Goal: Task Accomplishment & Management: Use online tool/utility

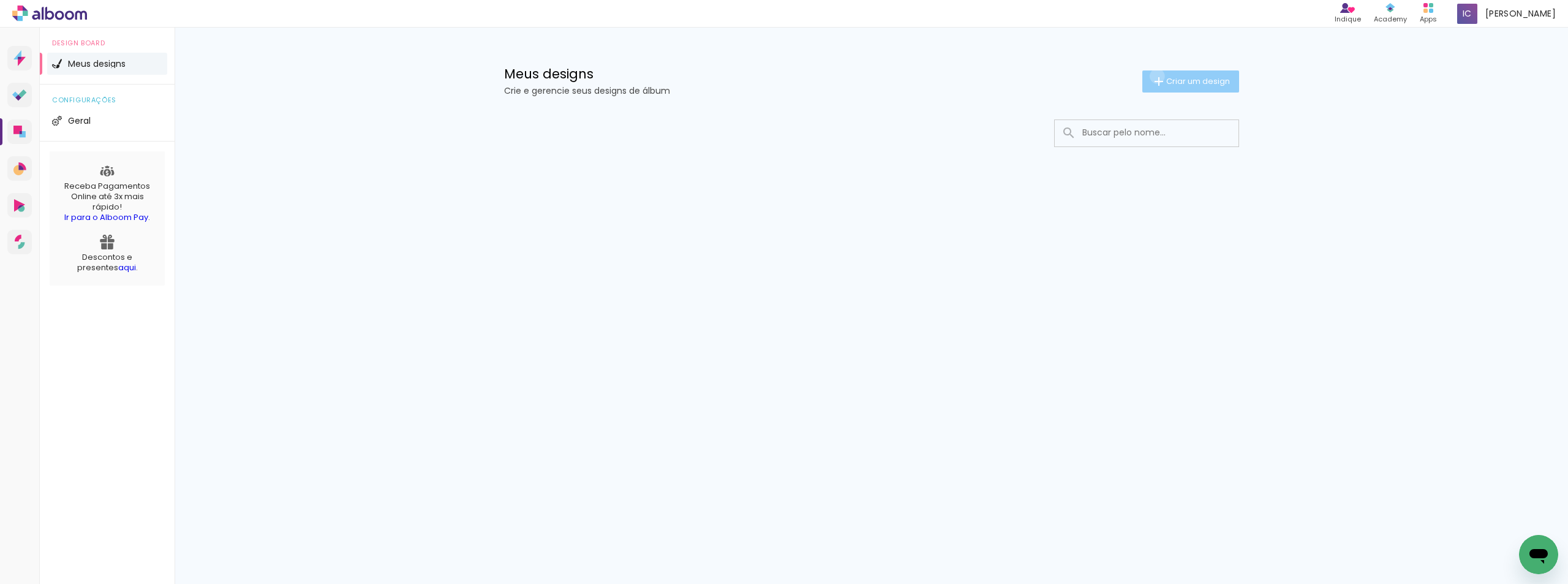
click at [1155, 76] on iron-icon at bounding box center [1159, 81] width 14 height 14
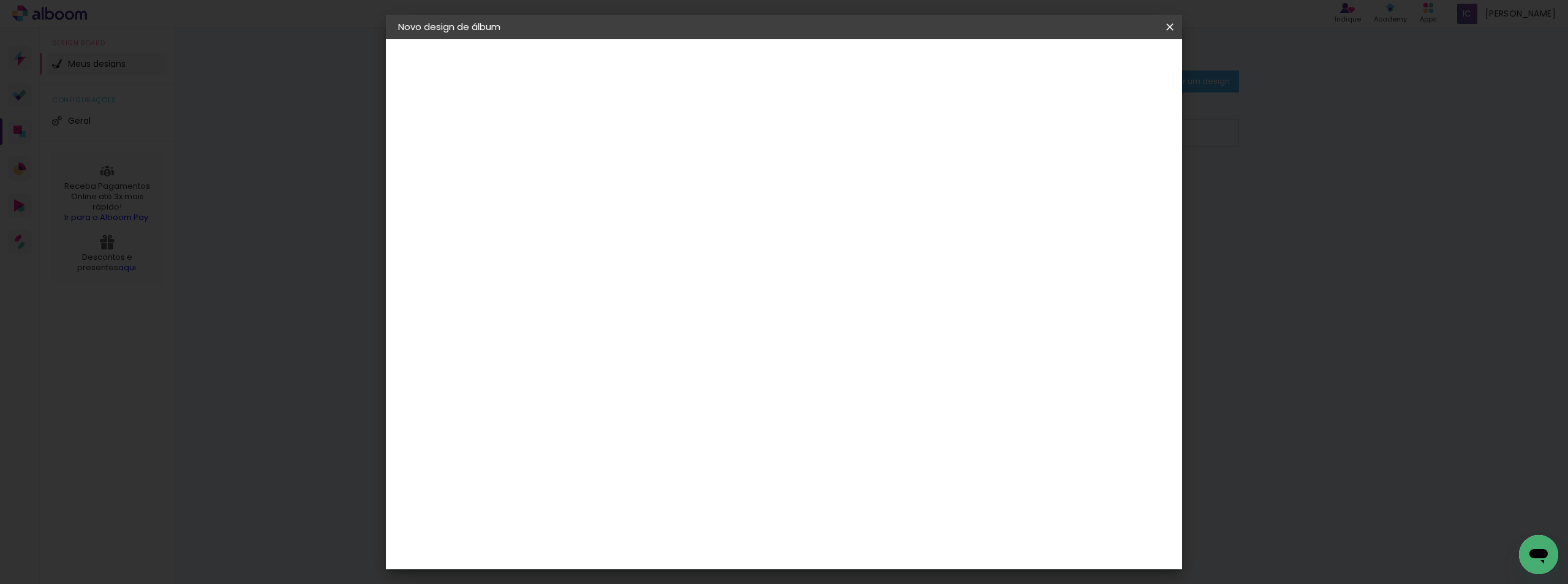
click at [598, 169] on input at bounding box center [598, 164] width 0 height 19
type input "R"
type input "modelo"
type paper-input "modelo"
click at [0, 0] on slot "Avançar" at bounding box center [0, 0] width 0 height 0
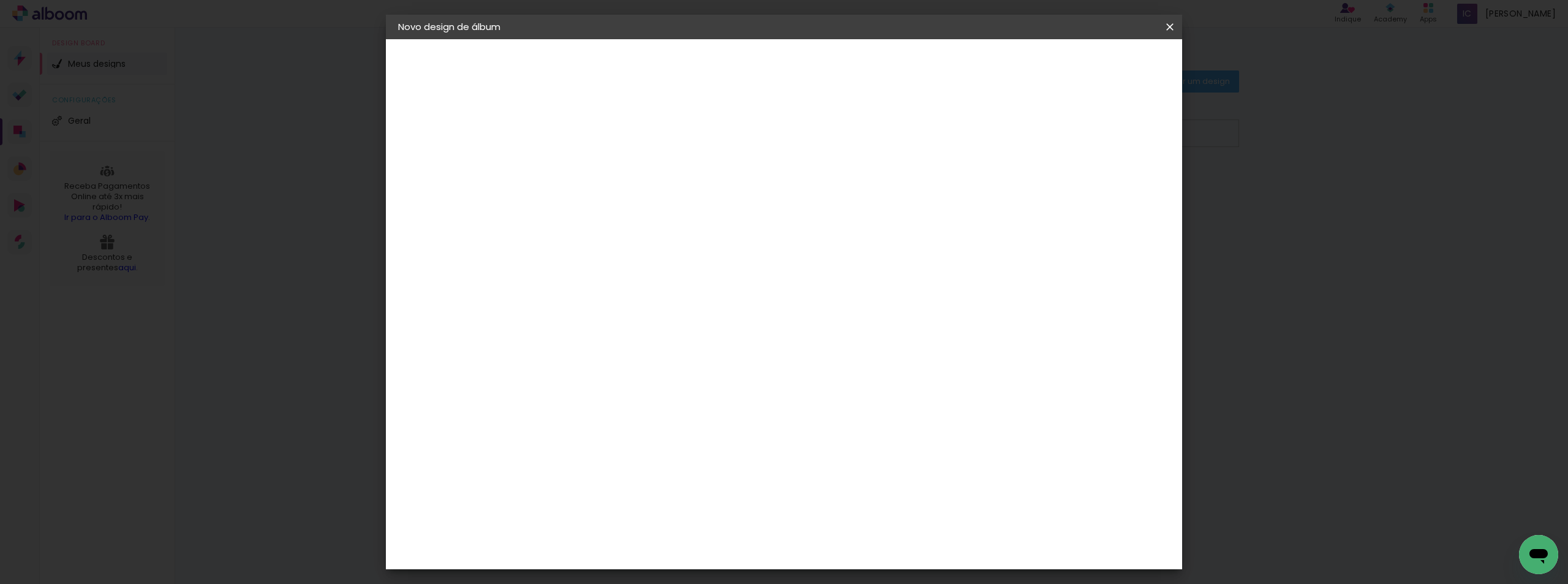
scroll to position [980, 0]
click at [616, 298] on div "Evidence" at bounding box center [612, 303] width 43 height 10
click at [828, 58] on paper-button "Avançar" at bounding box center [797, 65] width 60 height 21
click at [646, 204] on input "text" at bounding box center [622, 213] width 48 height 19
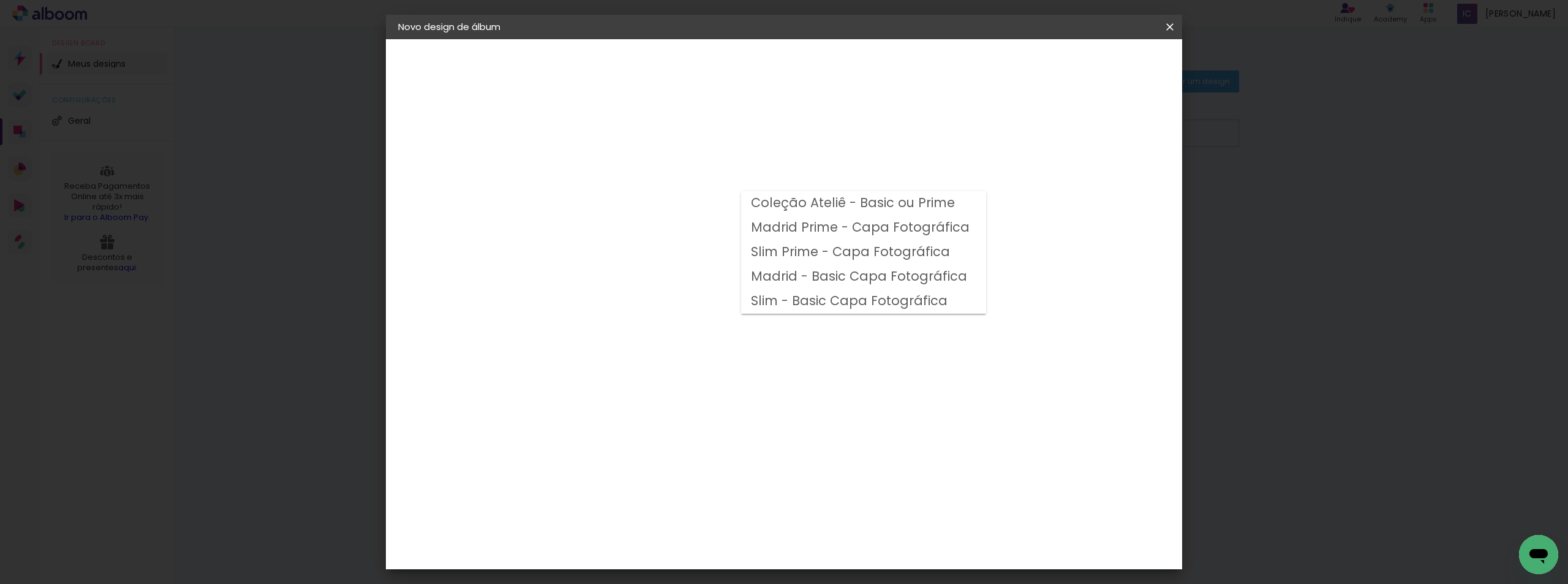
click at [0, 0] on slot "Slim Prime - Capa Fotográfica" at bounding box center [0, 0] width 0 height 0
type input "Slim Prime - Capa Fotográfica"
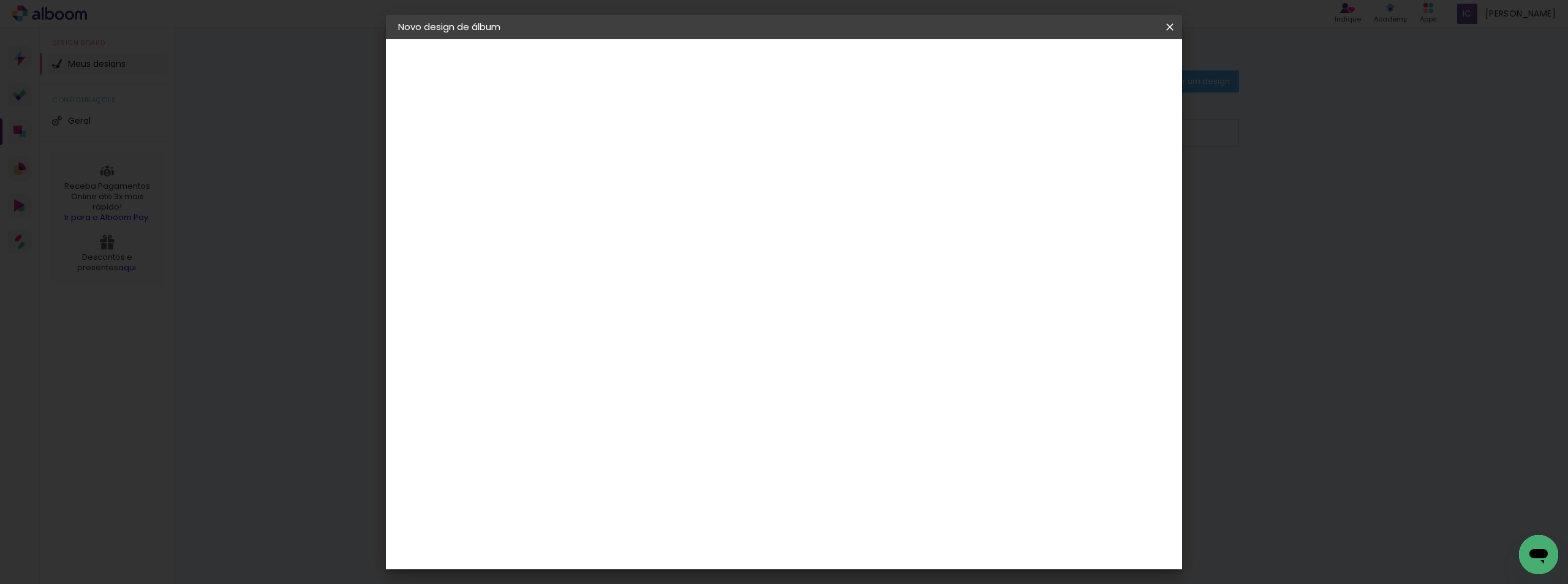
click at [681, 543] on span "30 × 30" at bounding box center [653, 555] width 57 height 25
click at [798, 56] on paper-button "Avançar" at bounding box center [768, 65] width 60 height 21
click at [0, 0] on slot "Mostrar sangria" at bounding box center [0, 0] width 0 height 0
type paper-checkbox "on"
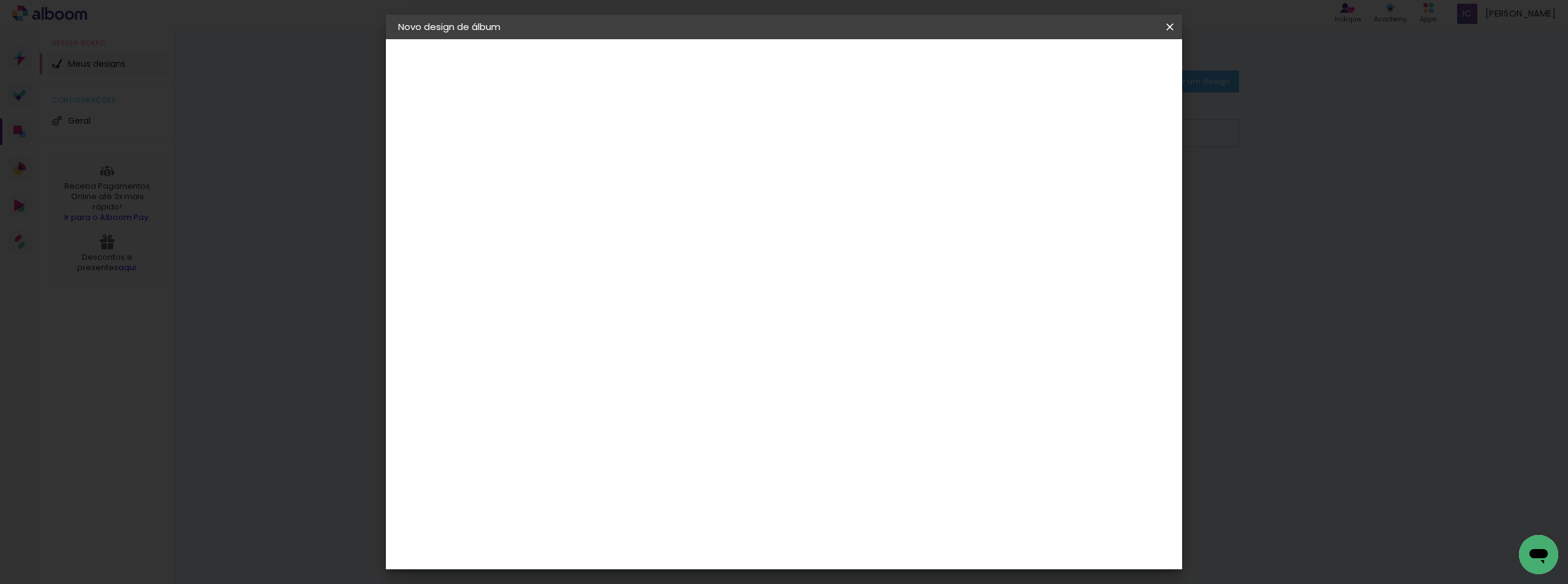
click at [1093, 64] on span "Iniciar design" at bounding box center [1065, 65] width 56 height 8
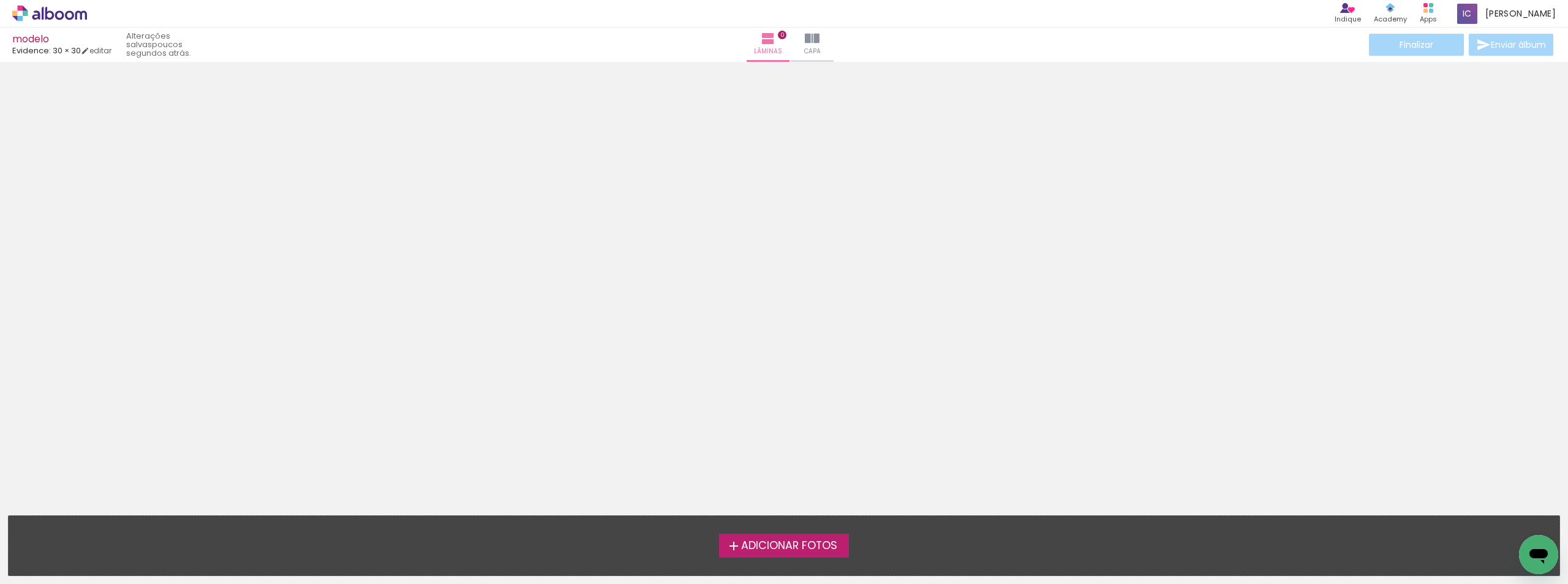
click at [767, 541] on span "Adicionar Fotos" at bounding box center [789, 546] width 96 height 11
click at [0, 0] on input "file" at bounding box center [0, 0] width 0 height 0
click at [759, 542] on span "Adicionar Fotos" at bounding box center [789, 546] width 96 height 11
click at [0, 0] on input "file" at bounding box center [0, 0] width 0 height 0
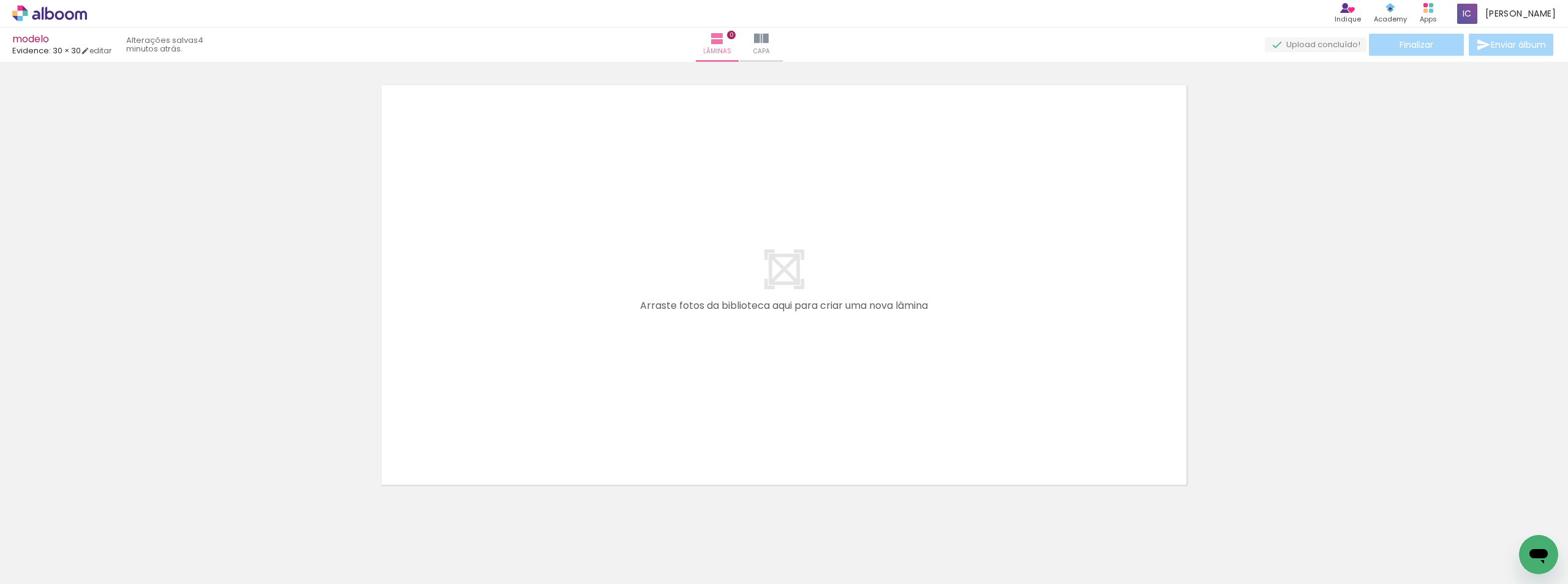
scroll to position [16, 0]
click at [139, 547] on div at bounding box center [123, 542] width 61 height 40
click at [750, 43] on iron-icon at bounding box center [742, 38] width 14 height 14
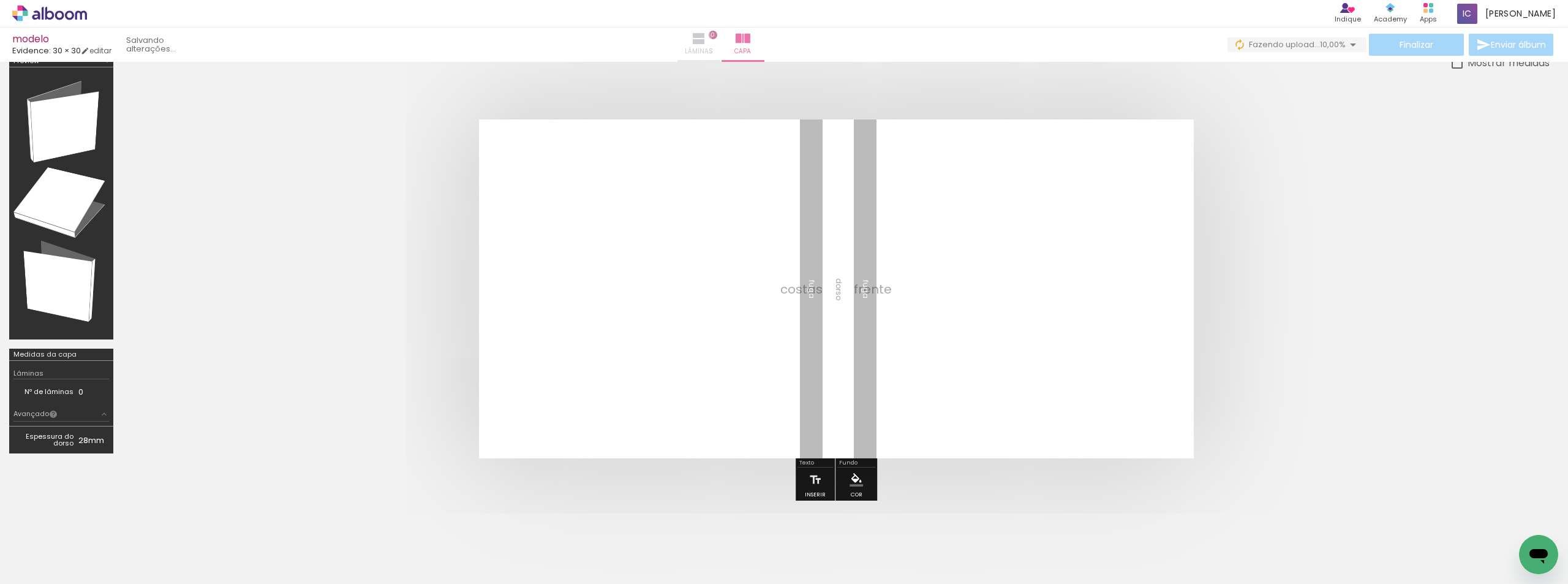
click at [707, 40] on iron-icon at bounding box center [698, 38] width 14 height 14
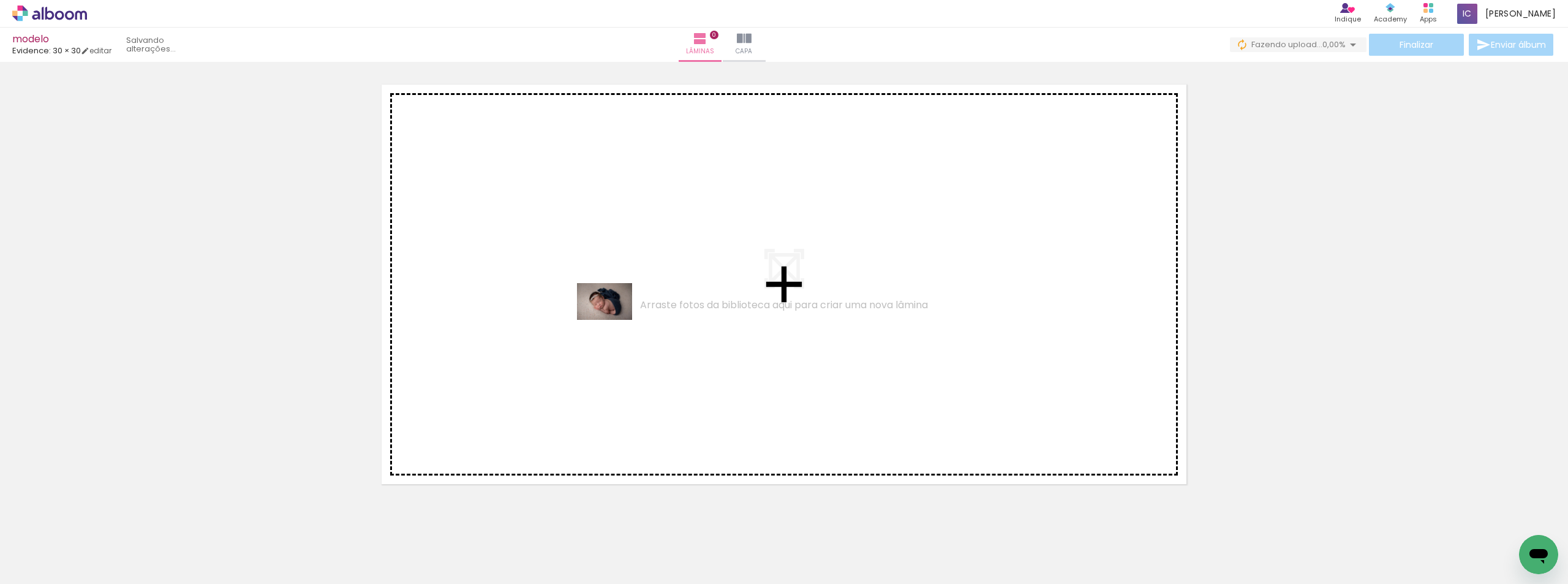
drag, startPoint x: 130, startPoint y: 548, endPoint x: 614, endPoint y: 319, distance: 535.4
click at [614, 319] on quentale-workspace at bounding box center [784, 292] width 1568 height 584
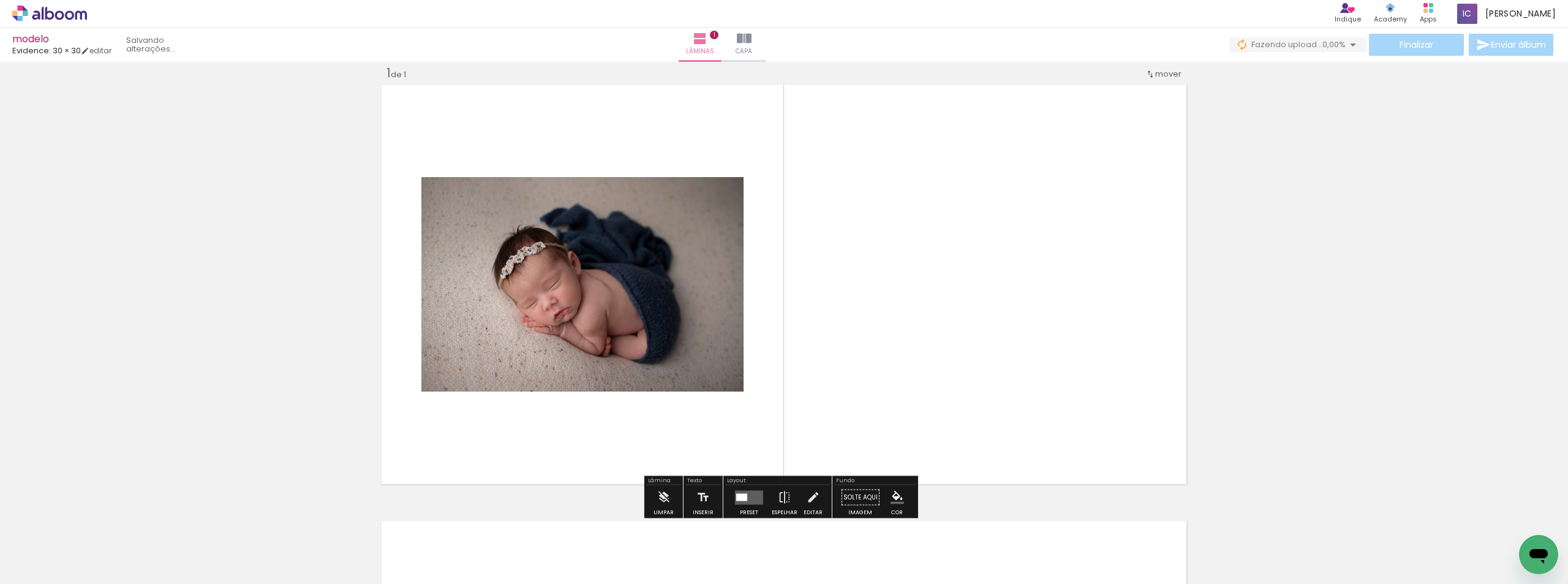
scroll to position [16, 0]
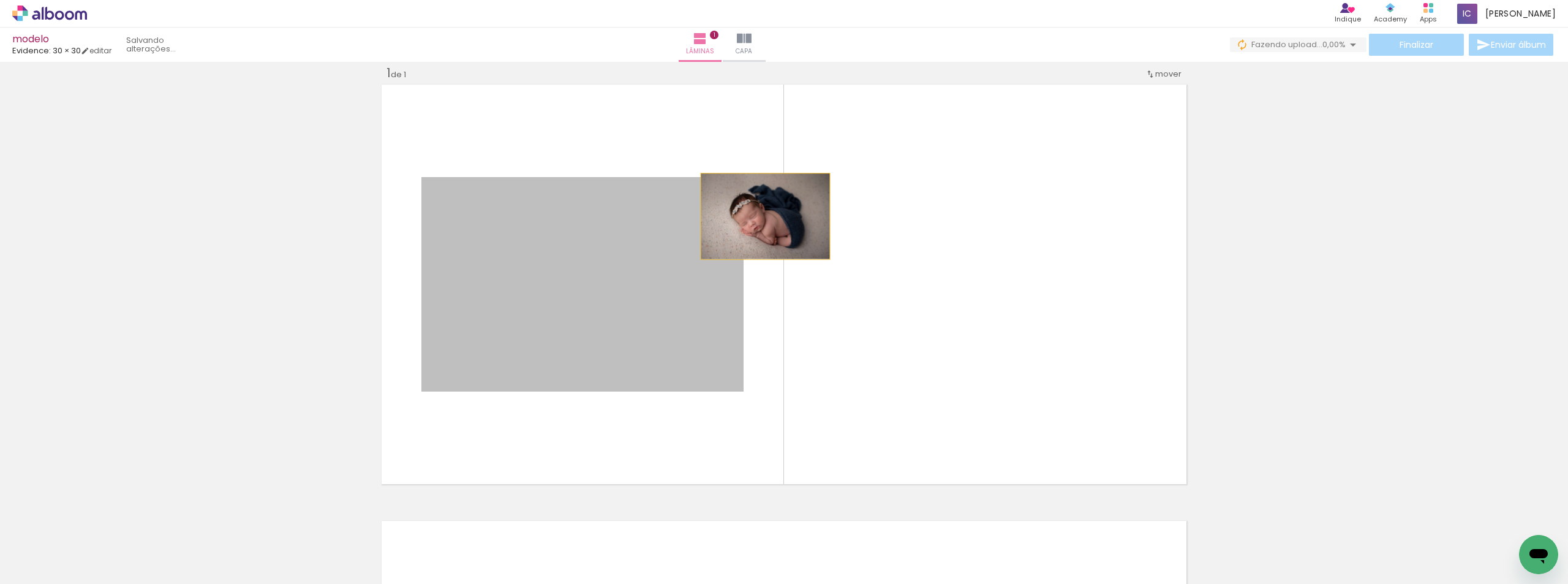
drag, startPoint x: 656, startPoint y: 230, endPoint x: 761, endPoint y: 217, distance: 105.8
click at [761, 217] on quentale-layouter at bounding box center [784, 284] width 811 height 406
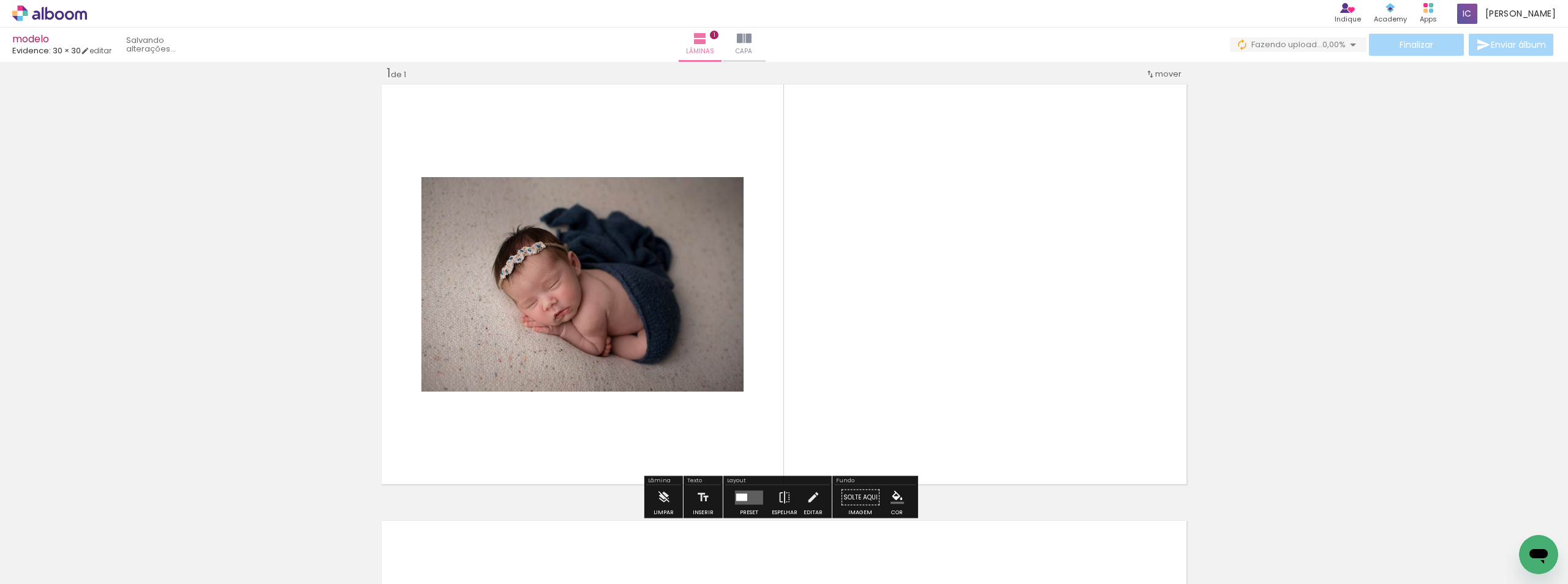
click at [704, 335] on quentale-photo at bounding box center [582, 284] width 322 height 214
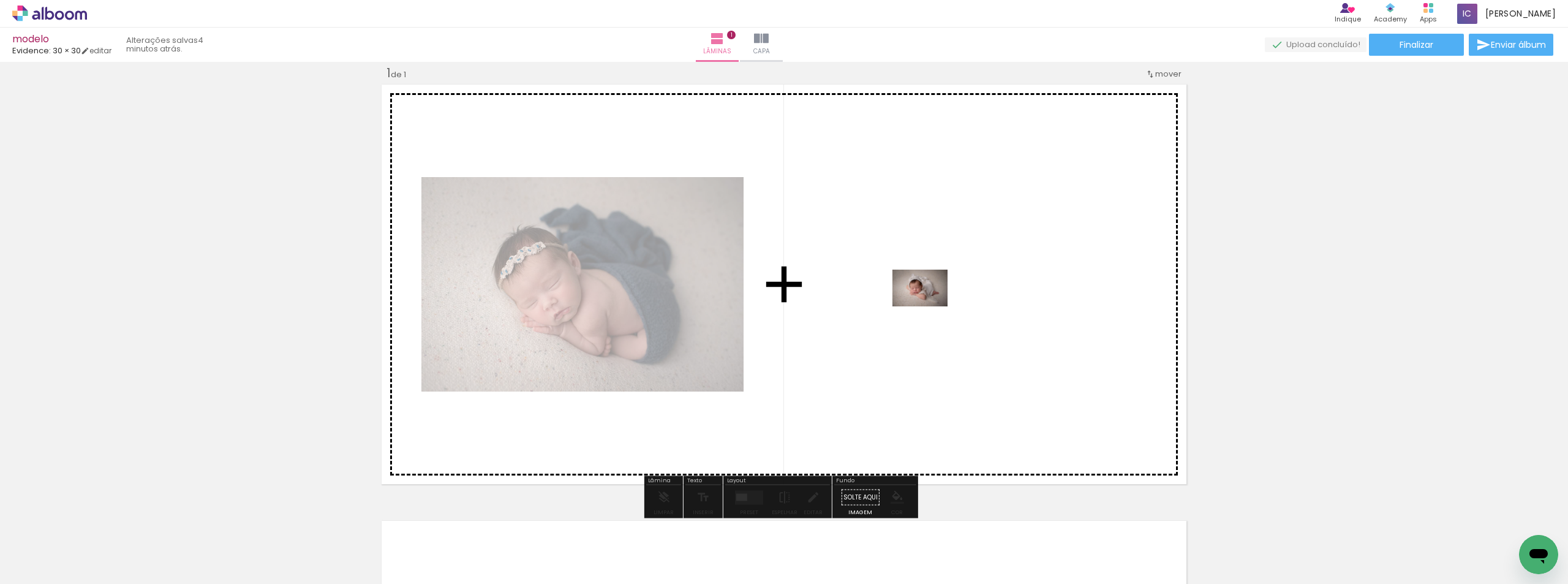
drag, startPoint x: 748, startPoint y: 553, endPoint x: 929, endPoint y: 306, distance: 306.2
click at [929, 306] on quentale-workspace at bounding box center [784, 292] width 1568 height 584
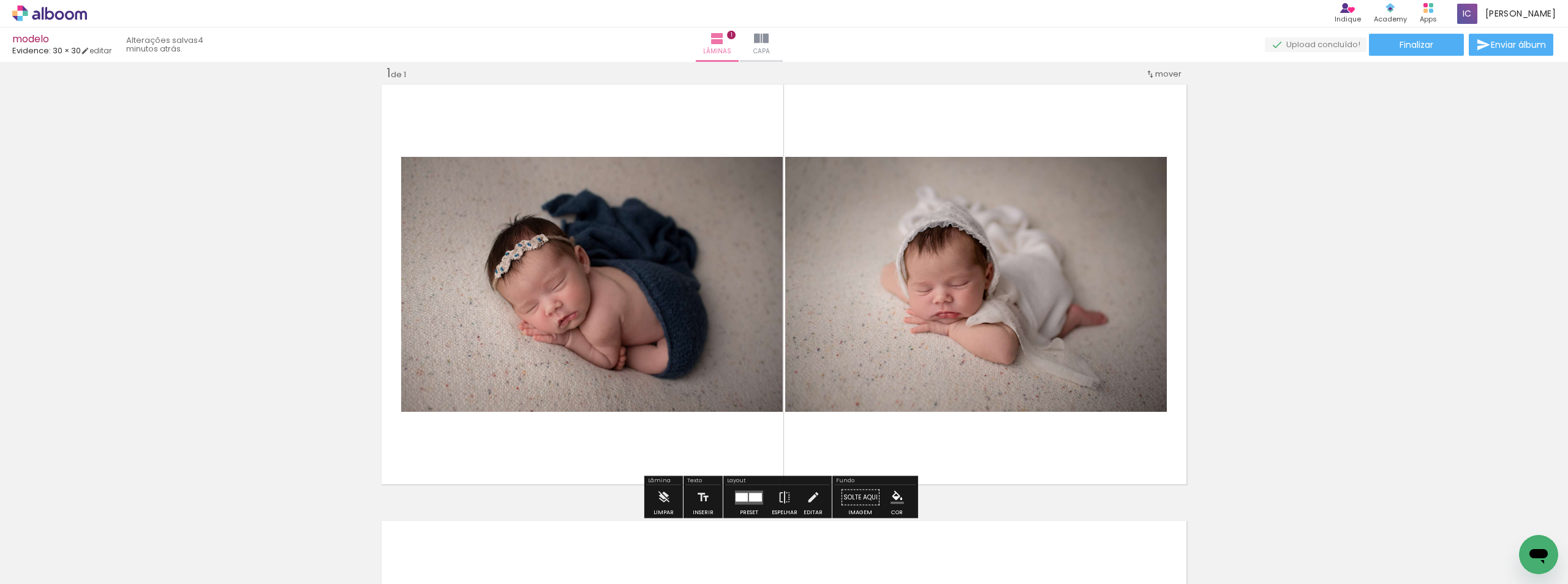
click at [1355, 297] on div "Inserir lâmina 1 de 1" at bounding box center [784, 486] width 1568 height 873
click at [1173, 72] on span "mover" at bounding box center [1169, 73] width 27 height 11
click at [1146, 64] on span "Posição atual:" at bounding box center [1124, 72] width 56 height 21
click at [1303, 217] on div "Inserir lâmina 1 de 1" at bounding box center [784, 486] width 1568 height 873
click at [750, 498] on div at bounding box center [755, 496] width 13 height 8
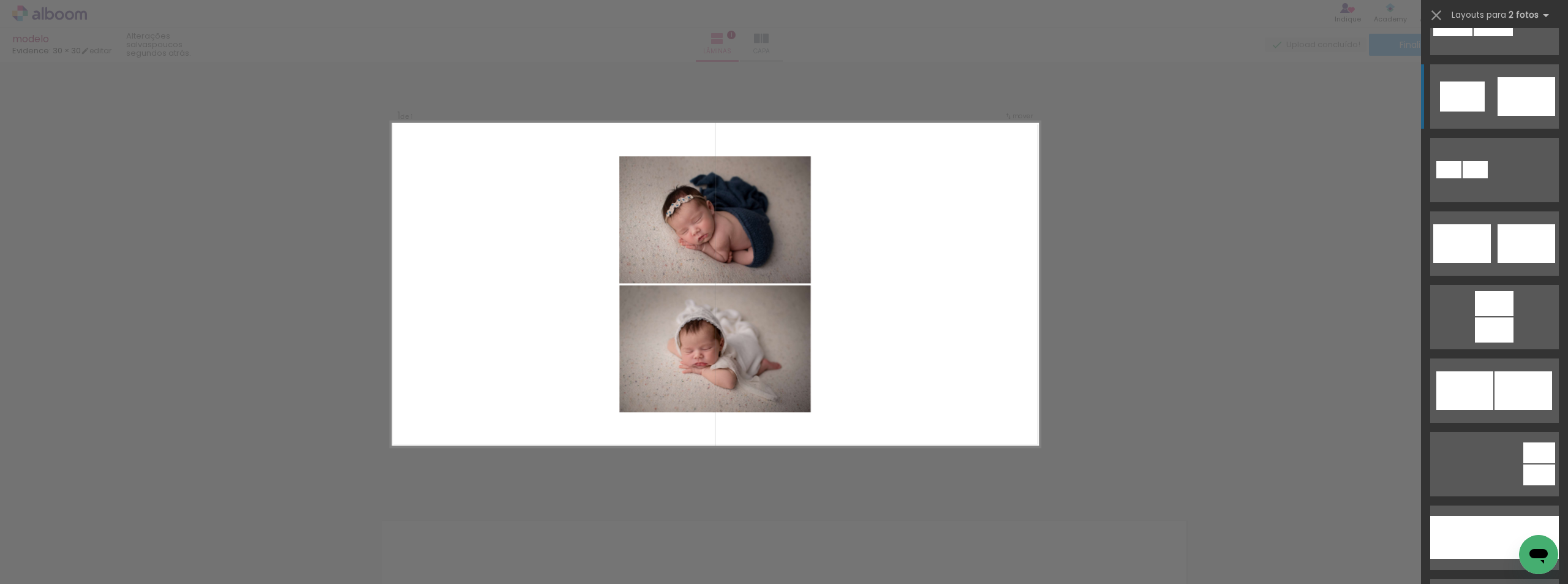
scroll to position [490, 0]
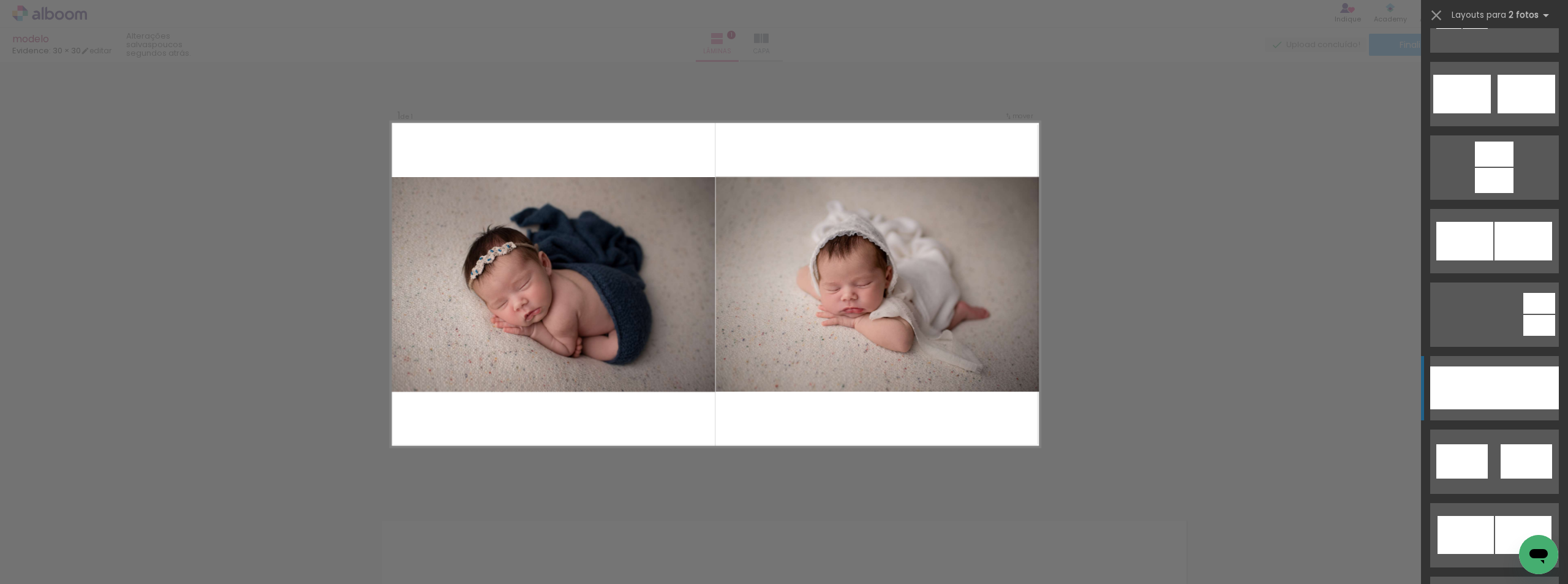
click at [1515, 391] on div at bounding box center [1527, 388] width 64 height 43
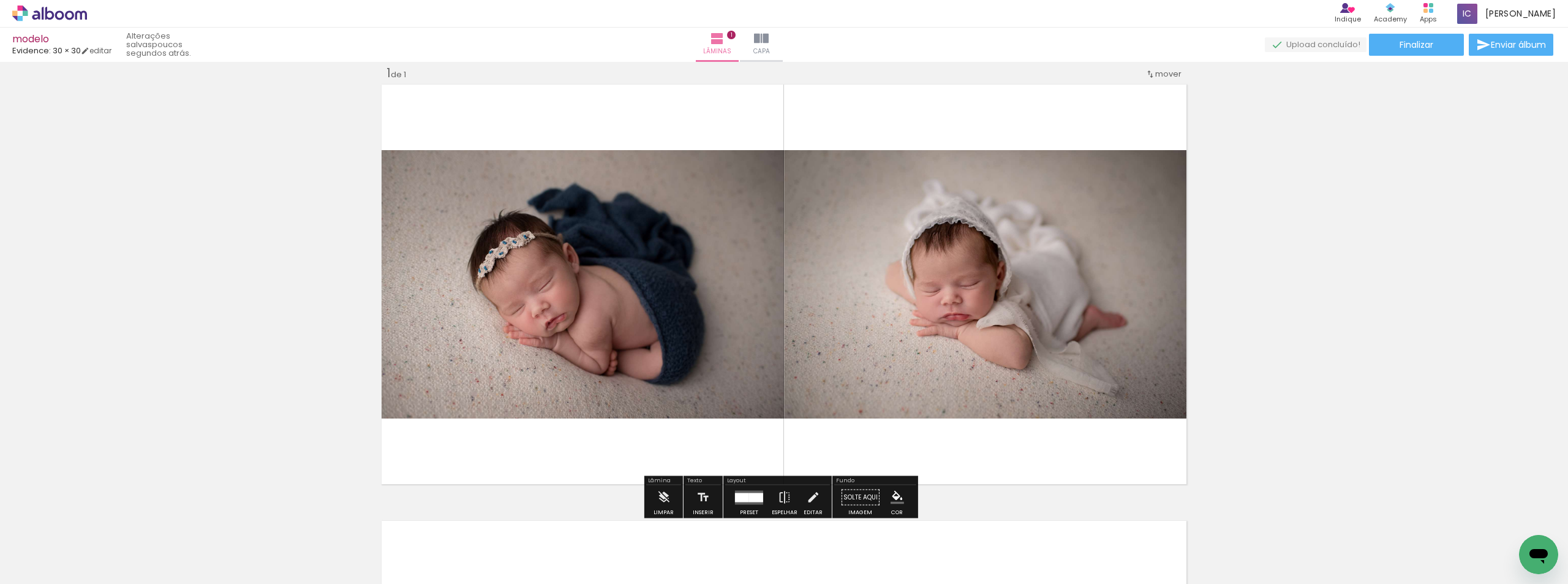
click at [748, 492] on quentale-layouter at bounding box center [749, 497] width 28 height 14
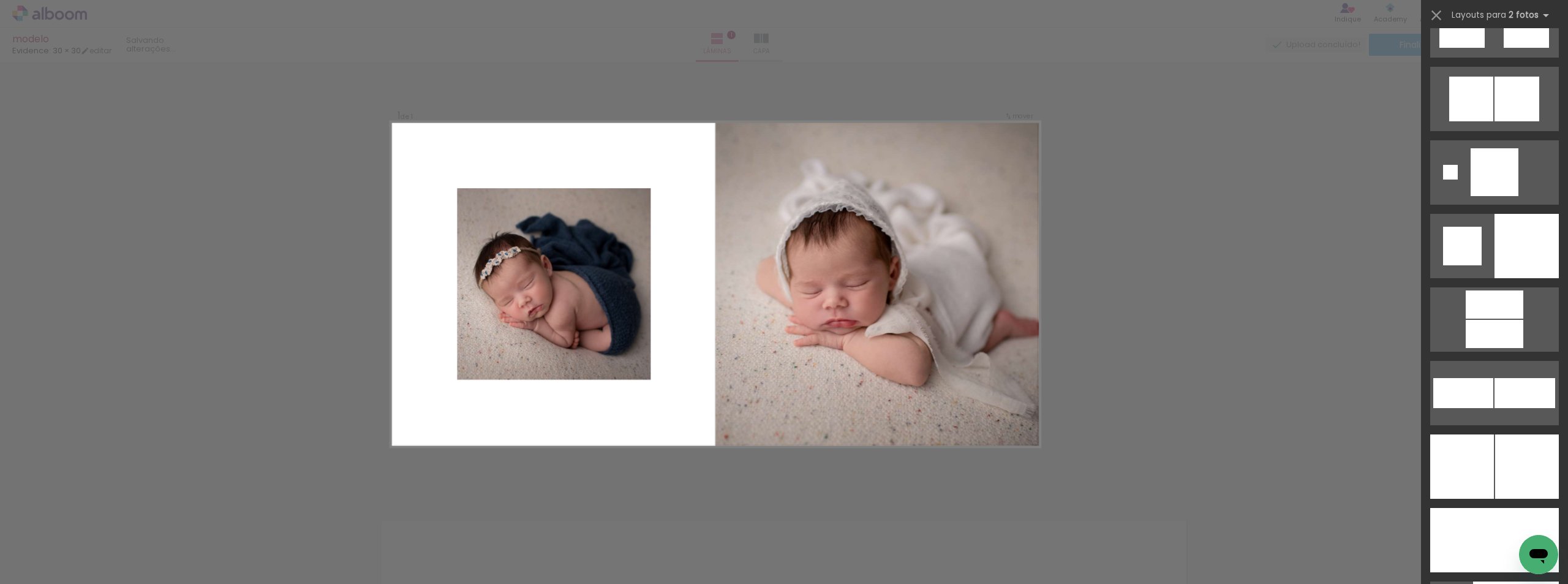
scroll to position [3505, 0]
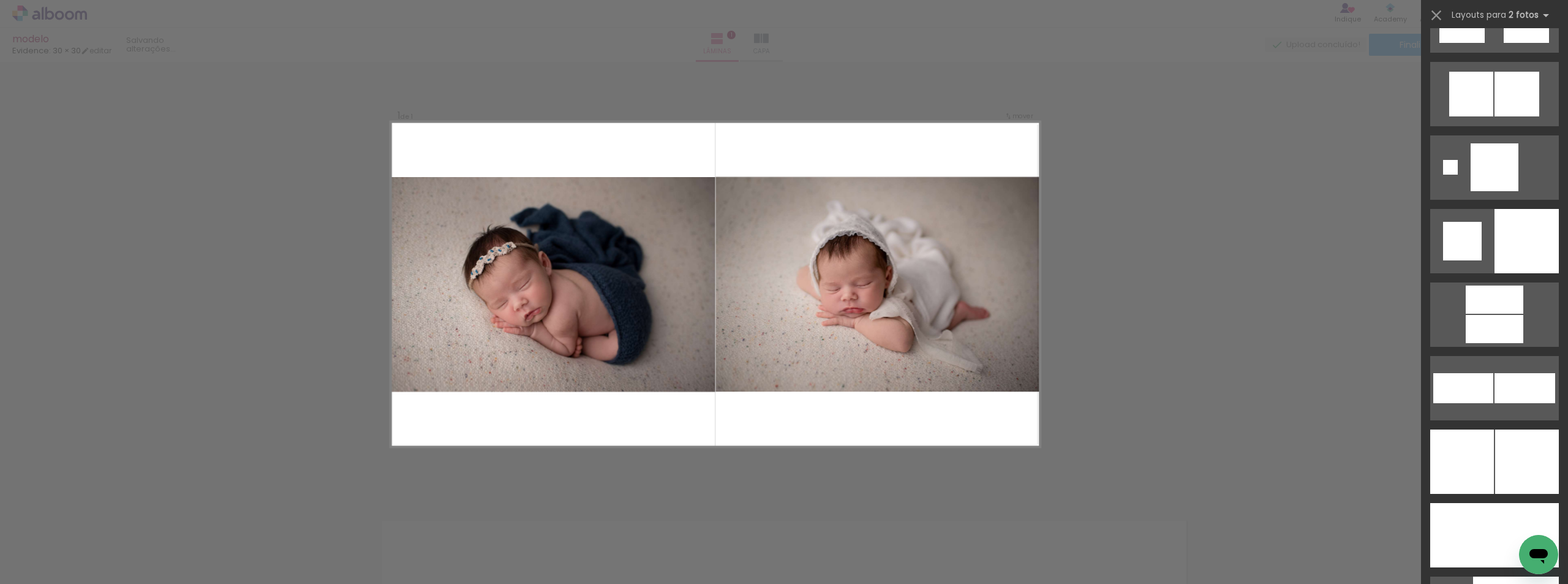
click at [745, 371] on quentale-photo at bounding box center [878, 284] width 325 height 214
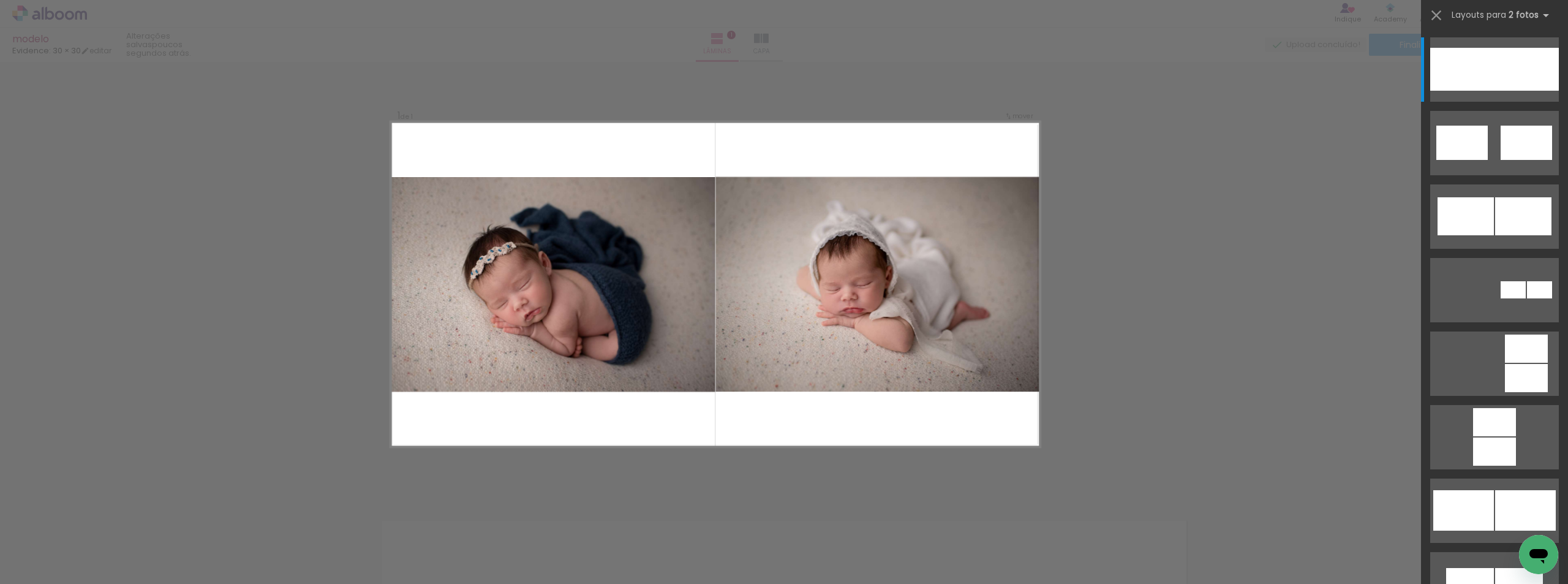
click at [825, 324] on quentale-photo at bounding box center [878, 284] width 325 height 214
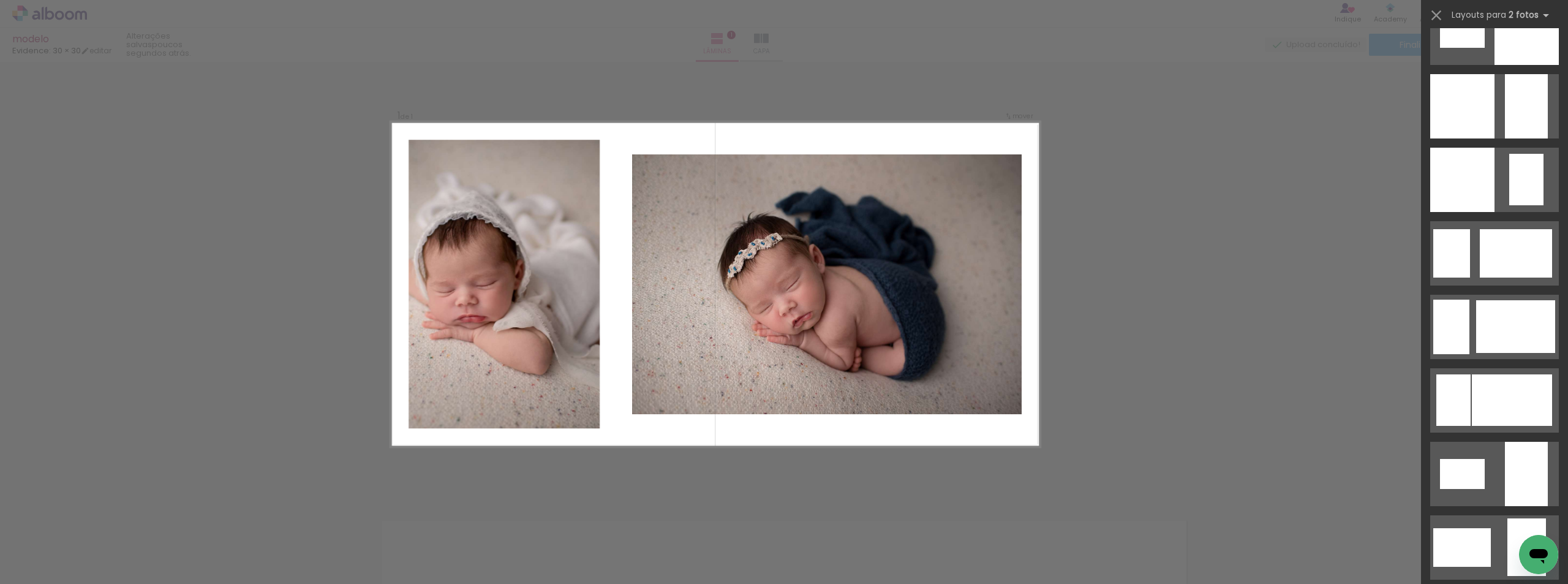
scroll to position [1850, 0]
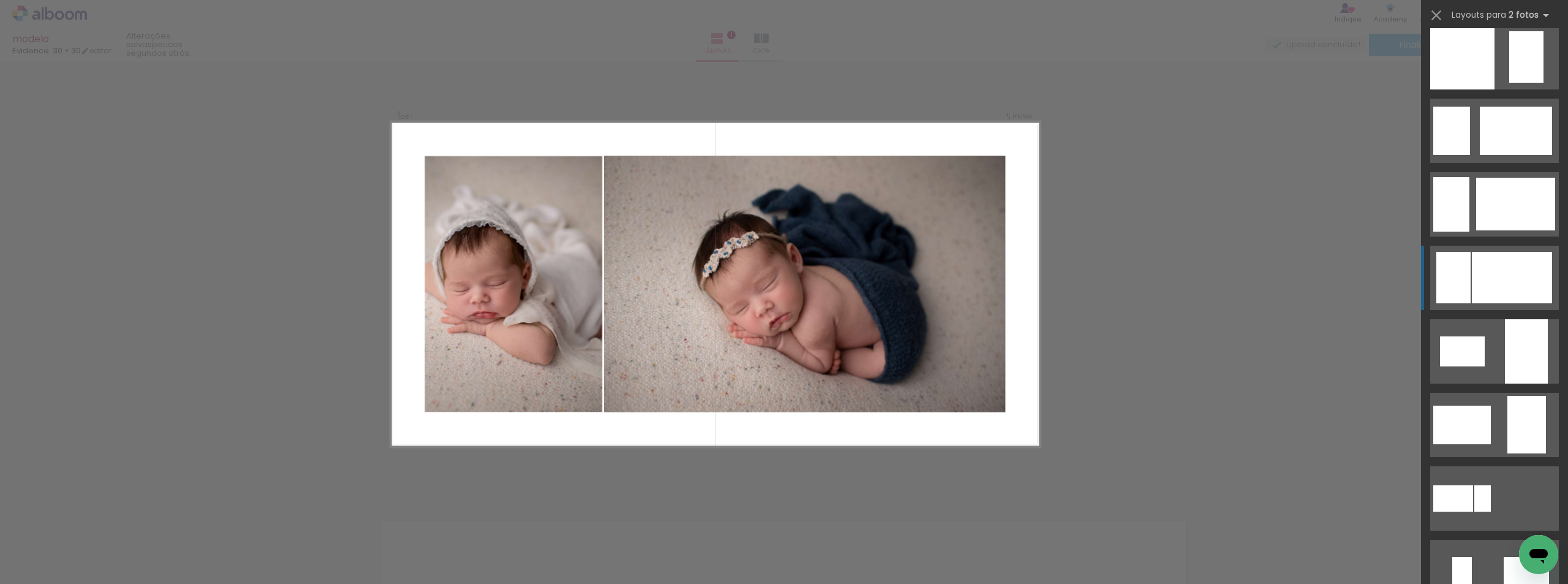
click at [1493, 303] on quentale-layouter at bounding box center [1494, 278] width 129 height 64
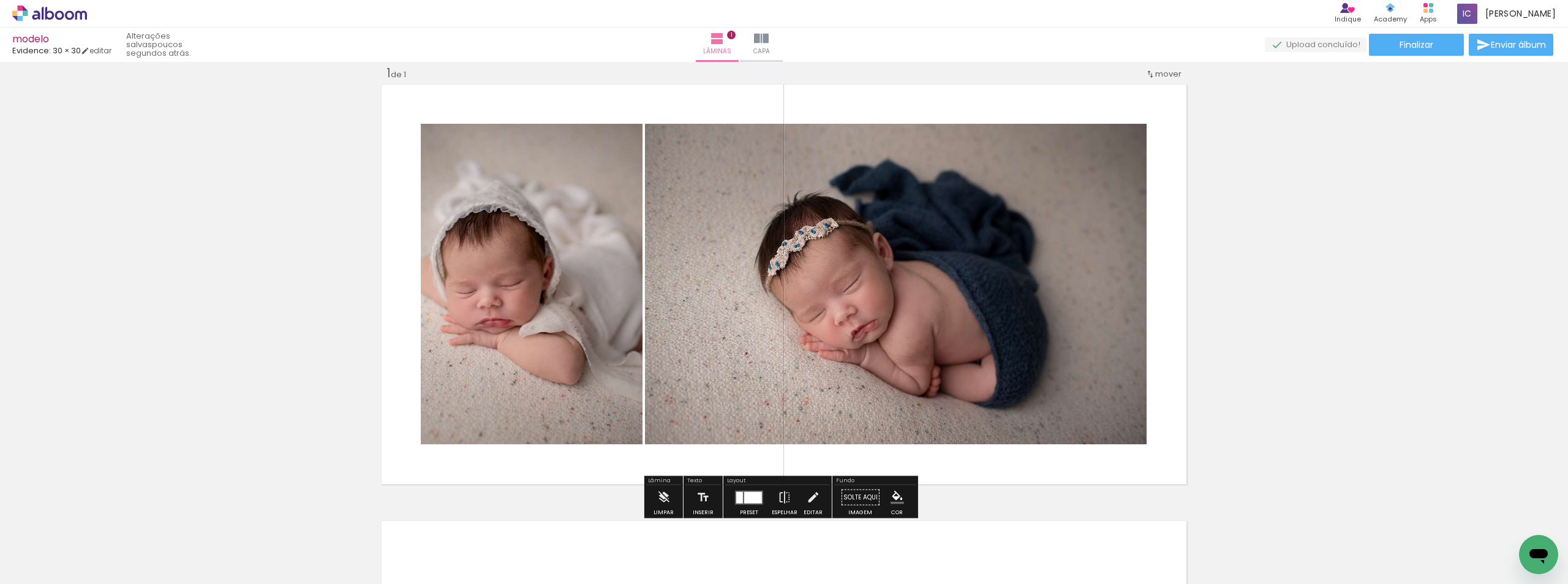
click at [1364, 231] on div "Inserir lâmina 1 de 1" at bounding box center [784, 486] width 1568 height 873
click at [737, 501] on div at bounding box center [739, 497] width 7 height 11
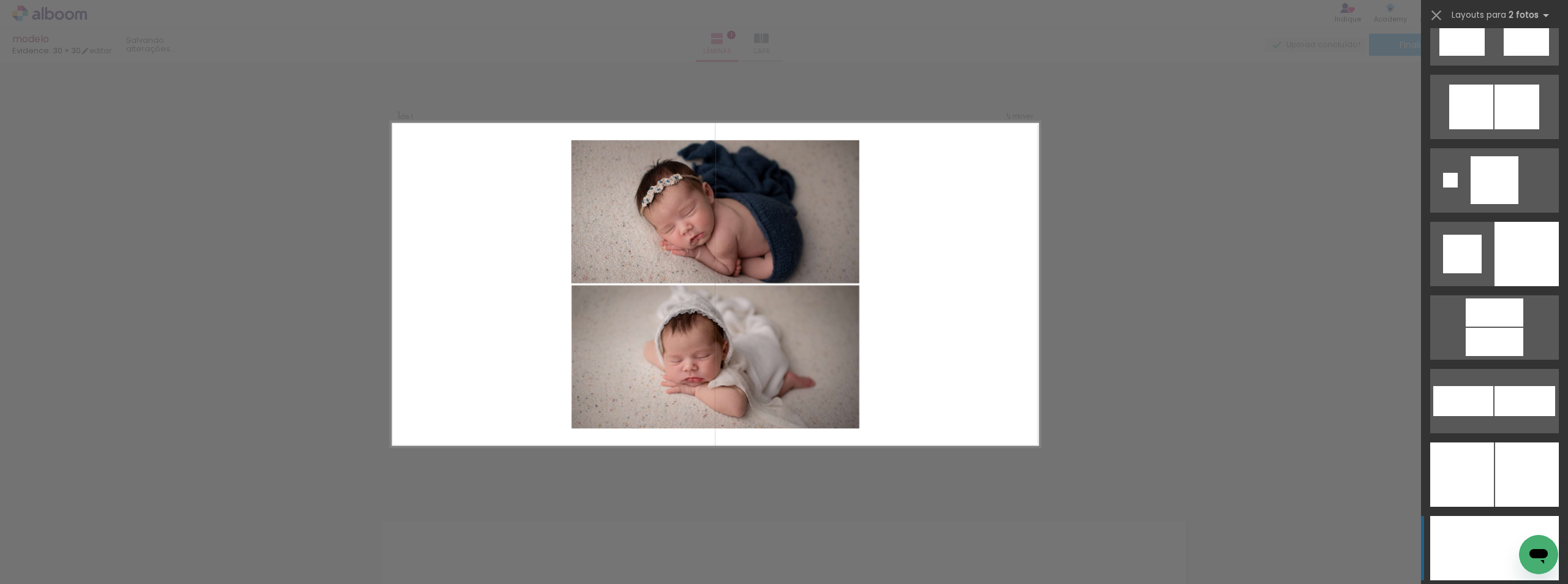
scroll to position [3529, 0]
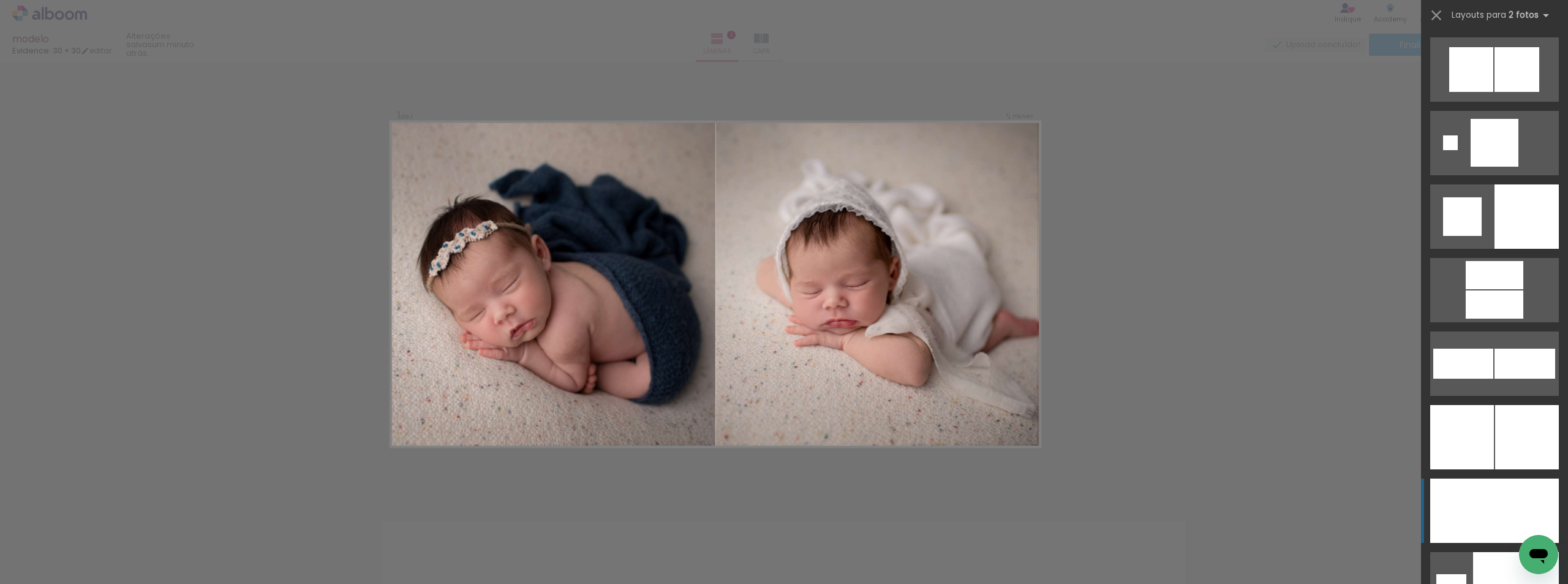
click at [1473, 515] on div at bounding box center [1462, 511] width 64 height 64
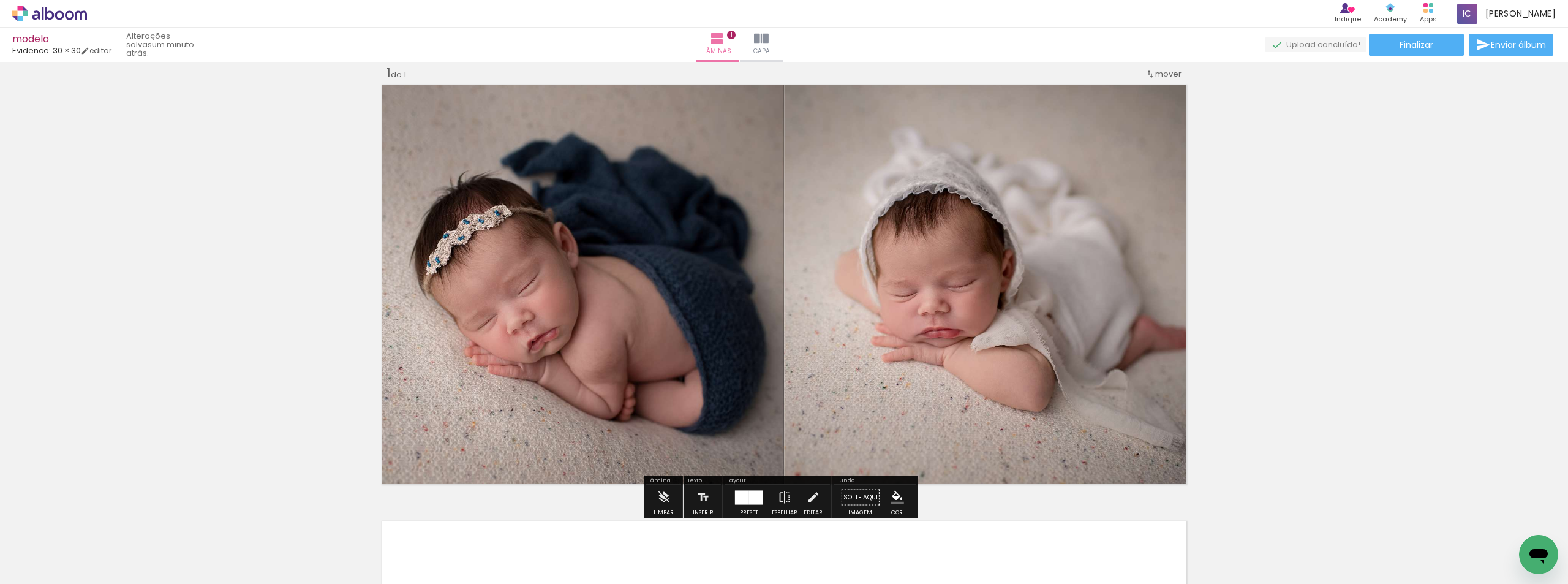
click at [738, 284] on quentale-photo at bounding box center [582, 284] width 406 height 406
click at [0, 0] on slot "P&B" at bounding box center [0, 0] width 0 height 0
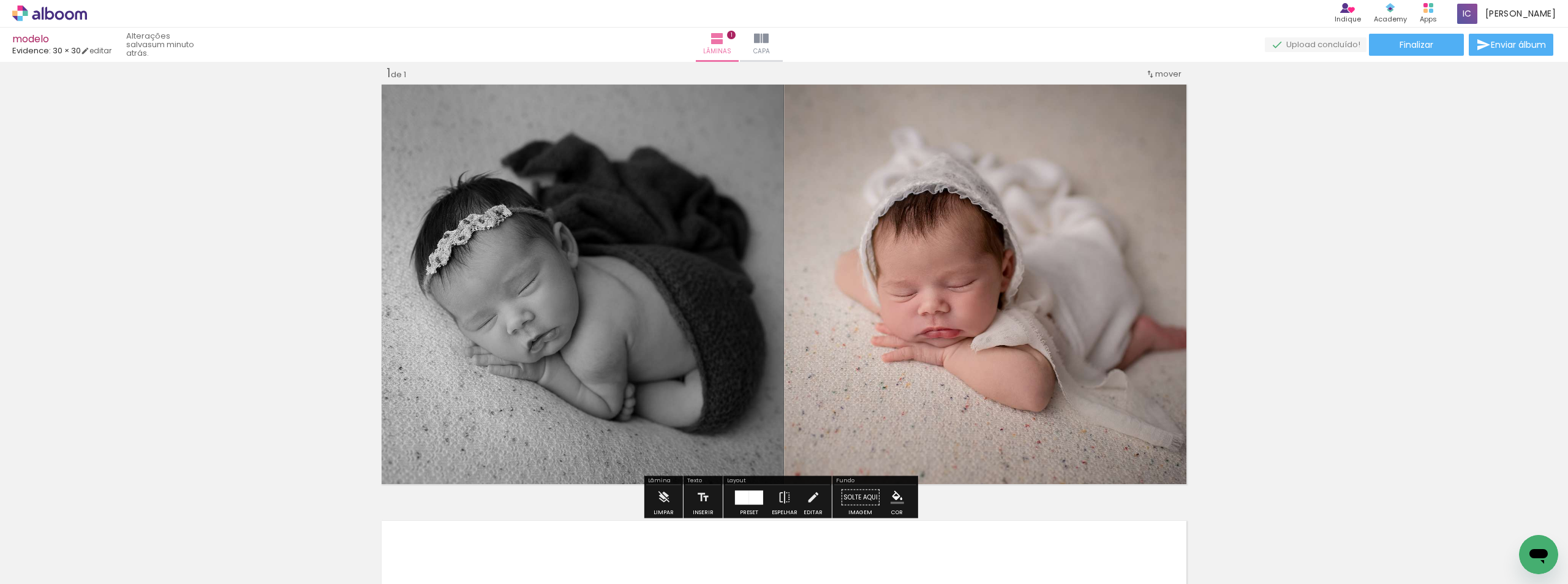
click at [0, 0] on slot "P&B" at bounding box center [0, 0] width 0 height 0
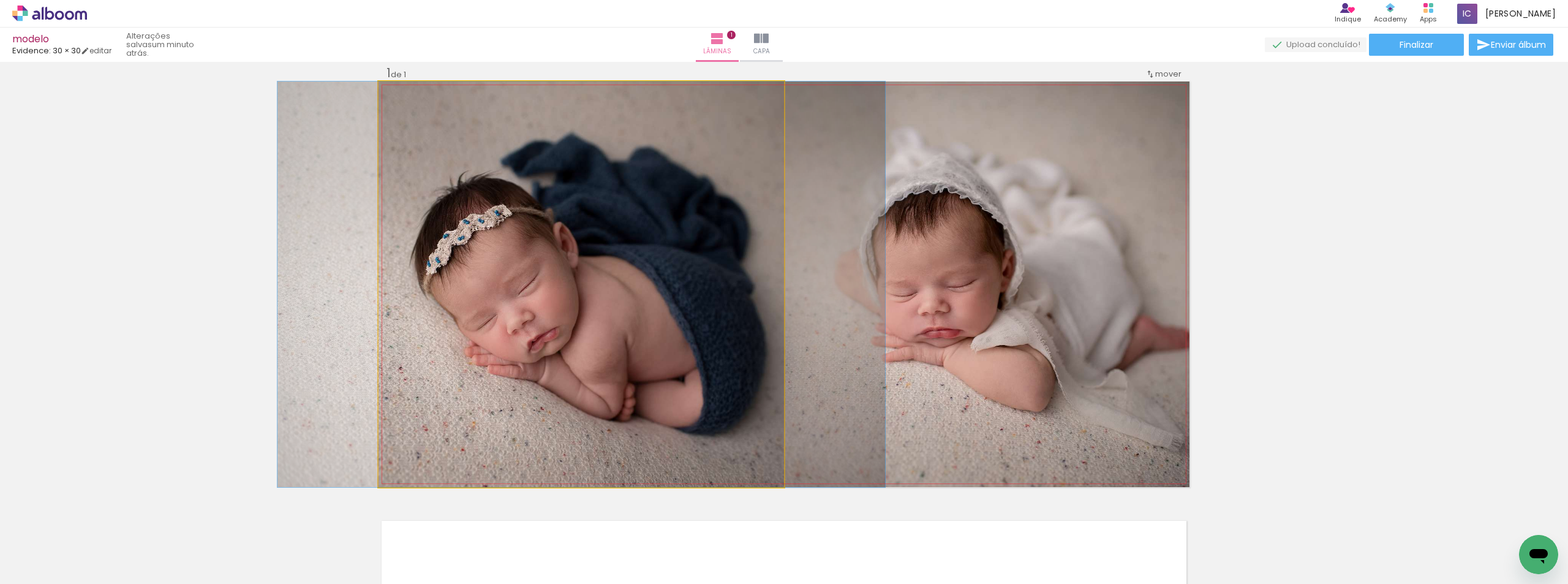
drag, startPoint x: 405, startPoint y: 92, endPoint x: 392, endPoint y: 92, distance: 13.0
type paper-slider "100"
click at [392, 92] on div at bounding box center [425, 95] width 85 height 18
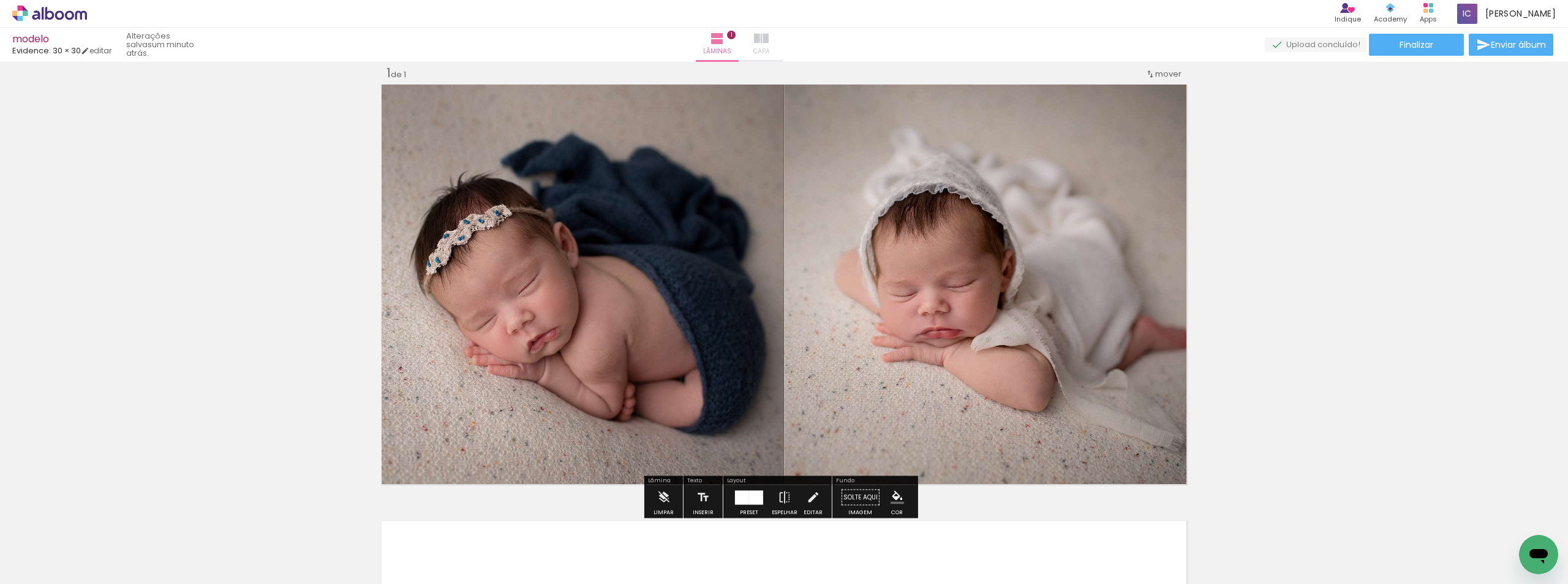
click at [783, 37] on paper-button "Capa" at bounding box center [762, 44] width 43 height 34
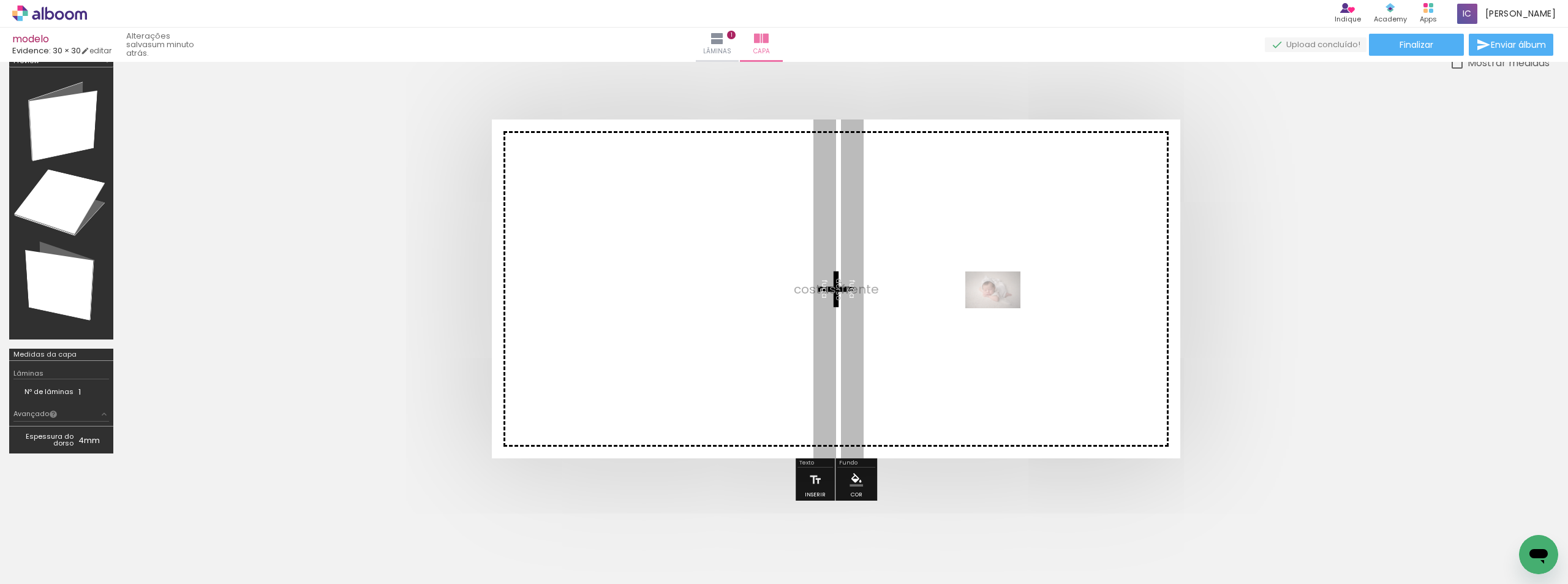
drag, startPoint x: 755, startPoint y: 556, endPoint x: 1002, endPoint y: 308, distance: 350.0
click at [1002, 308] on quentale-workspace at bounding box center [784, 292] width 1568 height 584
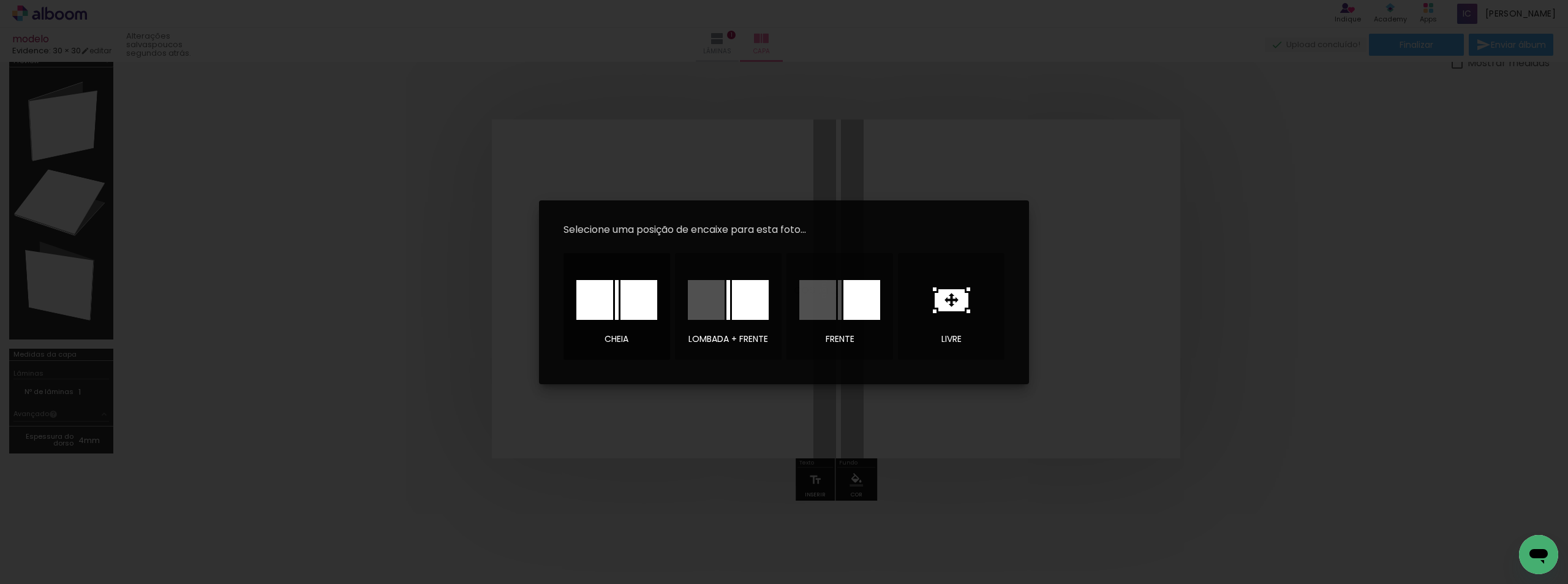
click at [632, 308] on div at bounding box center [639, 300] width 37 height 40
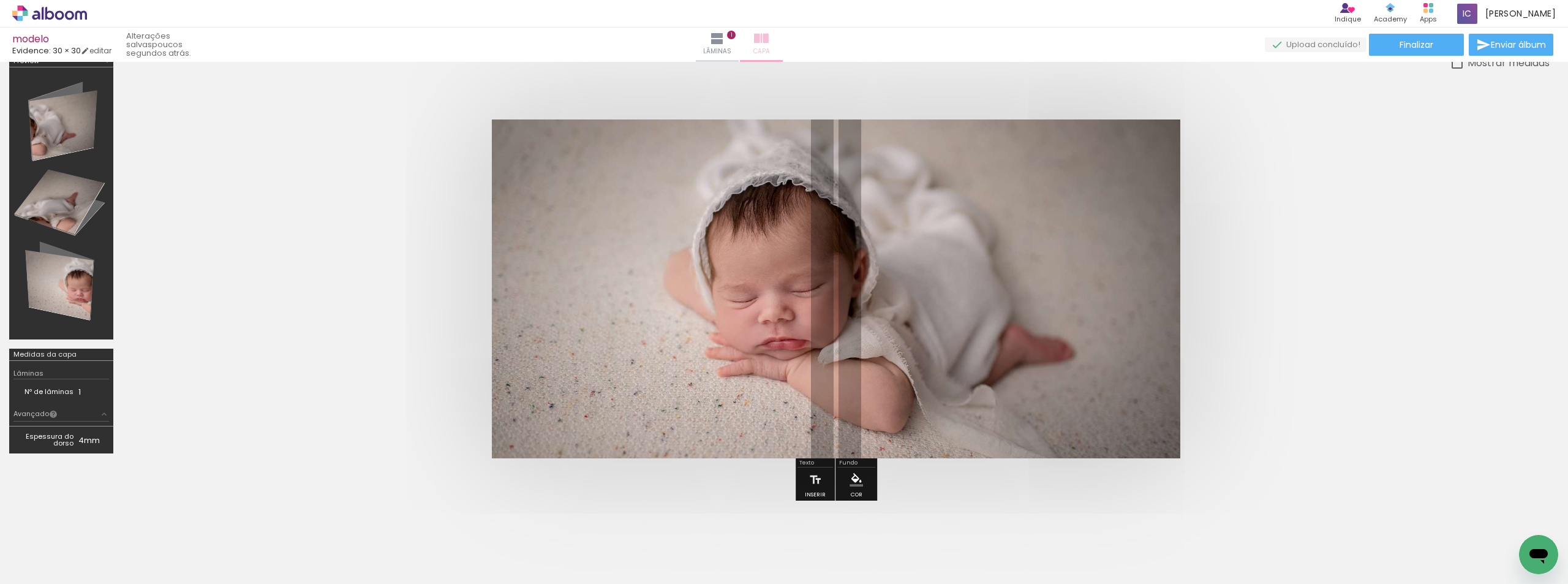
click at [769, 37] on iron-icon at bounding box center [761, 38] width 14 height 14
click at [770, 52] on span "Capa" at bounding box center [762, 51] width 17 height 11
click at [769, 39] on iron-icon at bounding box center [761, 38] width 14 height 14
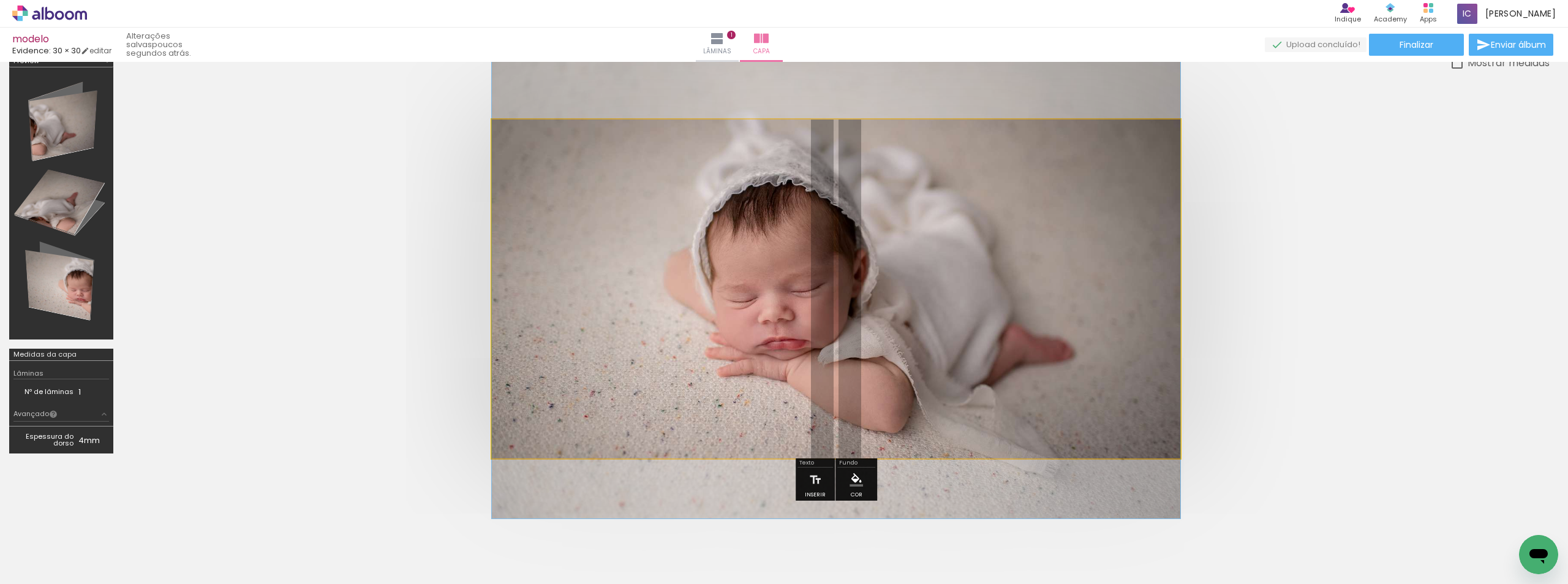
click at [980, 253] on quentale-photo at bounding box center [835, 289] width 688 height 339
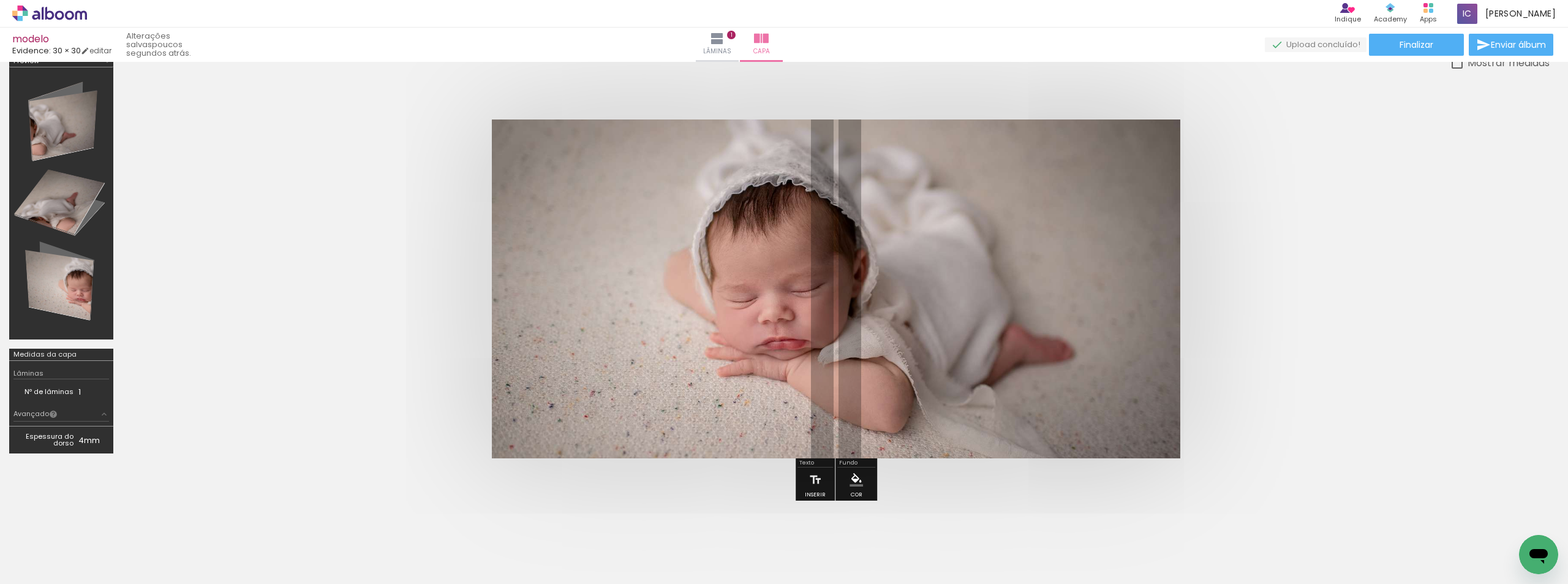
drag, startPoint x: 951, startPoint y: 303, endPoint x: 874, endPoint y: 276, distance: 81.6
click at [874, 276] on quentale-photo at bounding box center [835, 289] width 688 height 339
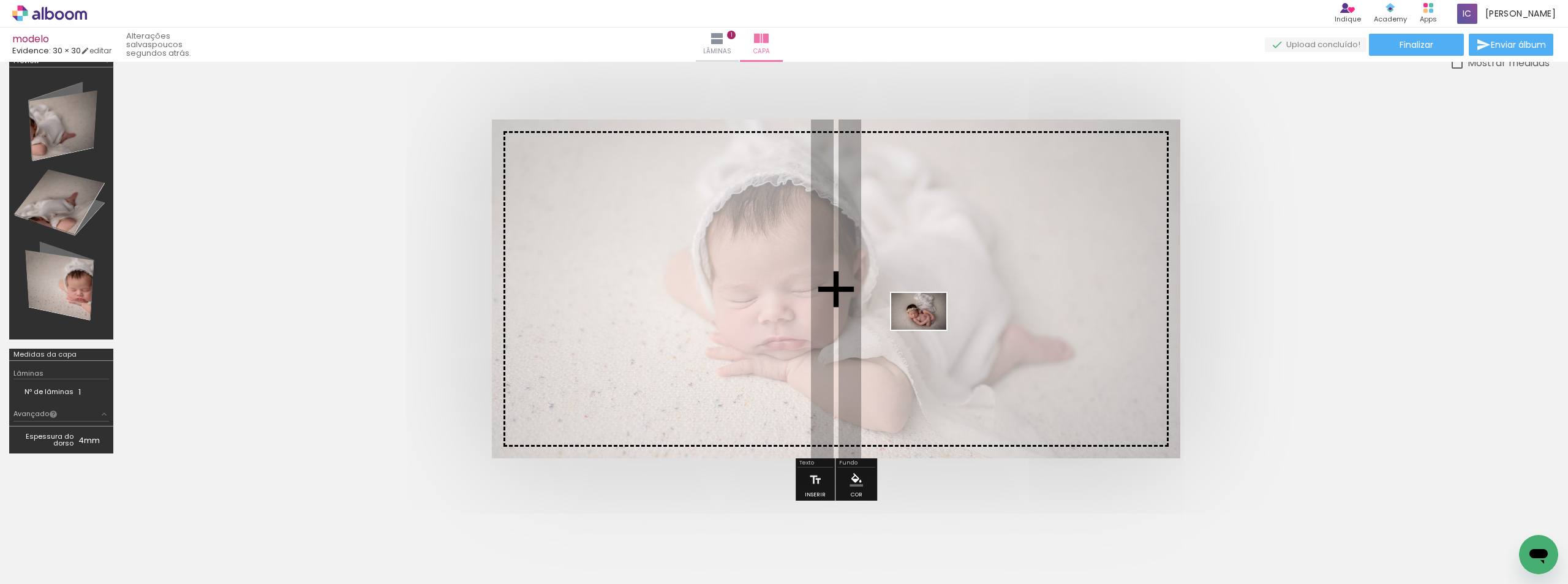
drag, startPoint x: 683, startPoint y: 544, endPoint x: 928, endPoint y: 329, distance: 326.0
click at [928, 329] on quentale-workspace at bounding box center [784, 292] width 1568 height 584
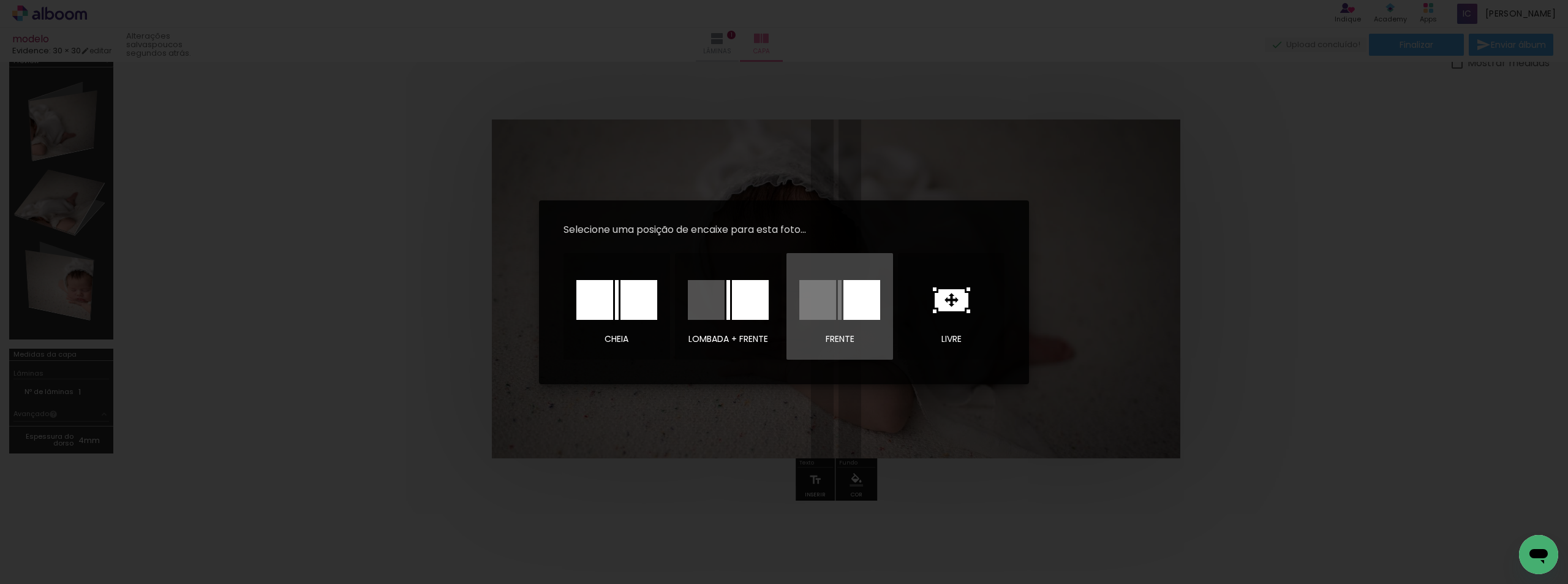
click at [806, 301] on div at bounding box center [818, 300] width 37 height 40
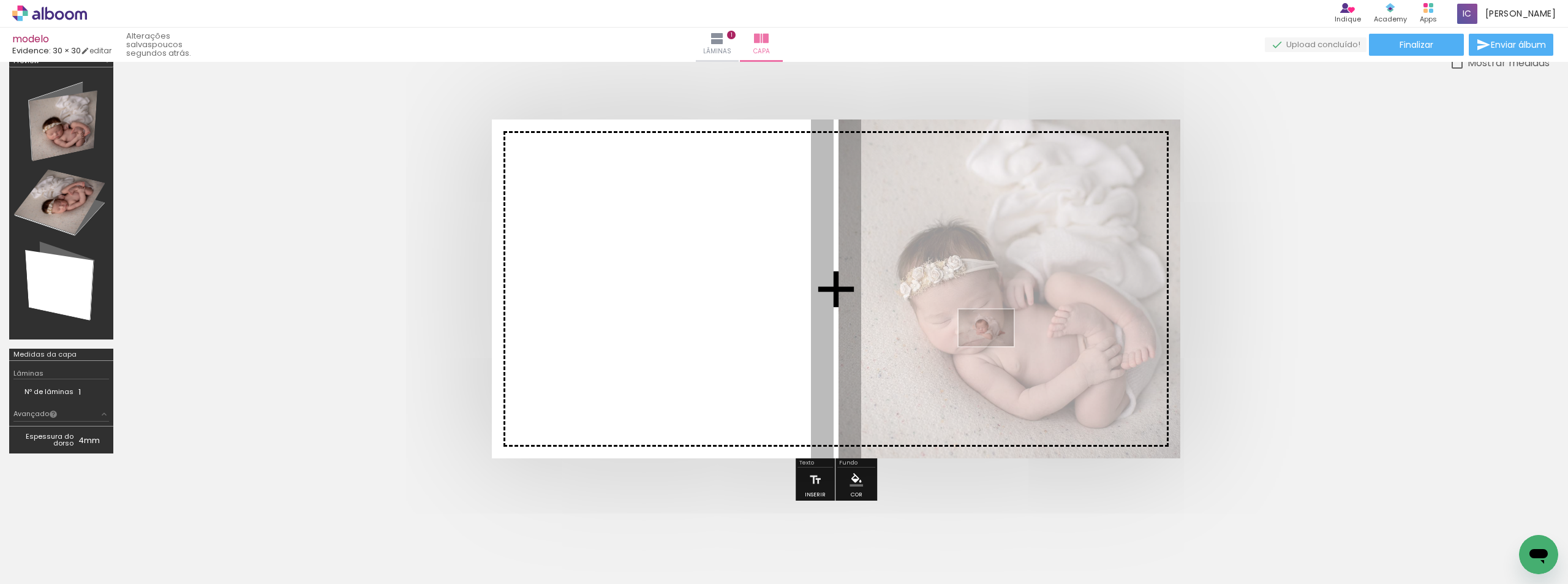
drag, startPoint x: 751, startPoint y: 547, endPoint x: 996, endPoint y: 346, distance: 316.9
click at [996, 346] on quentale-workspace at bounding box center [784, 292] width 1568 height 584
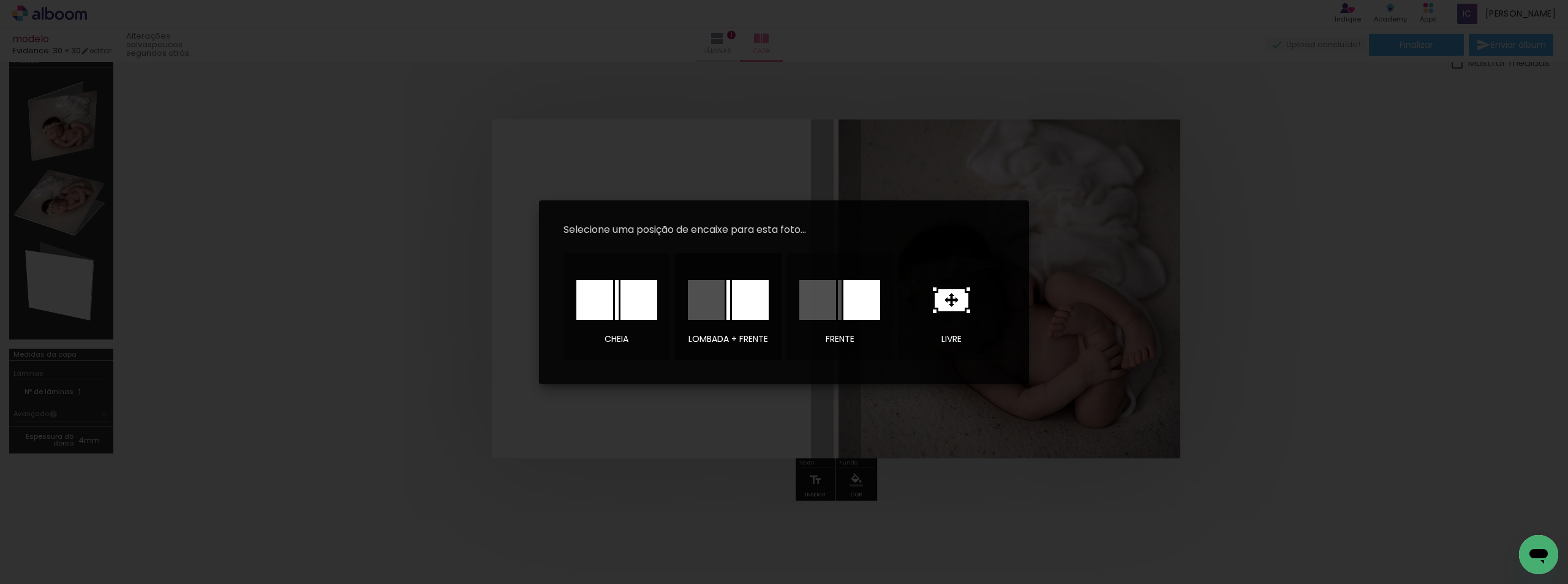
click at [750, 304] on div at bounding box center [750, 300] width 37 height 40
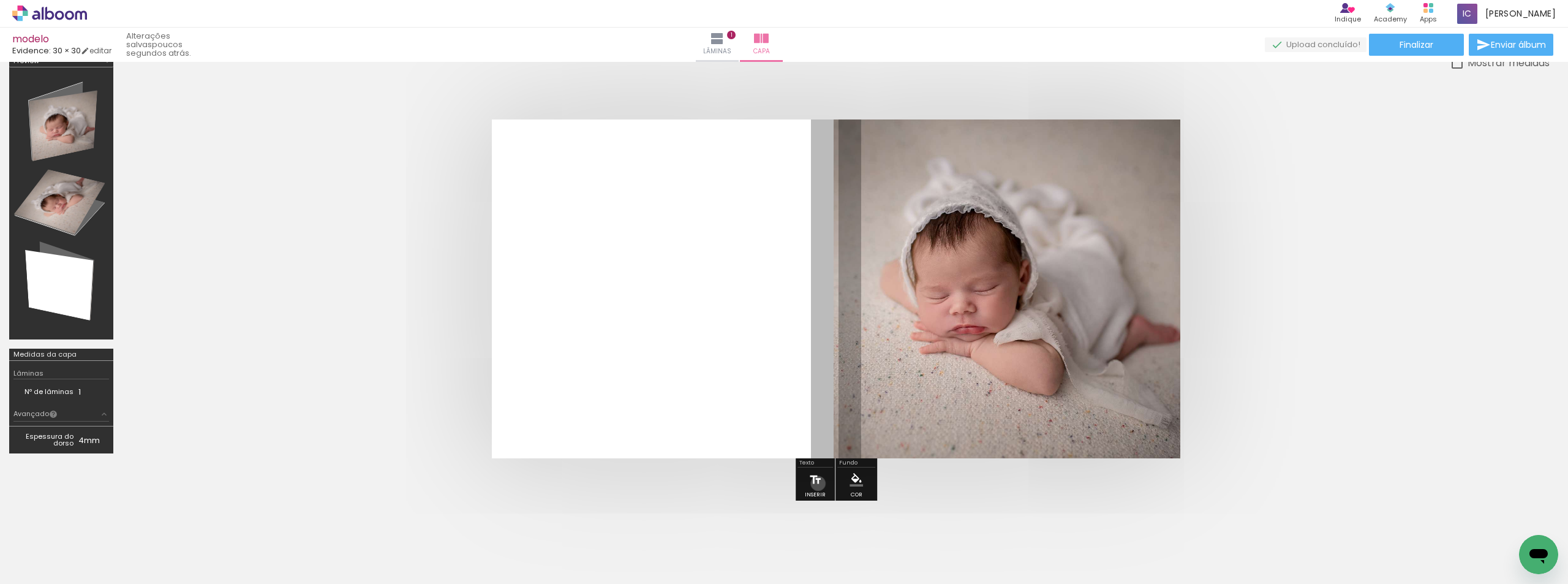
click at [819, 483] on iron-icon at bounding box center [816, 480] width 14 height 24
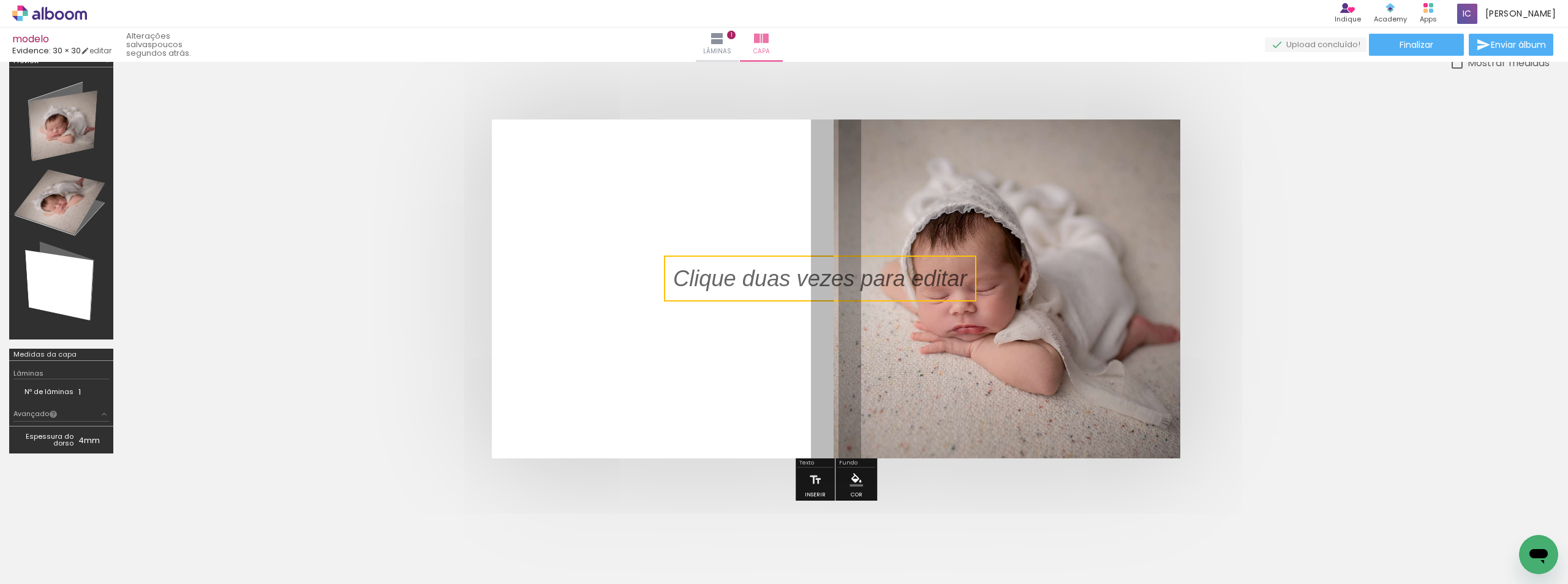
click at [879, 261] on quentale-selection at bounding box center [820, 278] width 313 height 46
type input "Sans Serif"
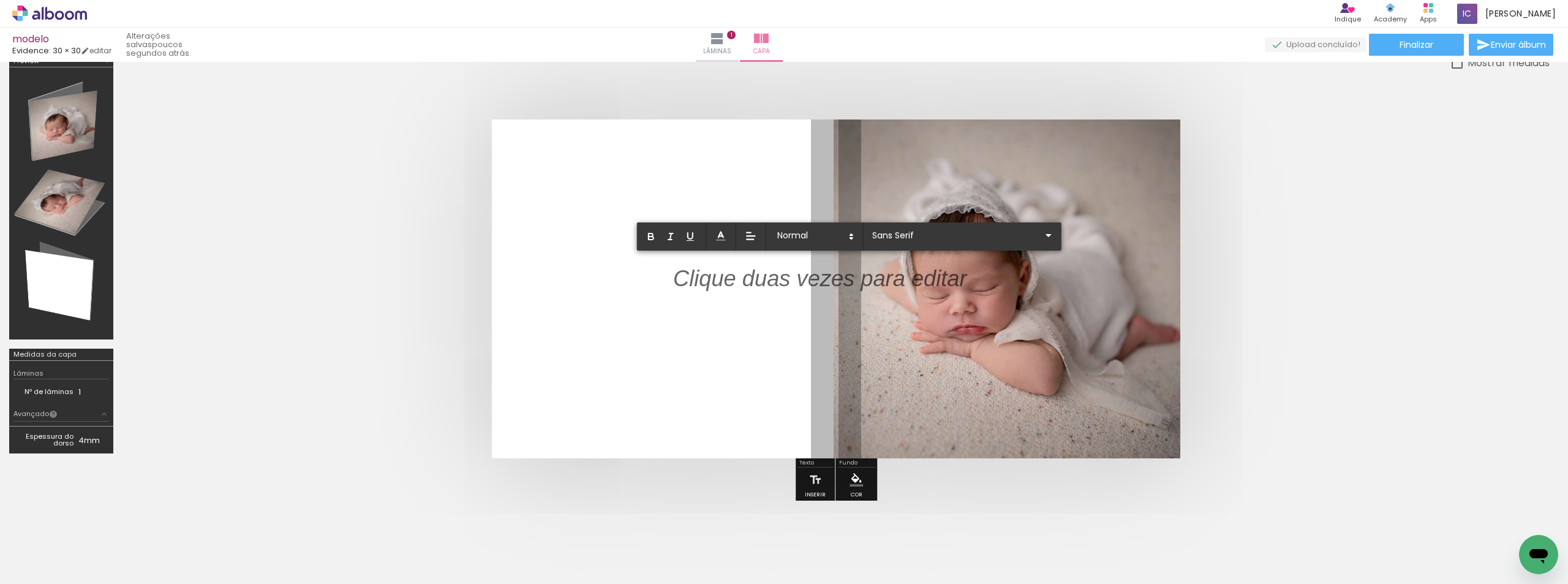
click at [942, 283] on p at bounding box center [820, 285] width 294 height 31
drag, startPoint x: 972, startPoint y: 280, endPoint x: 944, endPoint y: 280, distance: 28.0
click at [944, 280] on album-spread at bounding box center [835, 289] width 688 height 339
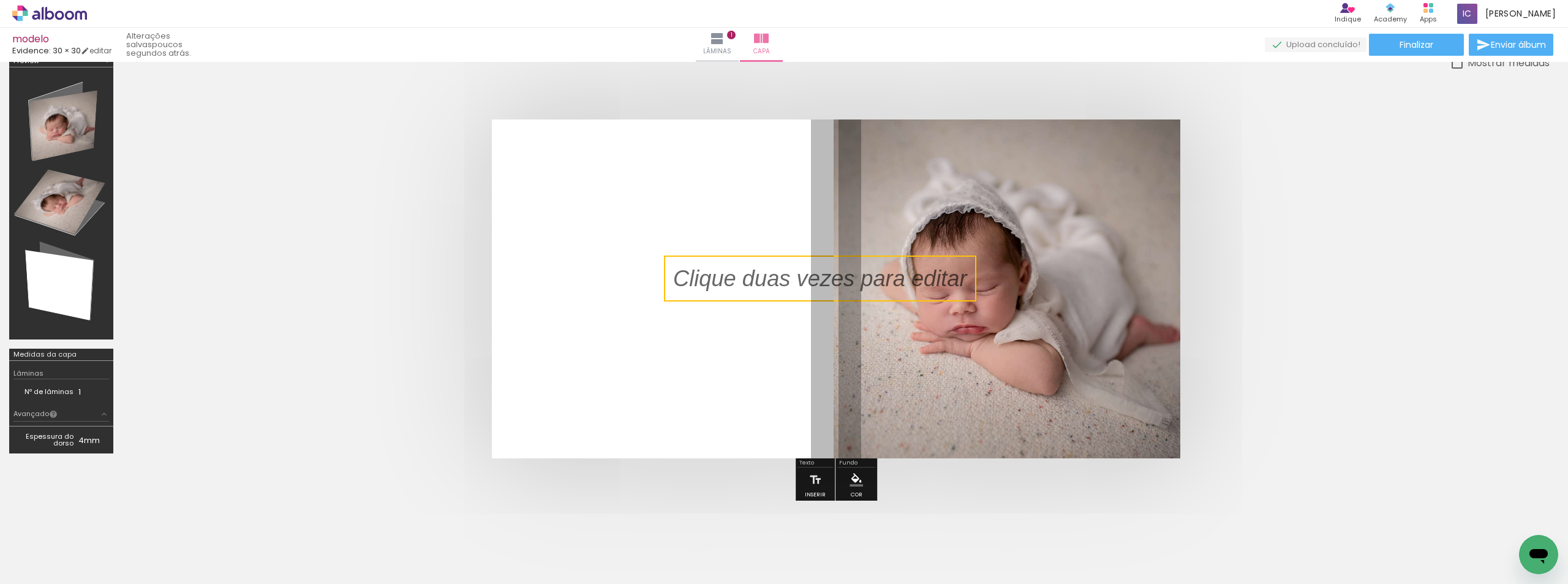
click at [679, 276] on quentale-selection at bounding box center [820, 278] width 313 height 46
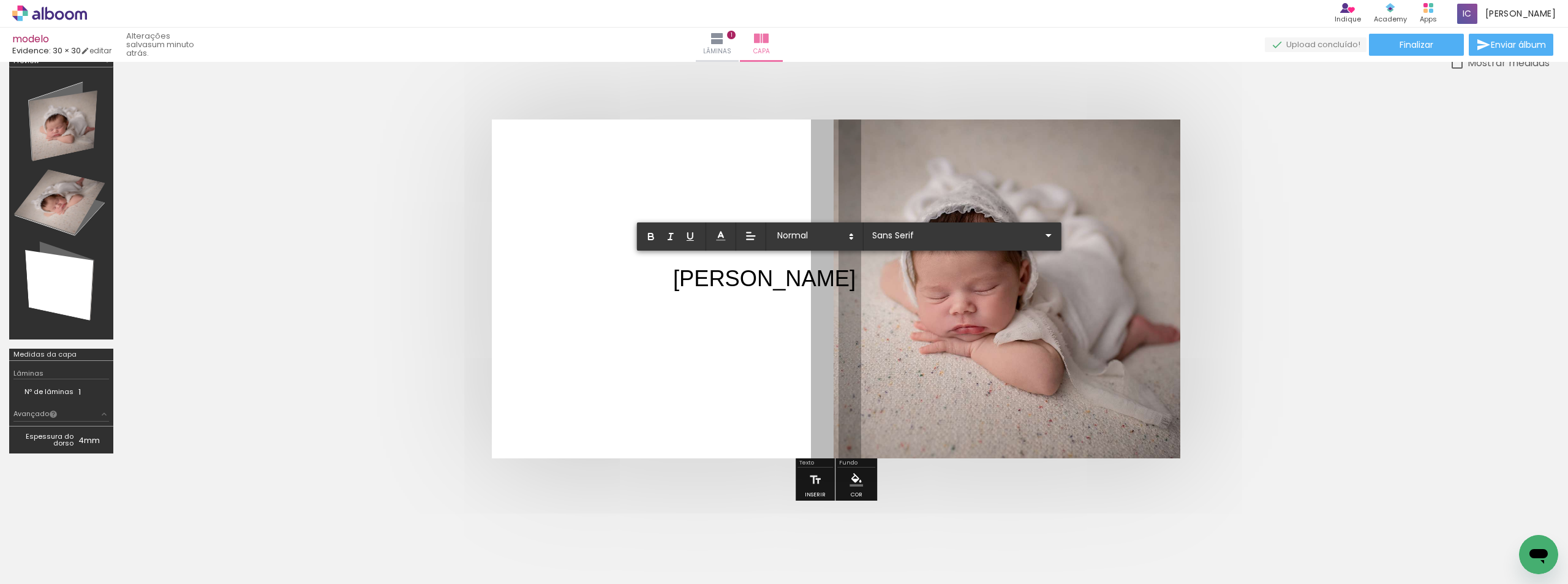
click at [713, 281] on p "[PERSON_NAME]" at bounding box center [764, 278] width 182 height 31
drag, startPoint x: 726, startPoint y: 281, endPoint x: 669, endPoint y: 287, distance: 57.3
click at [669, 287] on album-spread at bounding box center [835, 289] width 688 height 339
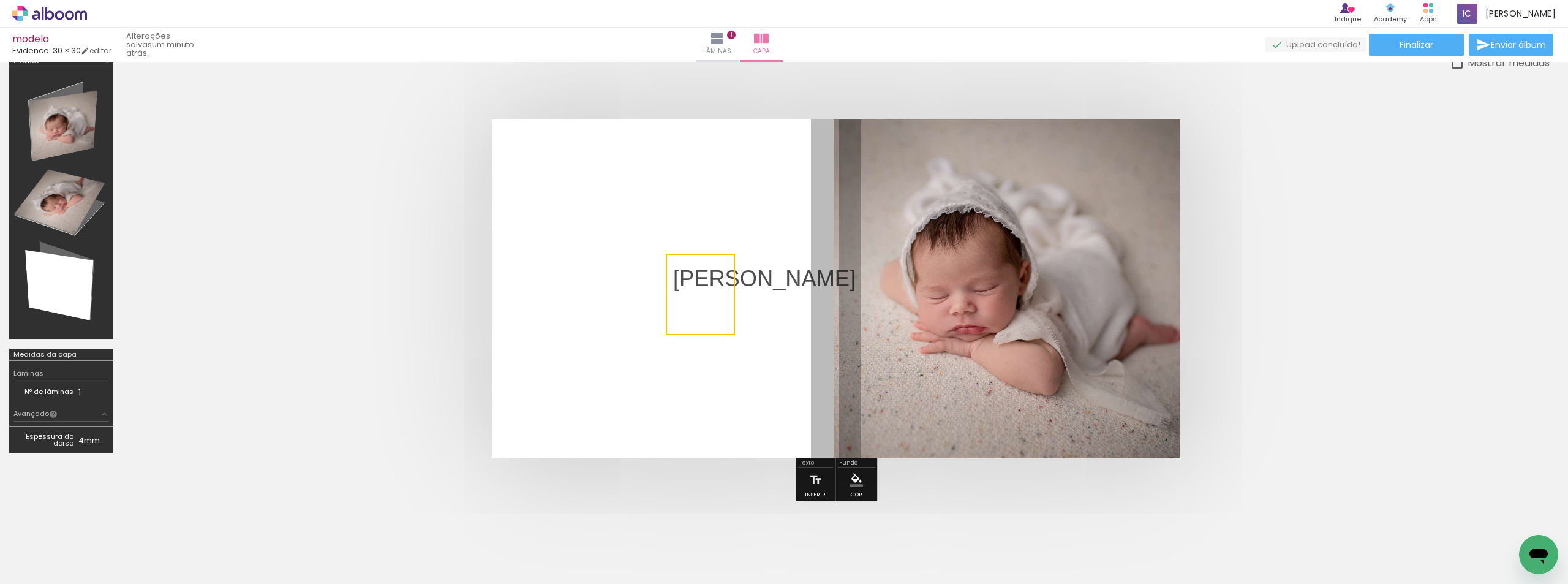
click at [681, 280] on quentale-selection at bounding box center [701, 294] width 69 height 82
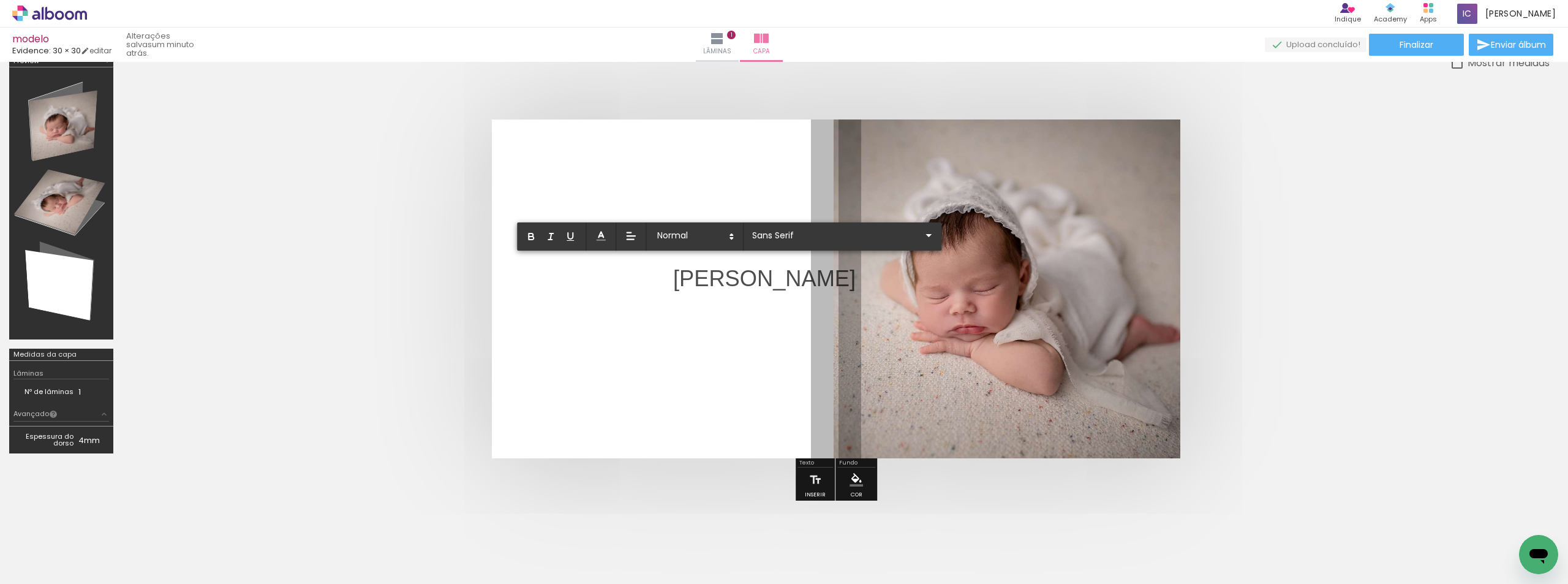
click at [714, 278] on p "[PERSON_NAME]" at bounding box center [764, 278] width 182 height 31
click at [722, 274] on p "[PERSON_NAME] Primeiros dias" at bounding box center [838, 278] width 329 height 31
click at [702, 290] on p "[PERSON_NAME]" at bounding box center [764, 278] width 182 height 31
drag, startPoint x: 678, startPoint y: 274, endPoint x: 841, endPoint y: 321, distance: 169.6
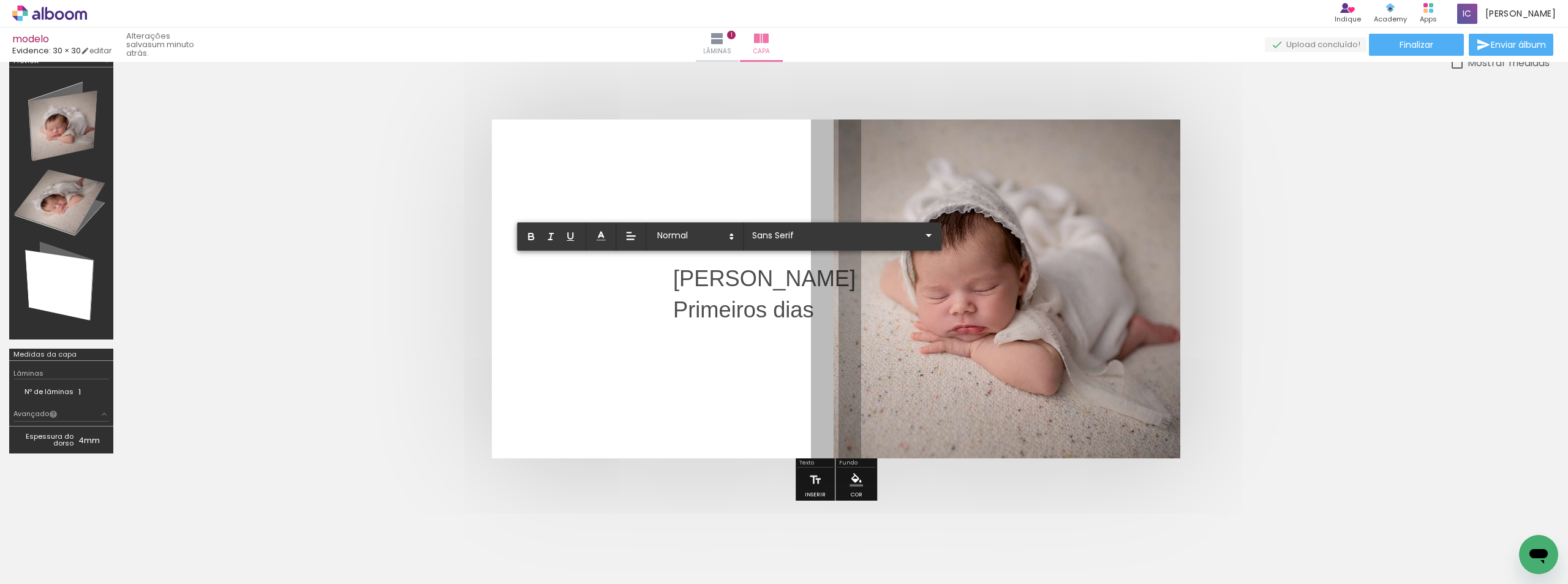
click at [841, 321] on album-spread at bounding box center [835, 289] width 688 height 339
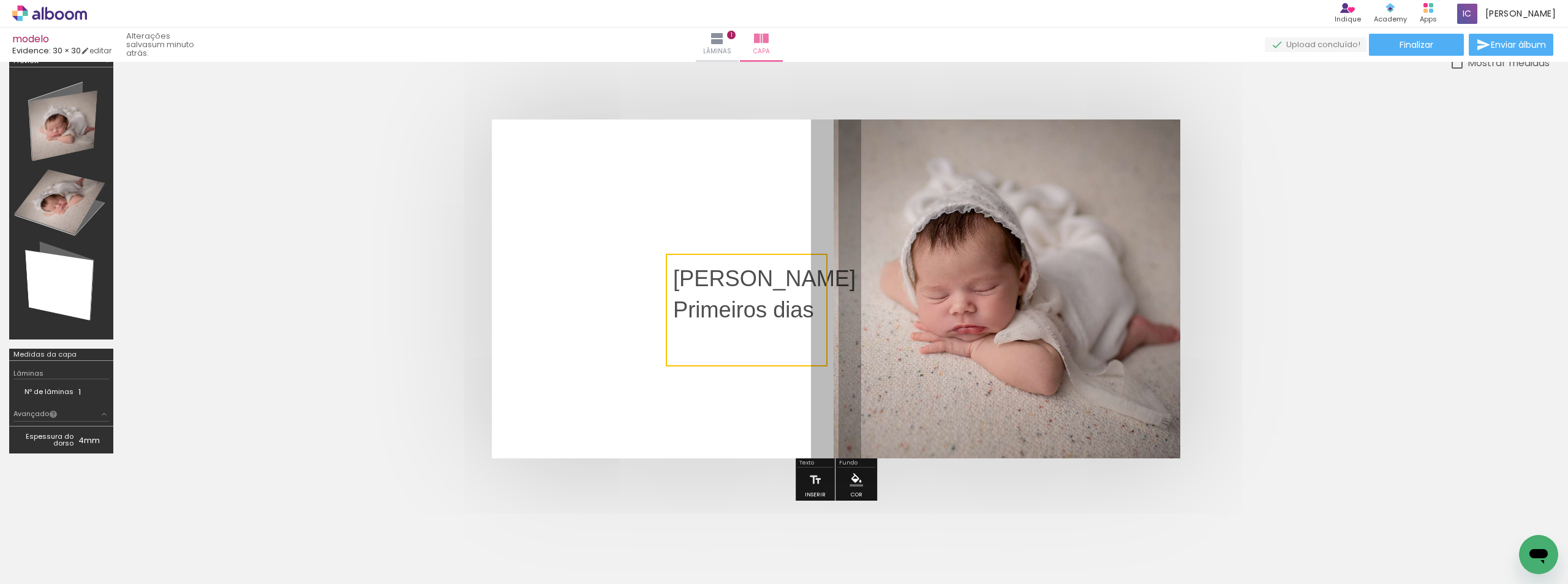
drag, startPoint x: 716, startPoint y: 300, endPoint x: 706, endPoint y: 292, distance: 12.8
click at [706, 292] on quentale-selection at bounding box center [747, 310] width 162 height 113
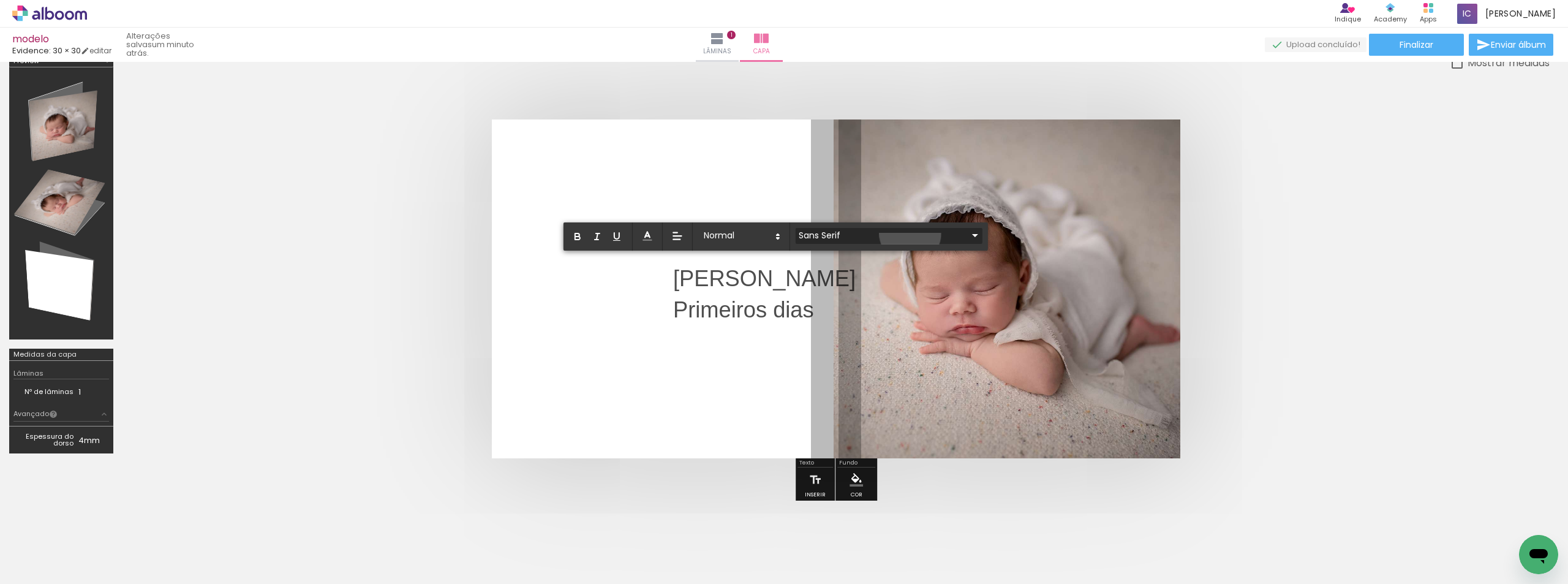
click at [968, 233] on iron-icon at bounding box center [975, 235] width 14 height 14
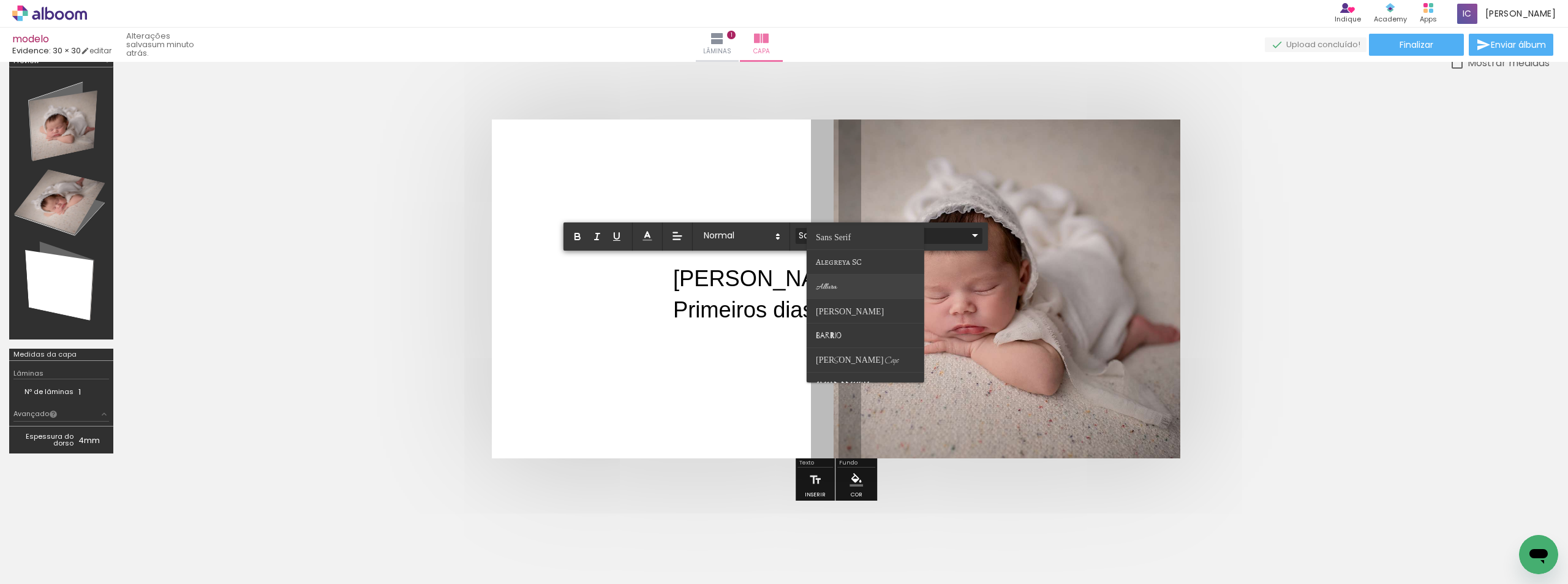
click at [847, 290] on paper-item at bounding box center [865, 287] width 117 height 24
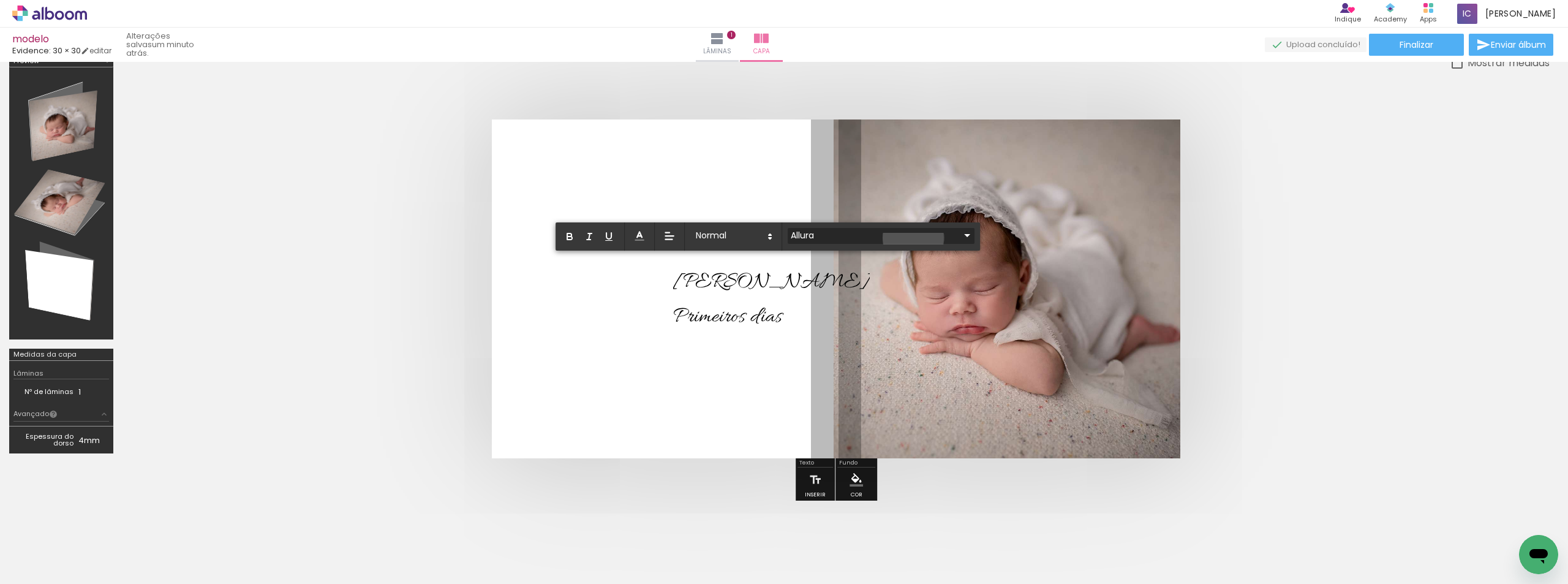
click at [960, 238] on iron-icon at bounding box center [967, 235] width 14 height 14
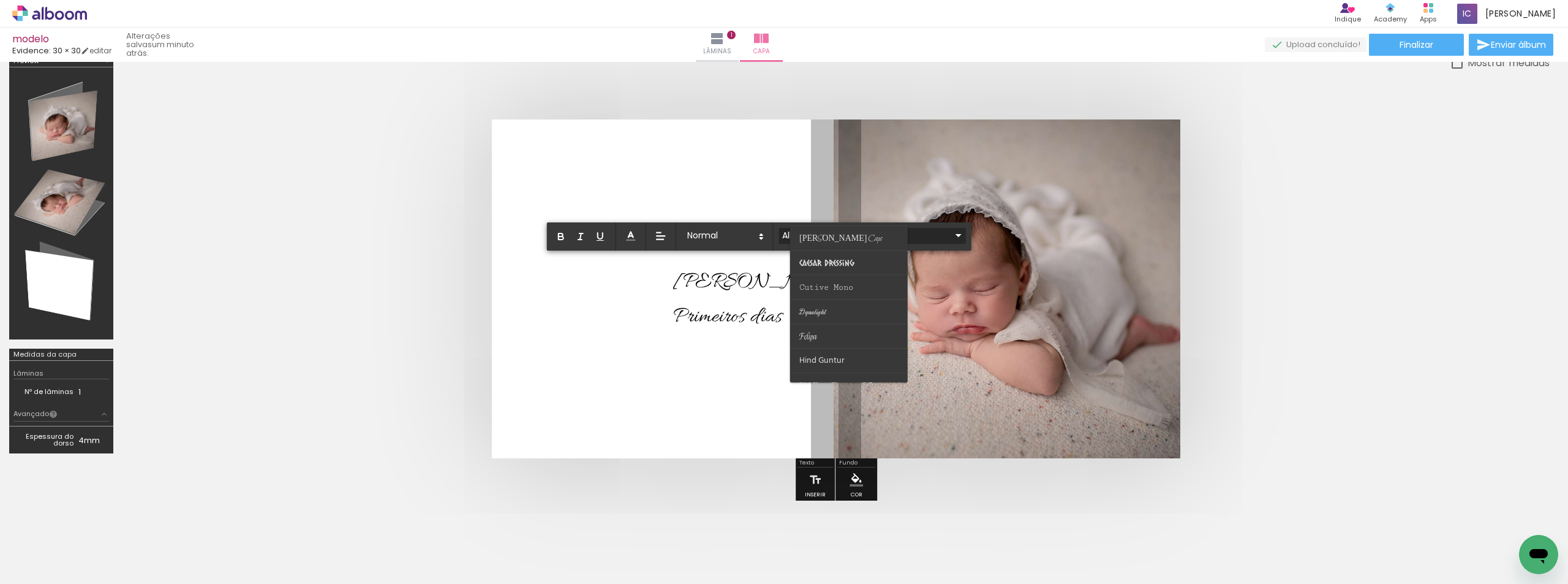
scroll to position [123, 0]
click at [853, 306] on paper-item at bounding box center [849, 311] width 117 height 24
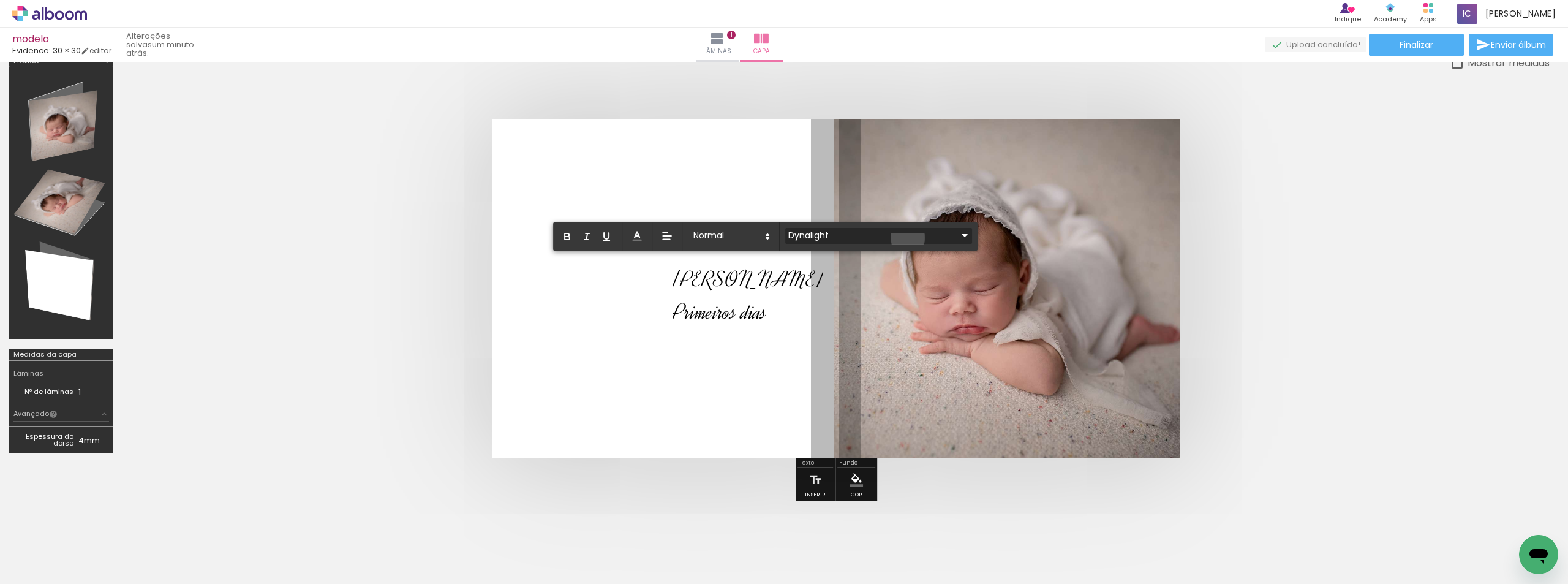
click at [957, 238] on iron-icon at bounding box center [964, 235] width 14 height 14
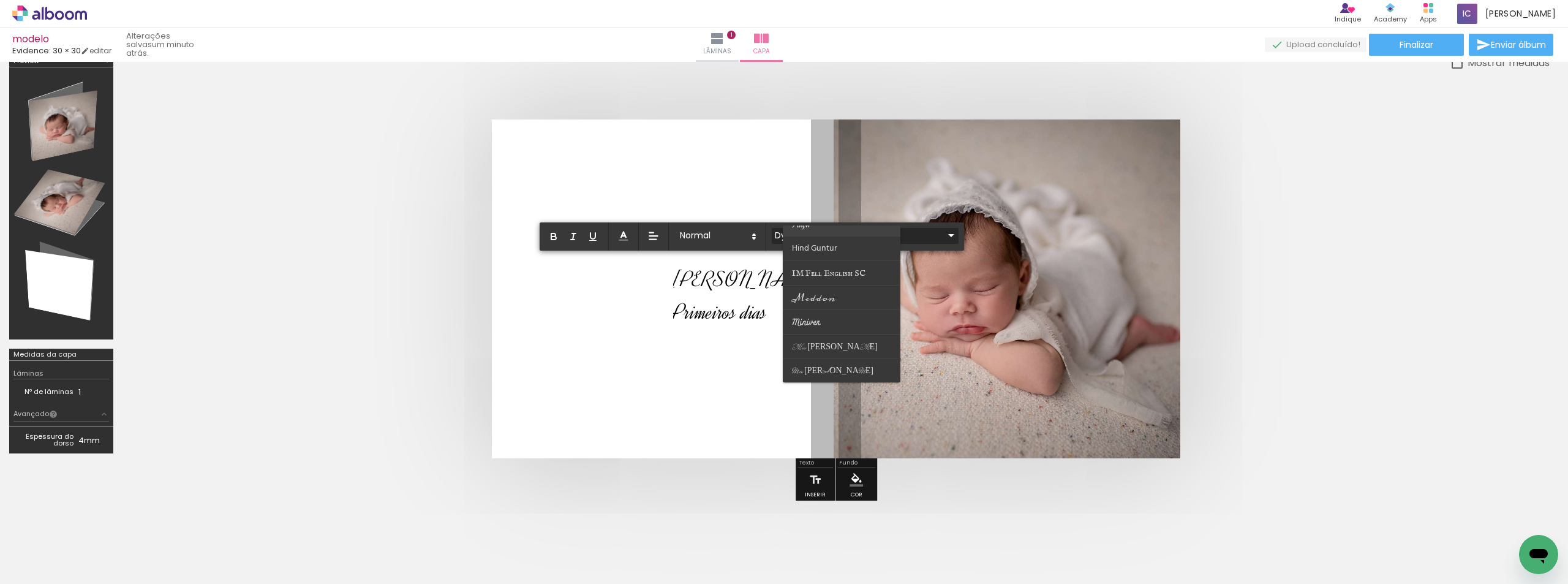
scroll to position [306, 0]
click at [841, 278] on paper-item at bounding box center [842, 274] width 117 height 24
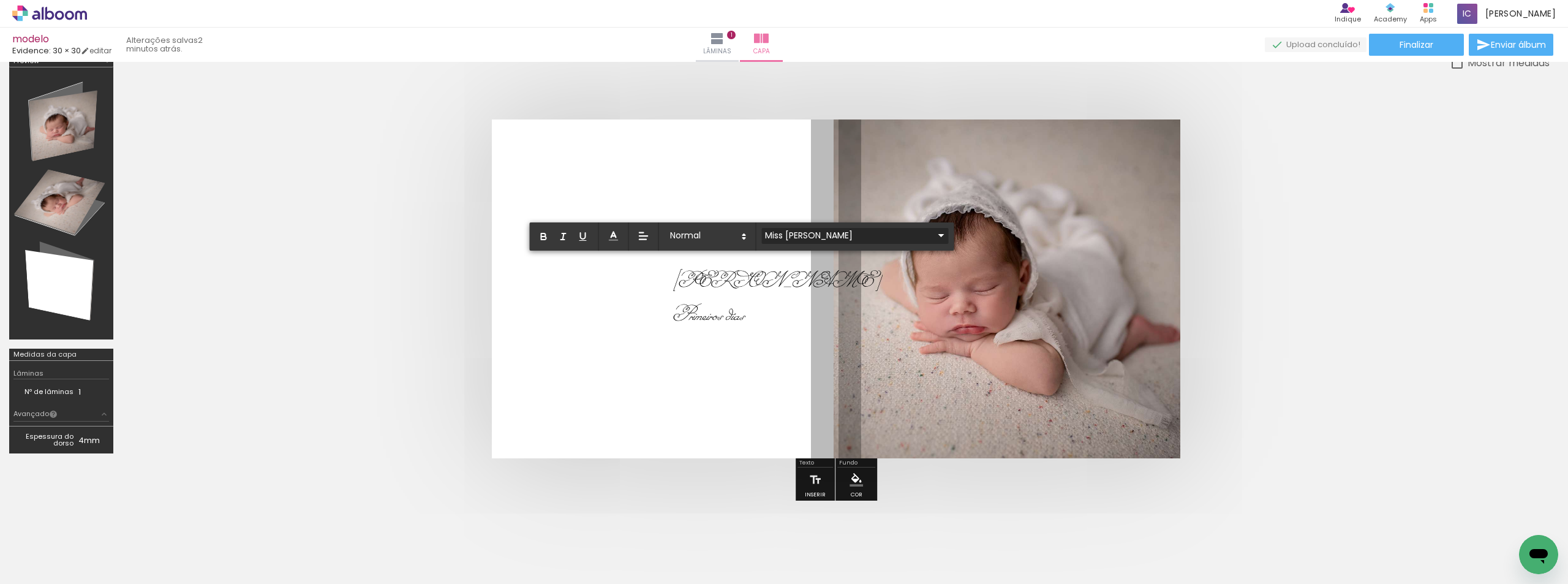
click at [935, 233] on iron-icon at bounding box center [941, 235] width 14 height 14
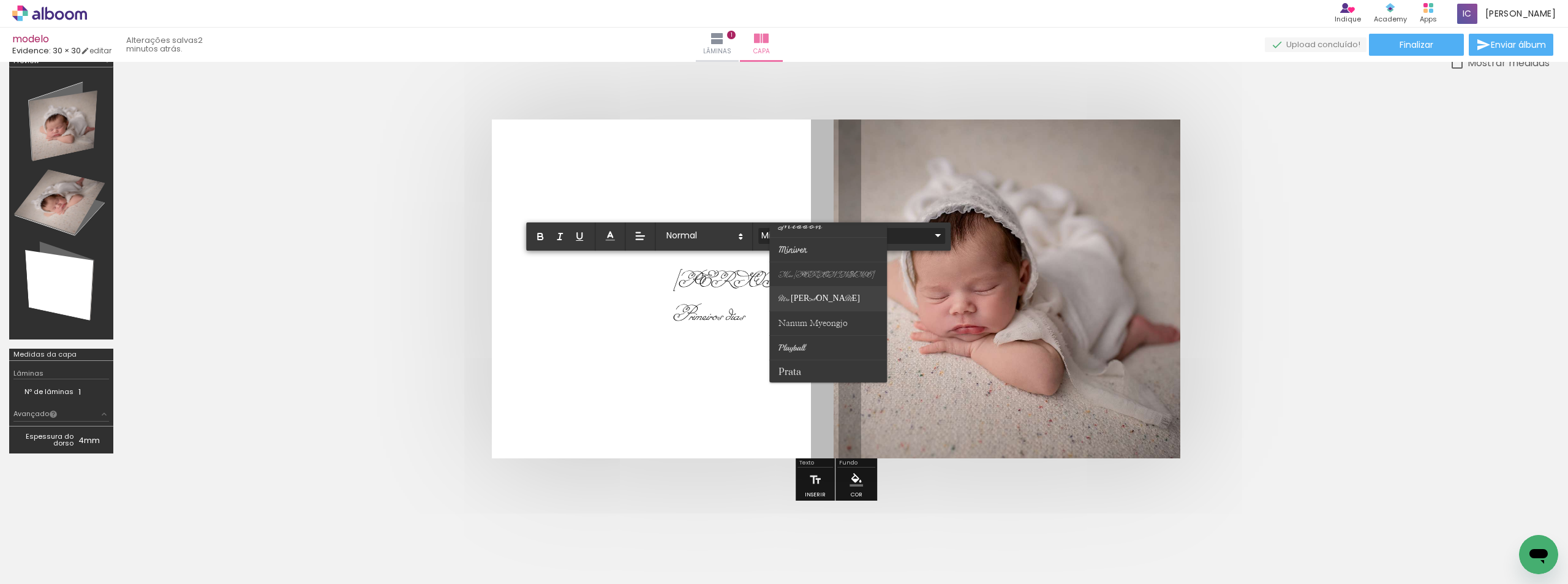
click at [844, 300] on paper-item at bounding box center [828, 299] width 117 height 24
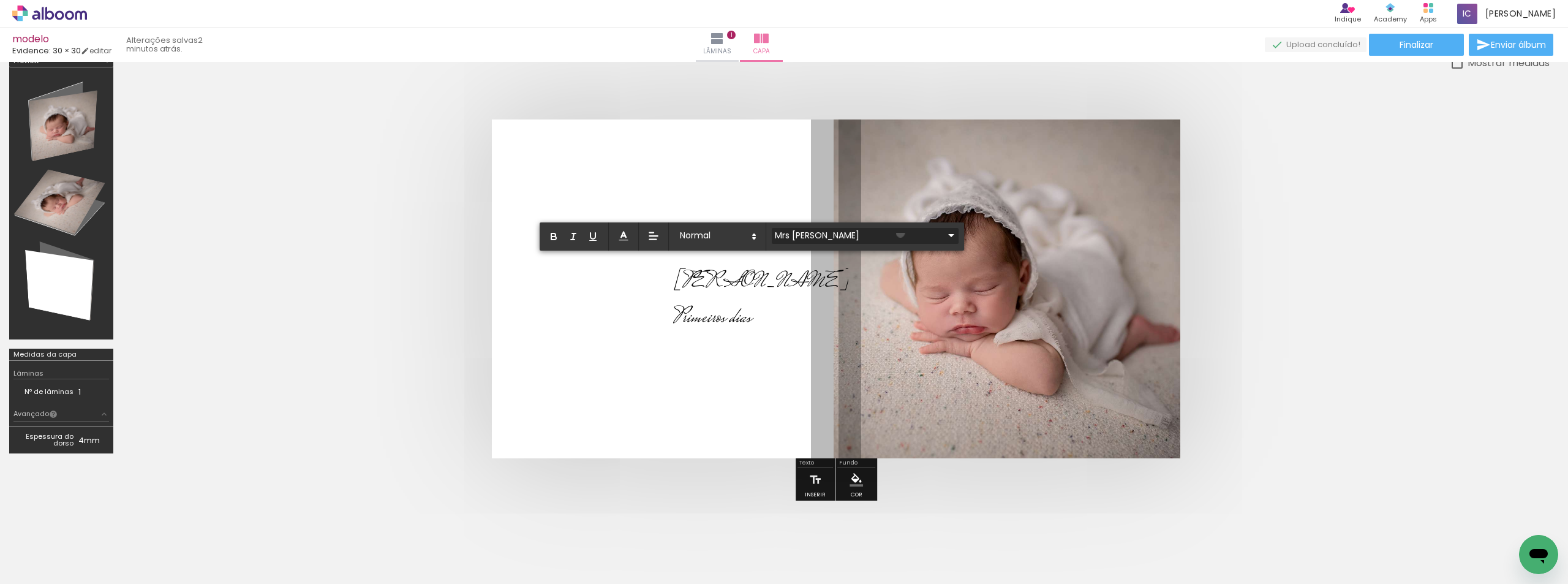
click at [944, 233] on iron-icon at bounding box center [951, 235] width 14 height 14
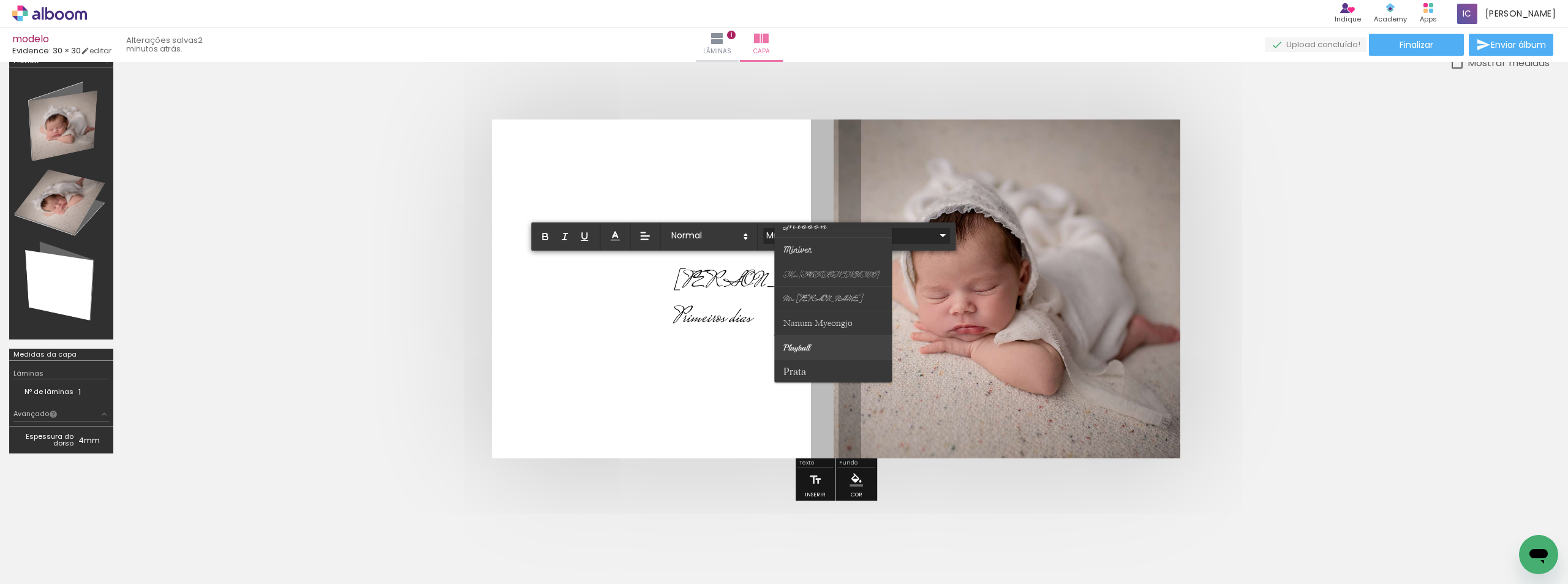
click at [827, 342] on paper-item at bounding box center [833, 348] width 117 height 24
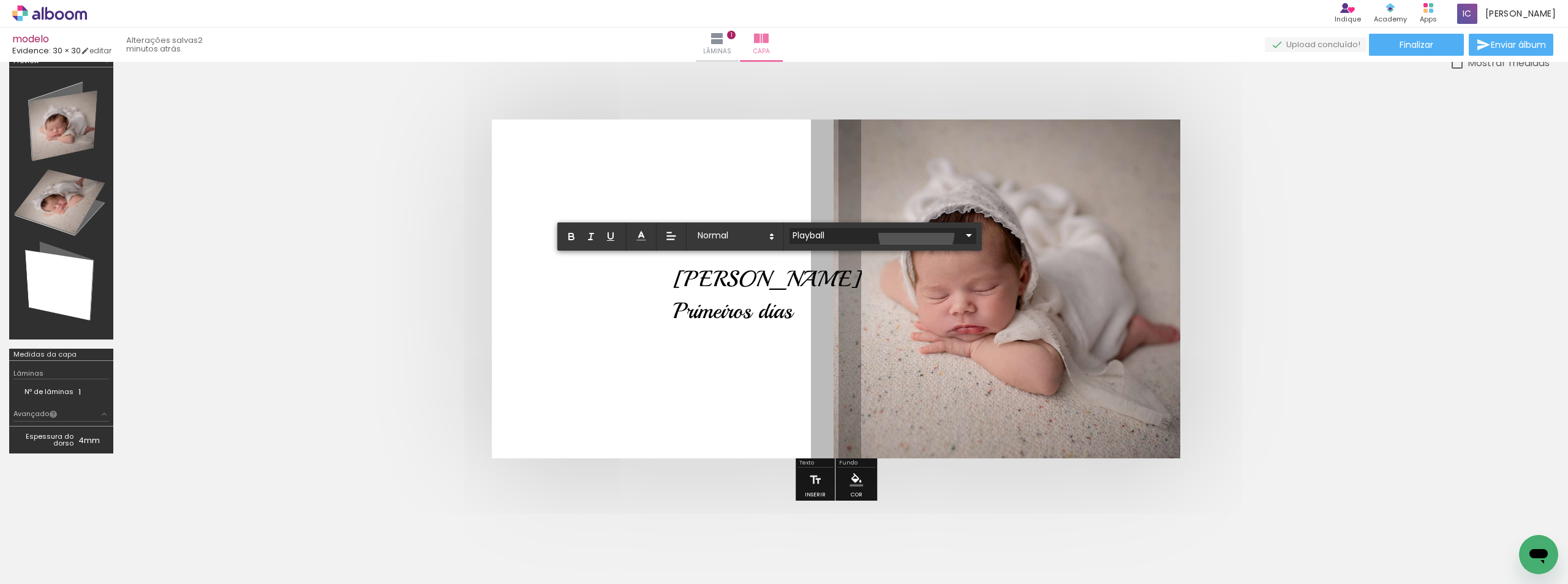
click at [962, 233] on iron-icon at bounding box center [969, 235] width 14 height 14
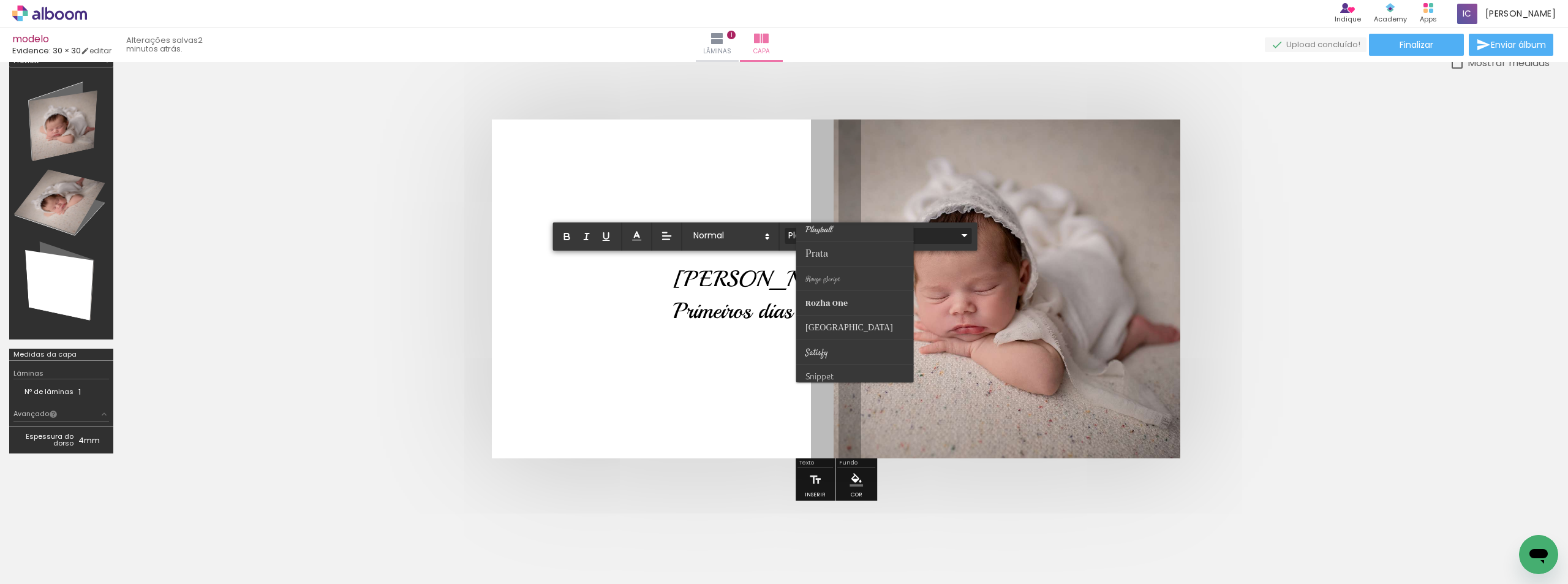
scroll to position [429, 0]
click at [841, 315] on paper-item at bounding box center [855, 323] width 117 height 24
type input "[GEOGRAPHIC_DATA]"
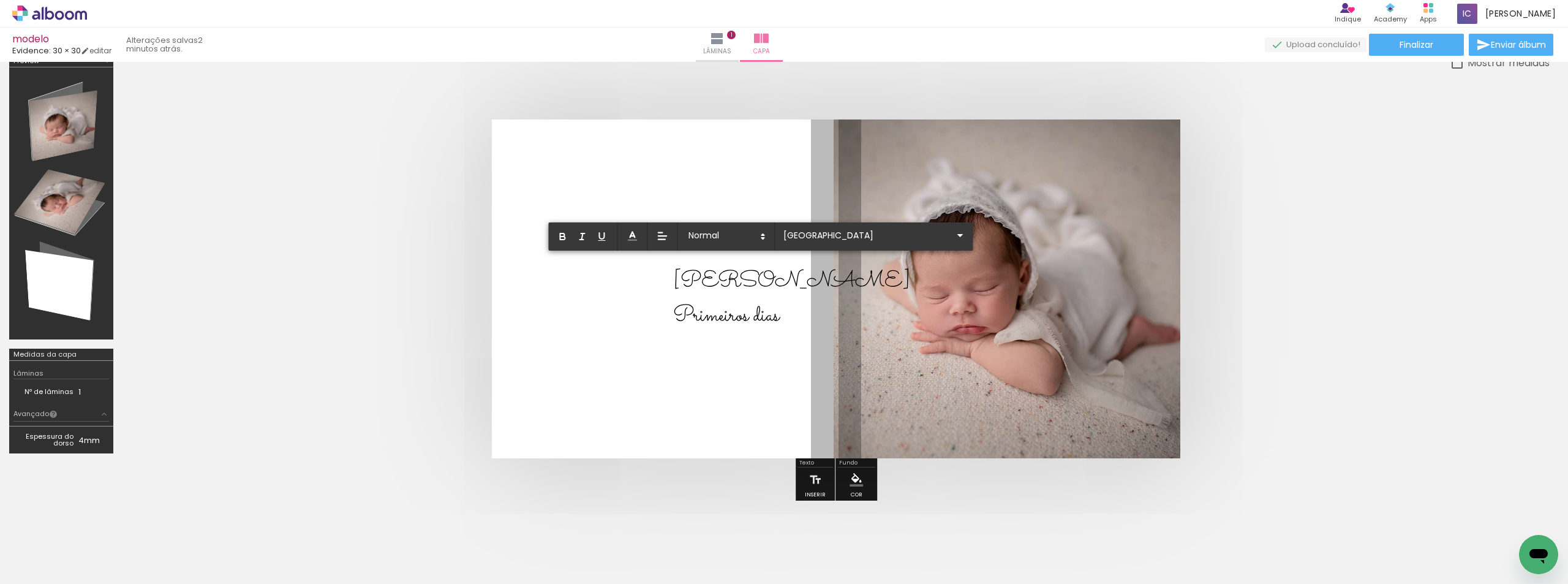
click at [742, 383] on quentale-layouter at bounding box center [835, 289] width 688 height 339
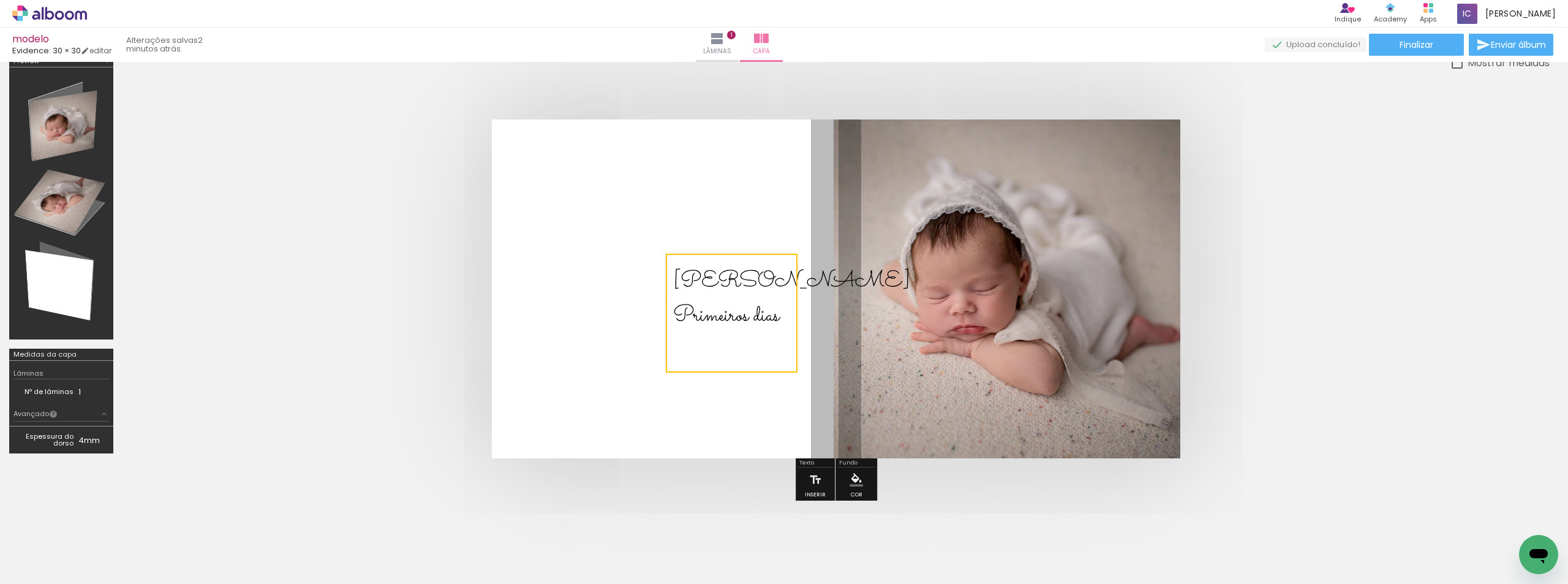
click at [727, 318] on quentale-selection at bounding box center [732, 313] width 132 height 119
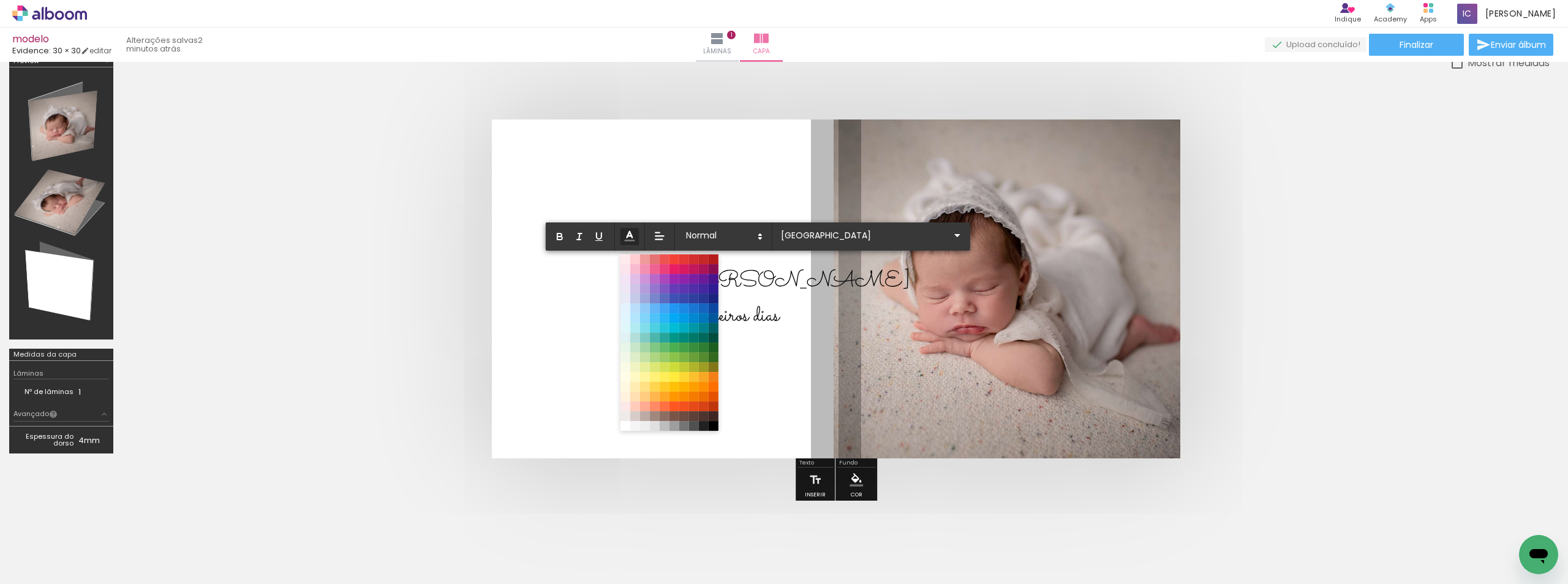
click at [625, 233] on icon at bounding box center [630, 236] width 14 height 14
click at [627, 423] on span at bounding box center [626, 426] width 14 height 14
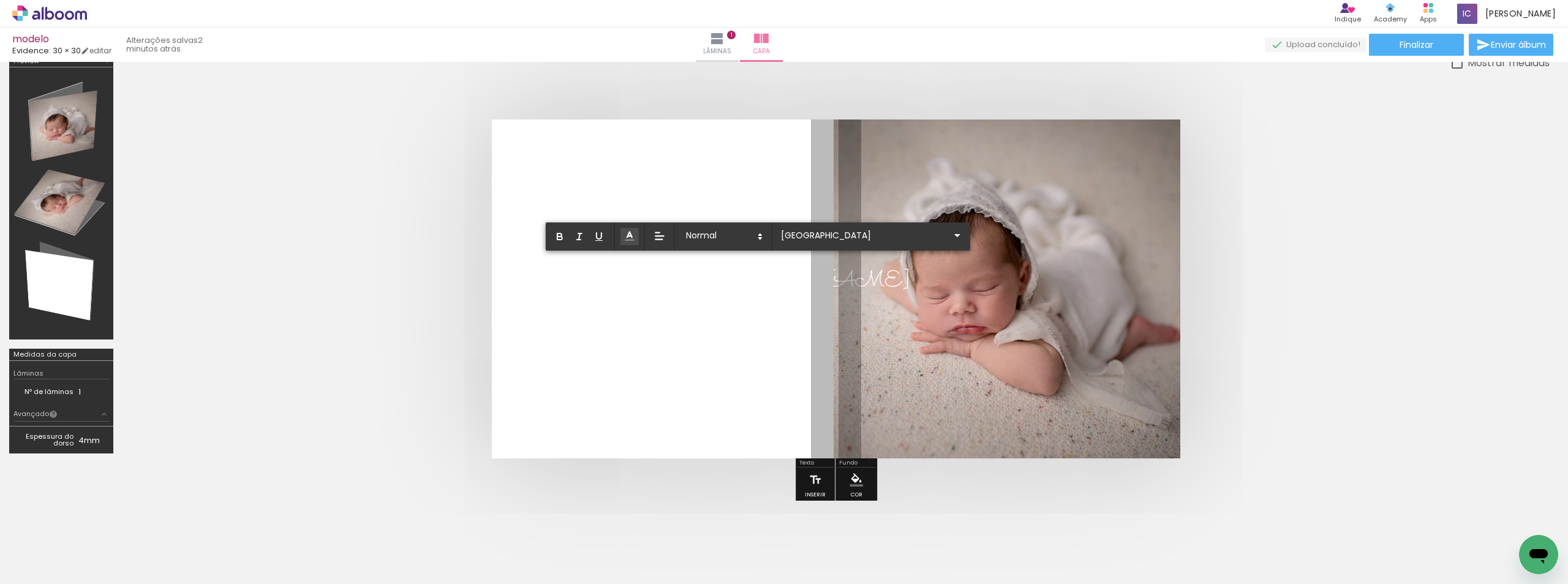
click at [707, 173] on quentale-layouter at bounding box center [835, 289] width 688 height 339
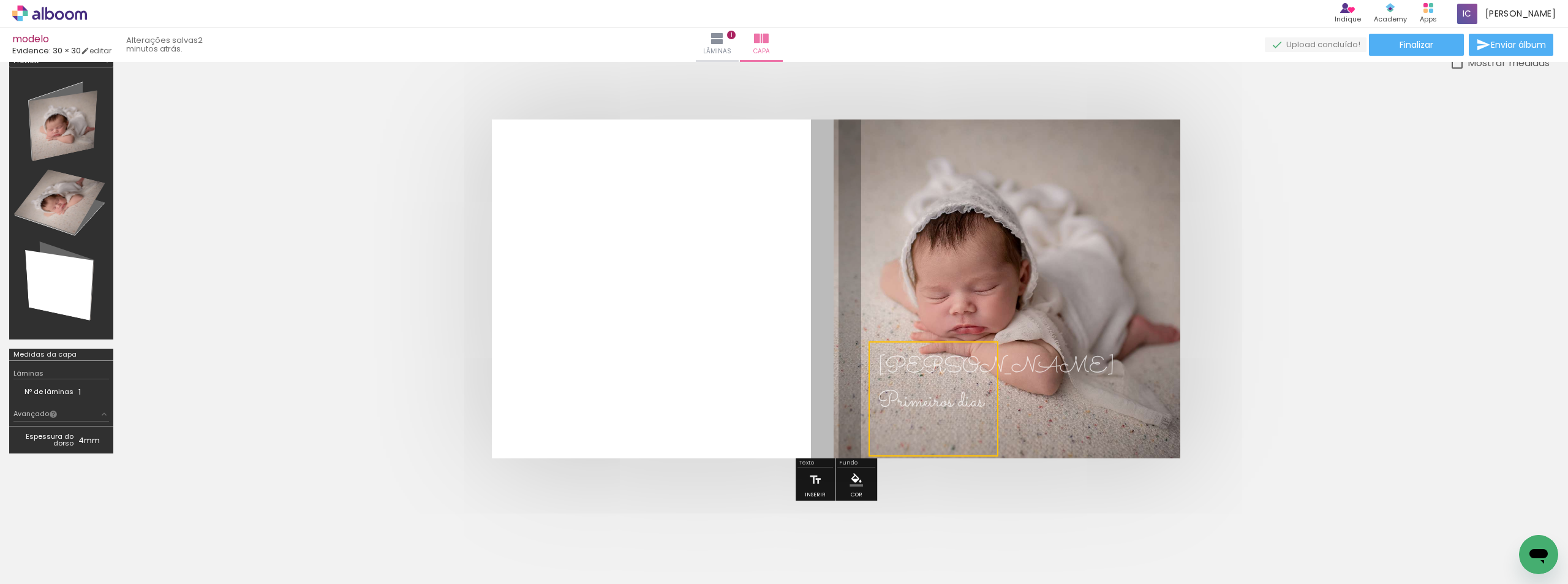
drag, startPoint x: 710, startPoint y: 289, endPoint x: 915, endPoint y: 416, distance: 241.2
click at [915, 416] on quentale-selection at bounding box center [934, 399] width 130 height 115
click at [1084, 410] on quentale-layouter at bounding box center [835, 289] width 688 height 339
click at [927, 383] on p "Primeiros dias" at bounding box center [996, 400] width 237 height 34
click at [945, 445] on quentale-selection at bounding box center [934, 399] width 130 height 115
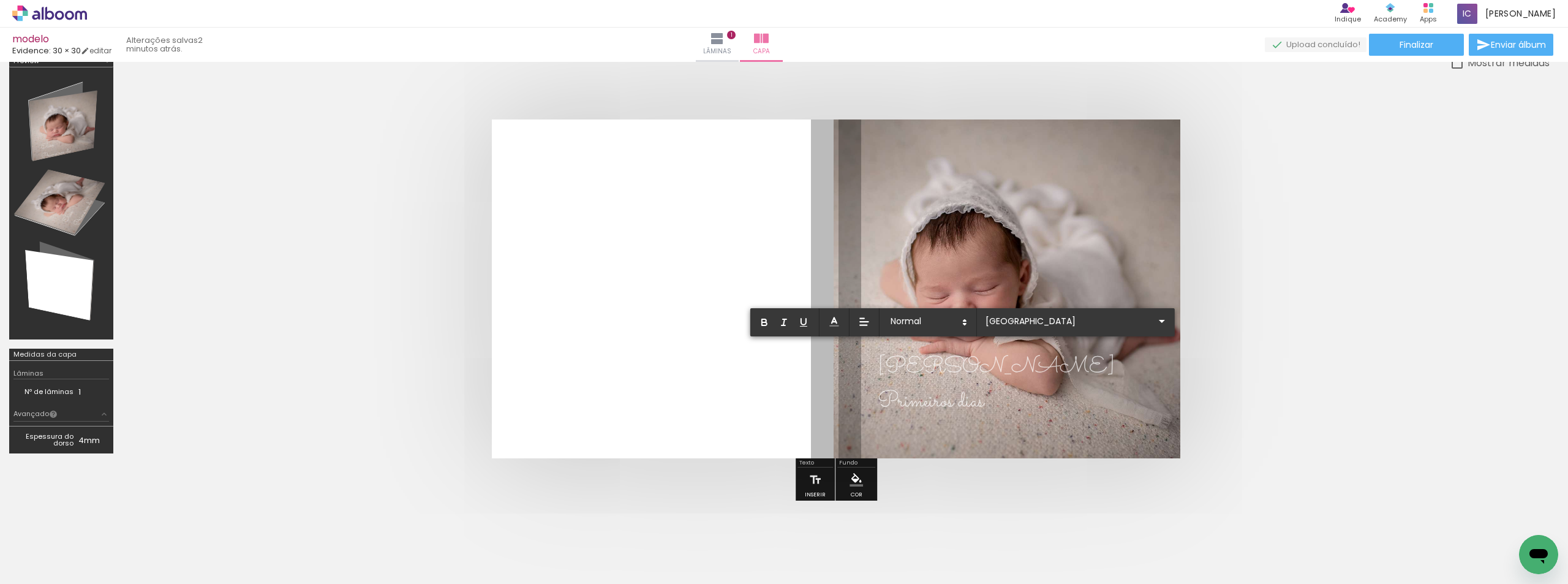
click at [982, 406] on span "Primeiros dias" at bounding box center [931, 402] width 106 height 33
click at [1143, 401] on quentale-layouter at bounding box center [835, 289] width 688 height 339
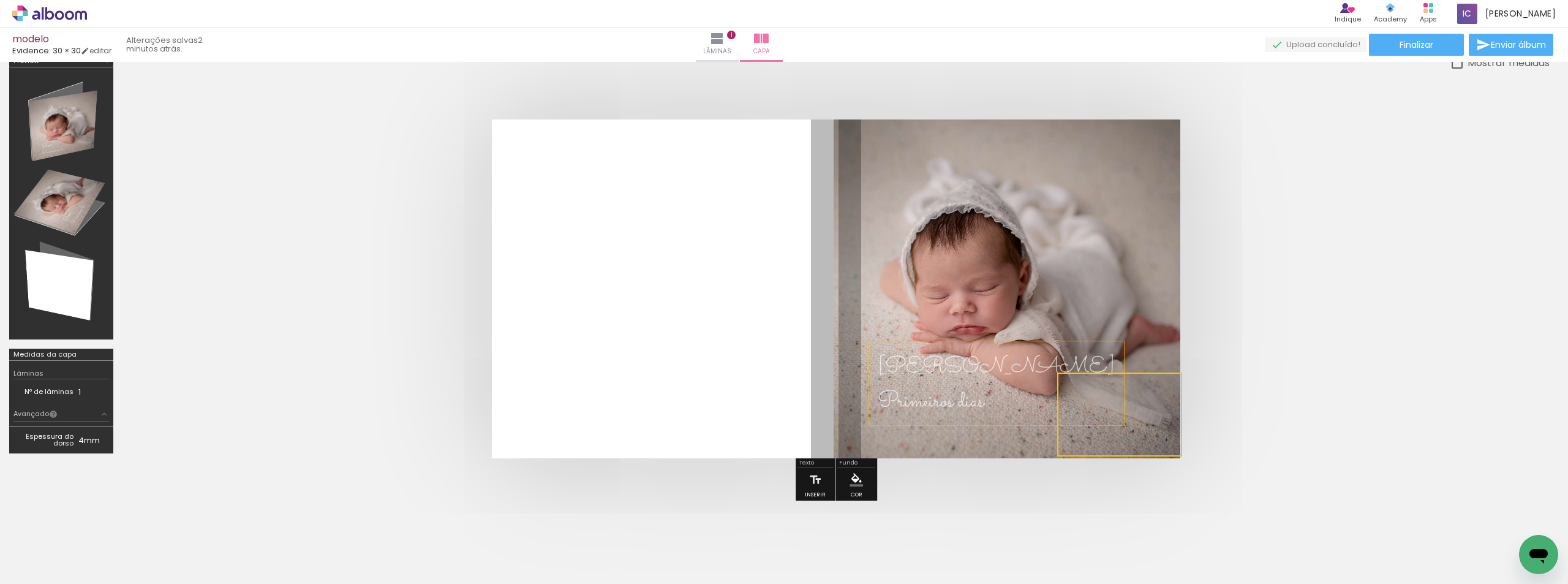
drag, startPoint x: 974, startPoint y: 373, endPoint x: 1170, endPoint y: 418, distance: 201.1
click at [1170, 418] on quentale-selection at bounding box center [1120, 415] width 125 height 84
click at [1073, 389] on quentale-selection at bounding box center [1120, 415] width 125 height 84
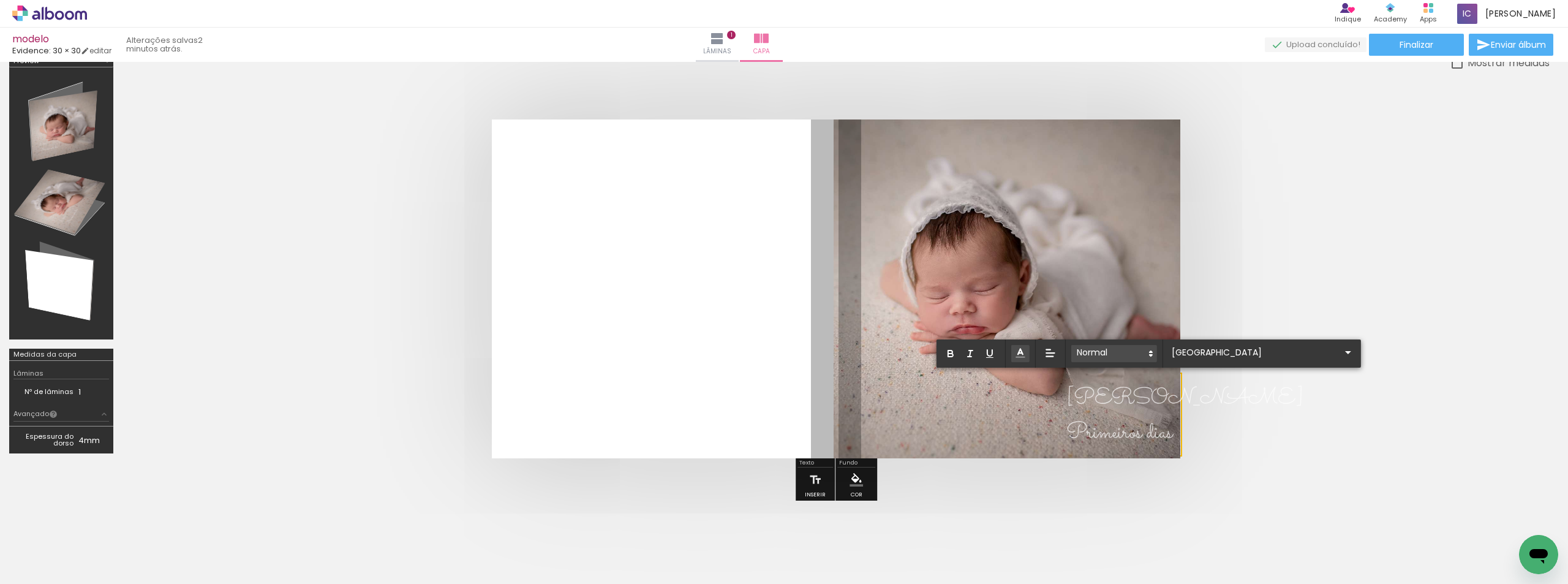
click at [1149, 354] on icon at bounding box center [1151, 353] width 11 height 11
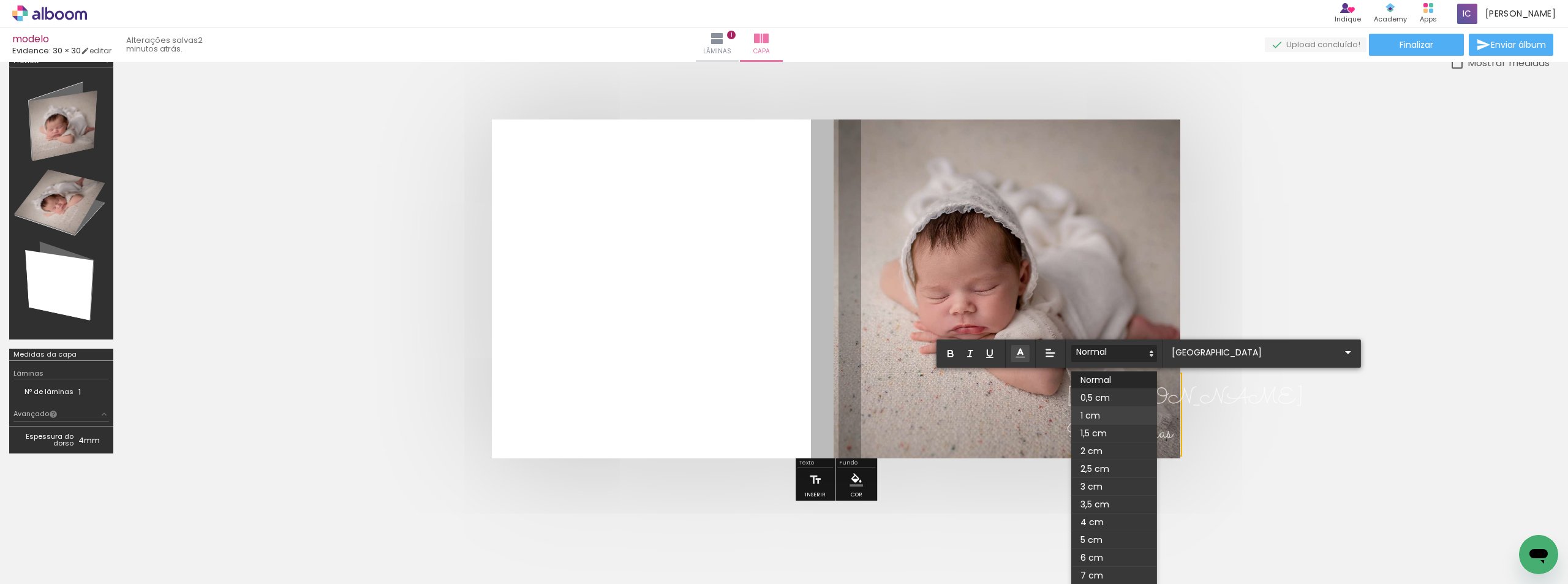
click at [1111, 414] on span at bounding box center [1114, 416] width 86 height 18
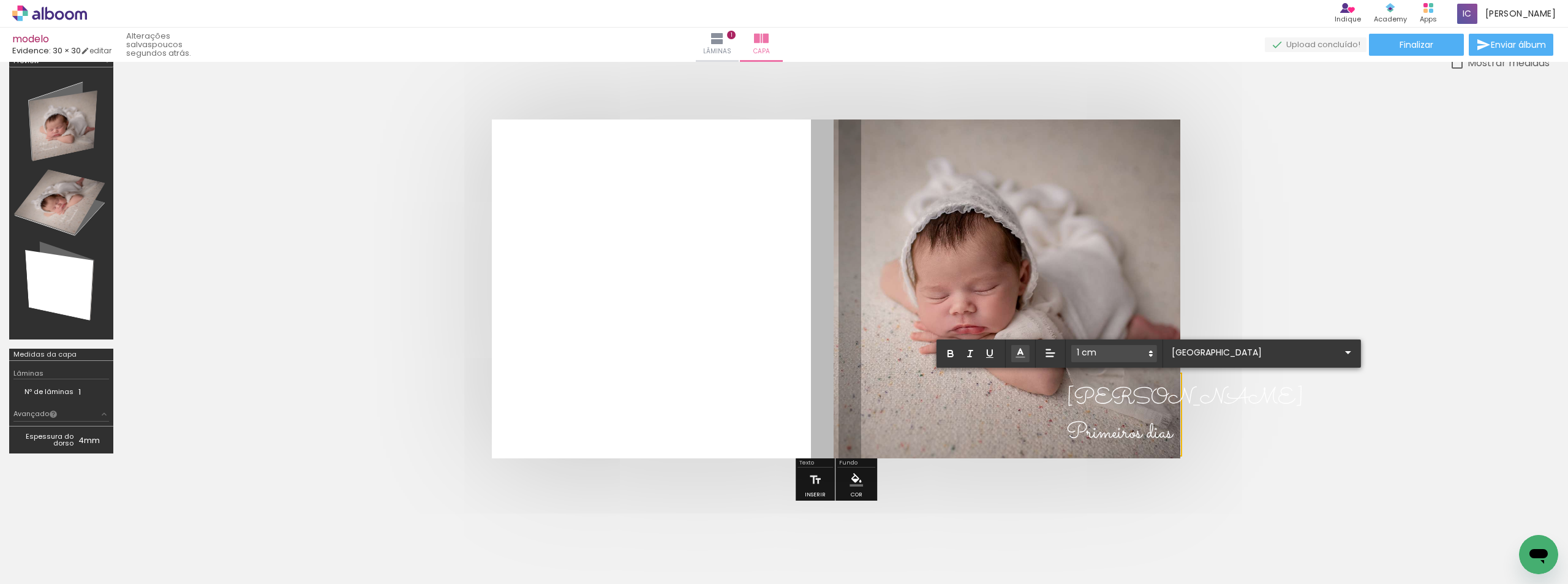
click at [1301, 245] on quentale-cover at bounding box center [836, 289] width 1329 height 339
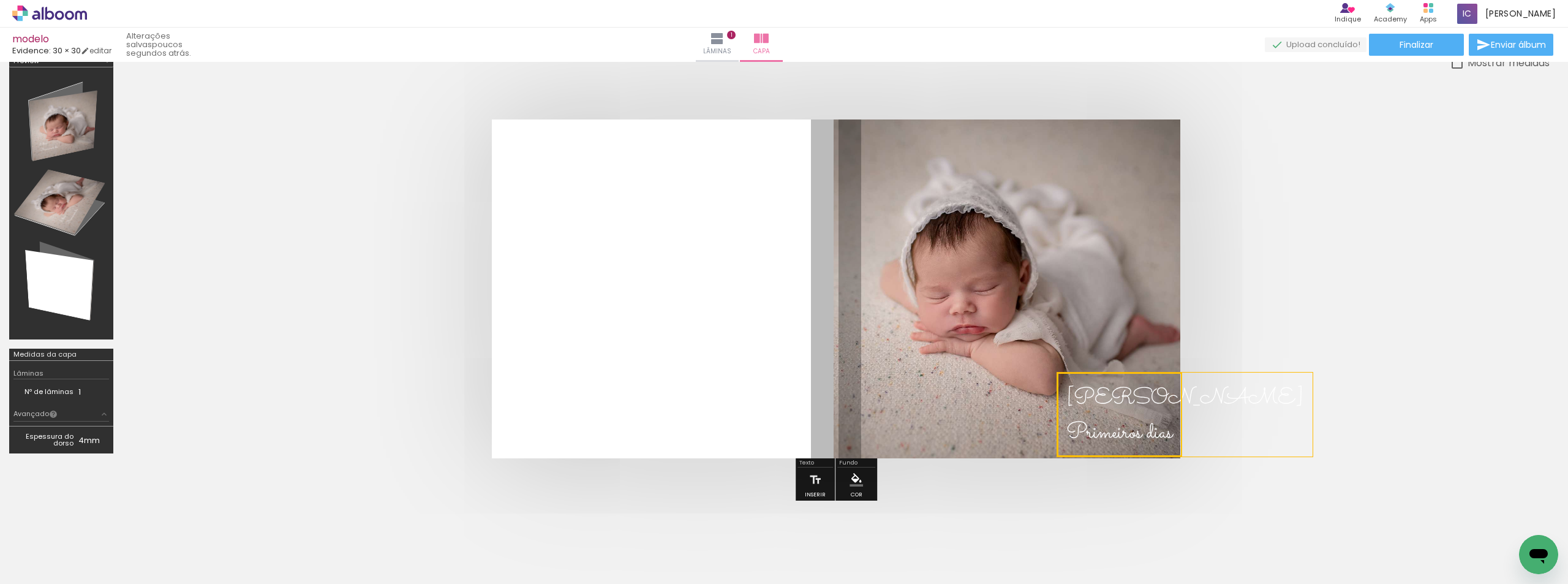
click at [1299, 268] on quentale-cover at bounding box center [836, 289] width 1329 height 339
click at [725, 42] on iron-icon at bounding box center [717, 38] width 14 height 14
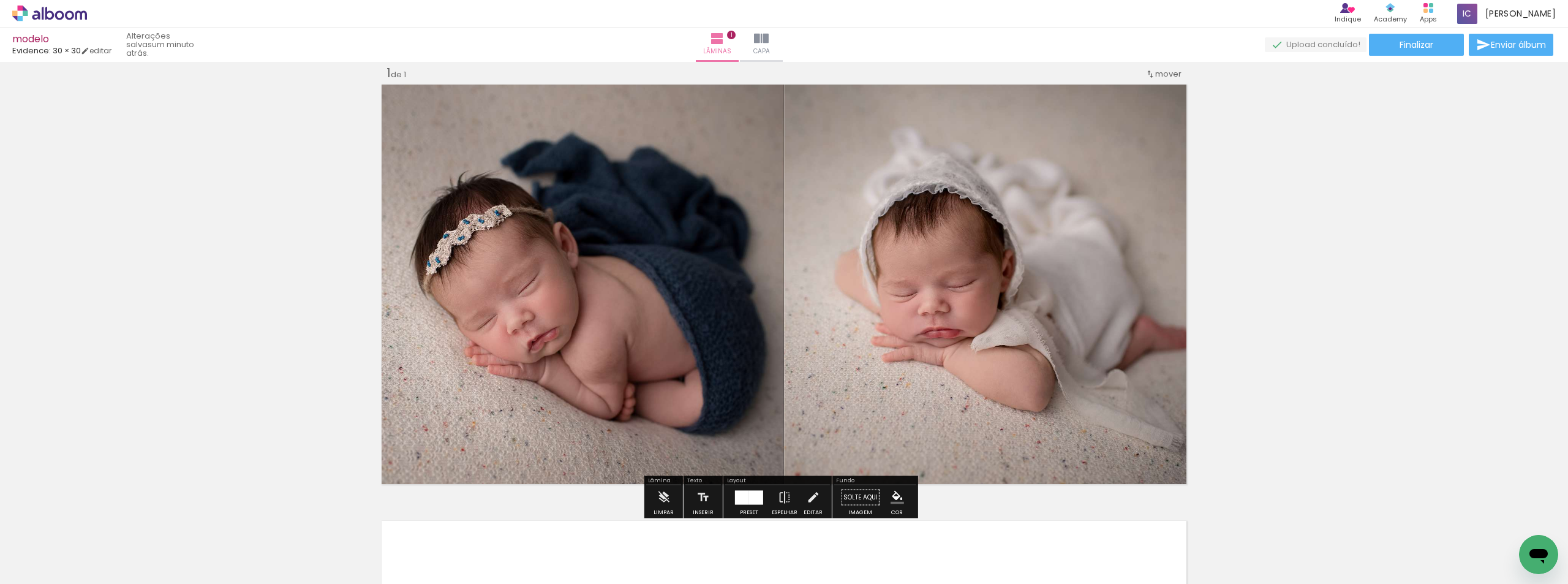
click at [754, 499] on div at bounding box center [756, 497] width 14 height 14
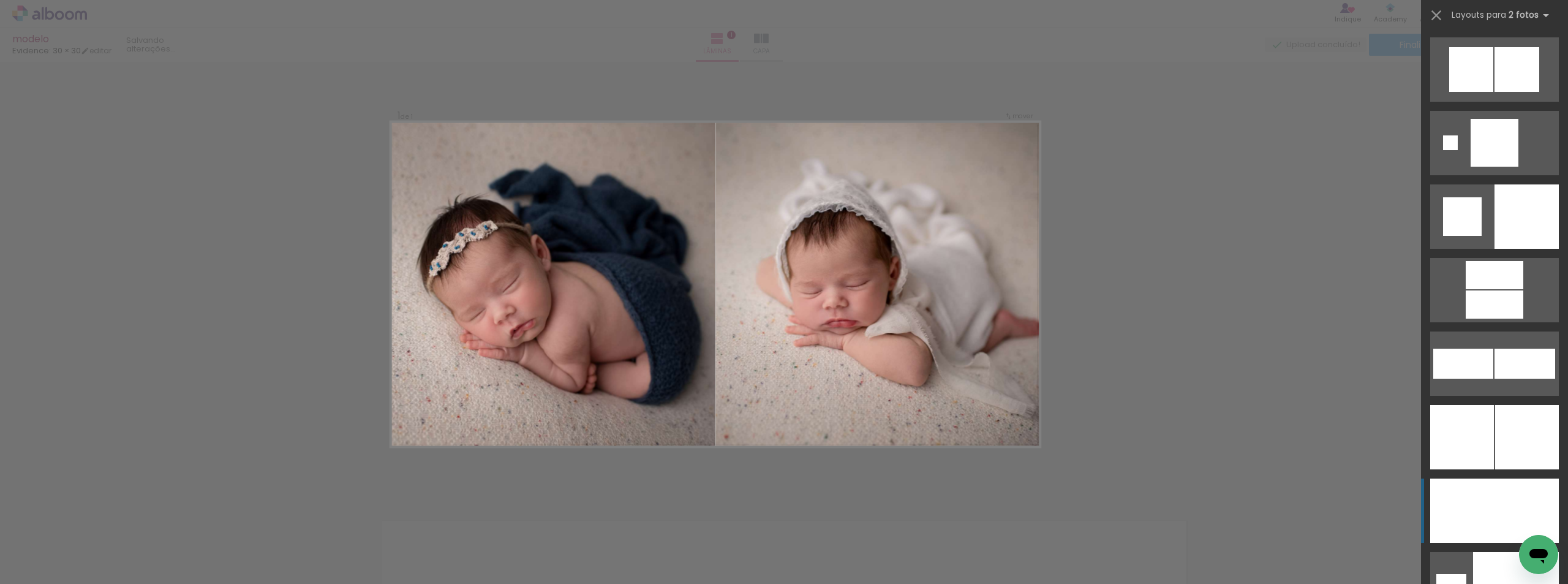
scroll to position [3897, 0]
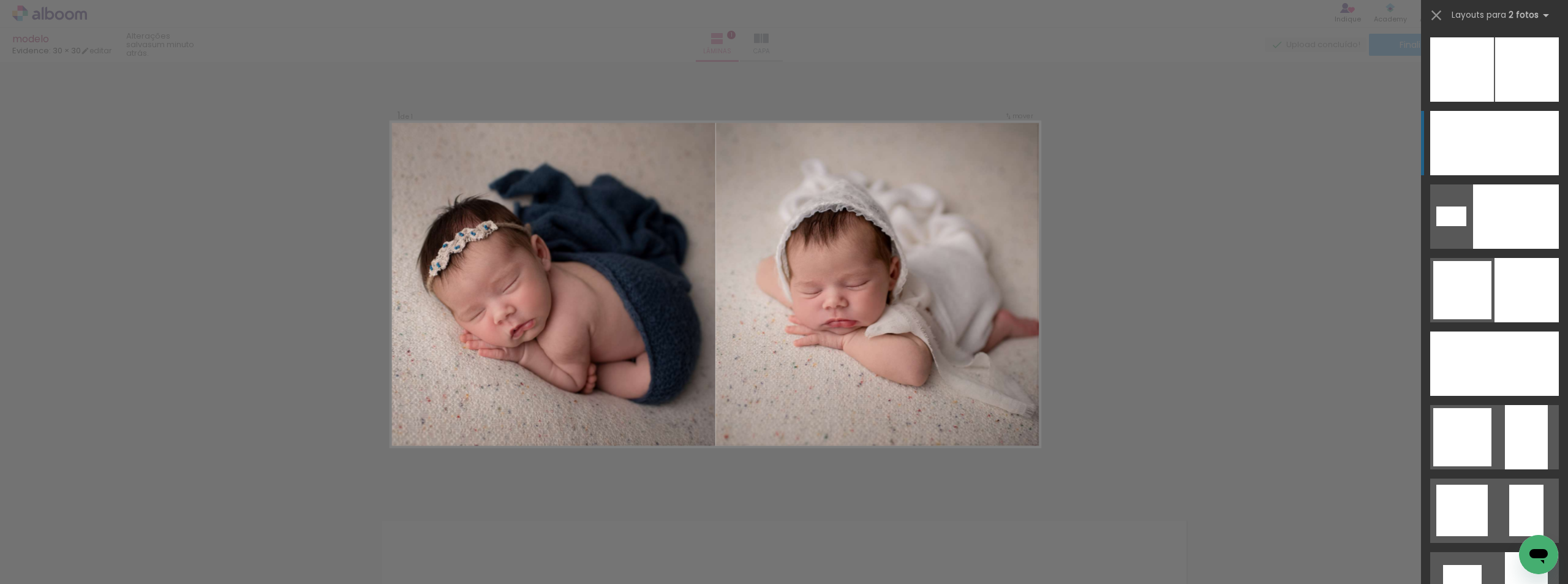
click at [762, 354] on quentale-photo at bounding box center [878, 284] width 325 height 325
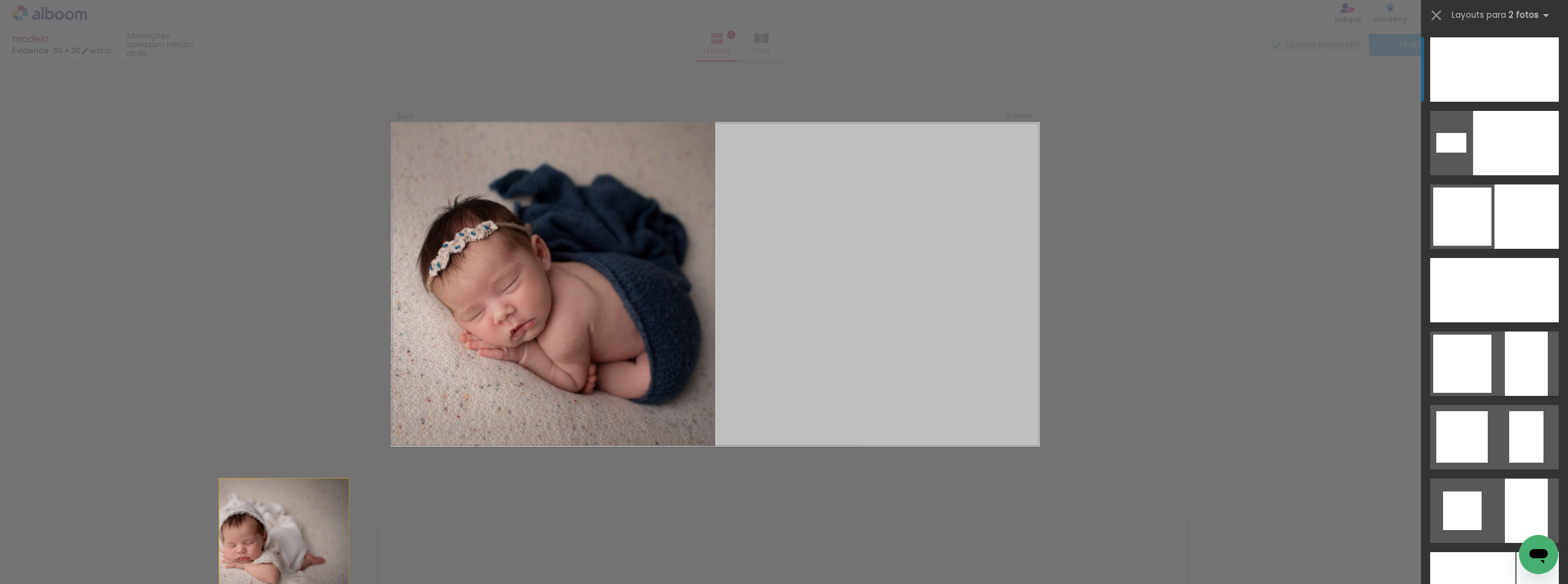
drag, startPoint x: 793, startPoint y: 305, endPoint x: 131, endPoint y: 608, distance: 728.0
click at [131, 583] on html "link( href="../../bower_components/polymer/polymer.html" rel="import" ) picture…" at bounding box center [784, 292] width 1568 height 584
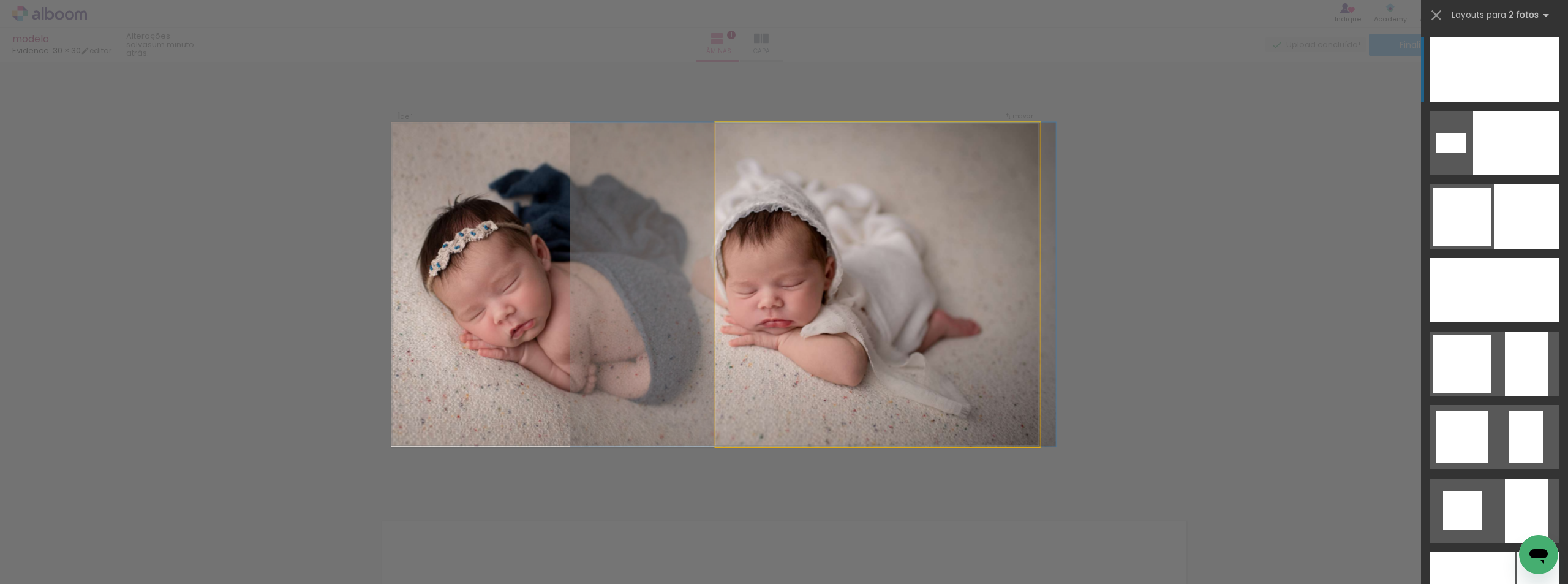
click at [867, 288] on quentale-photo at bounding box center [878, 284] width 325 height 325
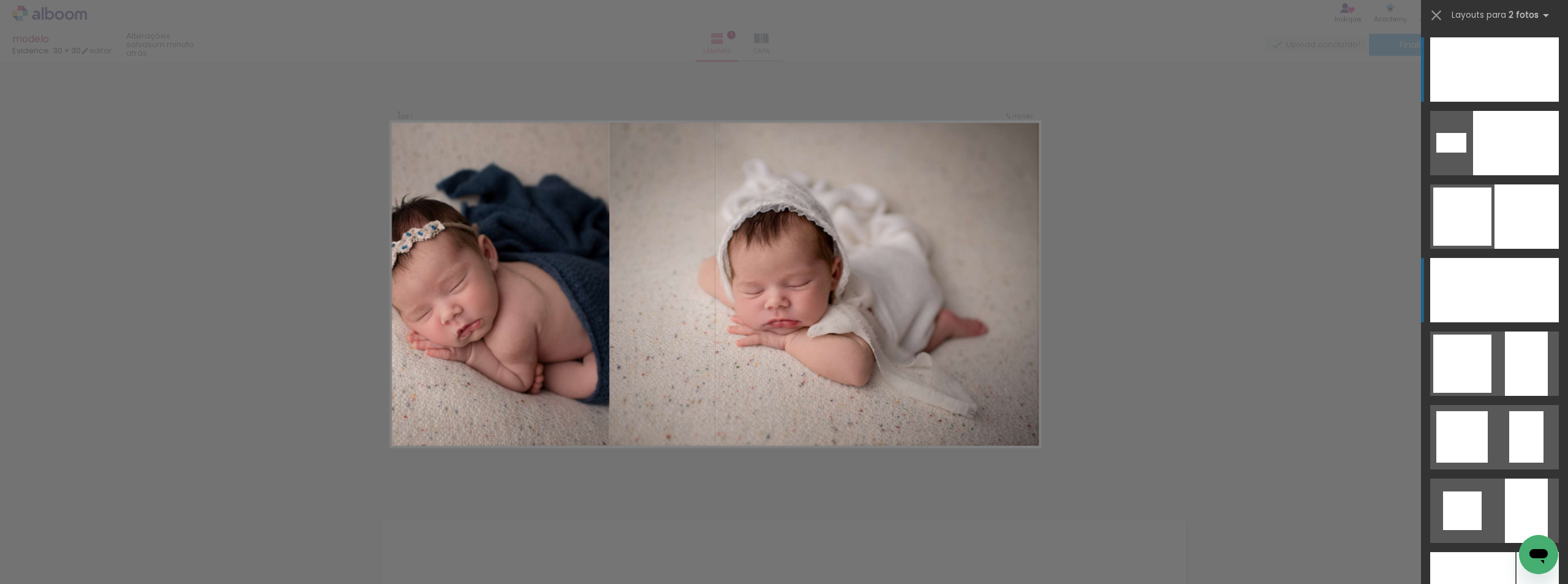
click at [1524, 309] on div at bounding box center [1515, 290] width 87 height 64
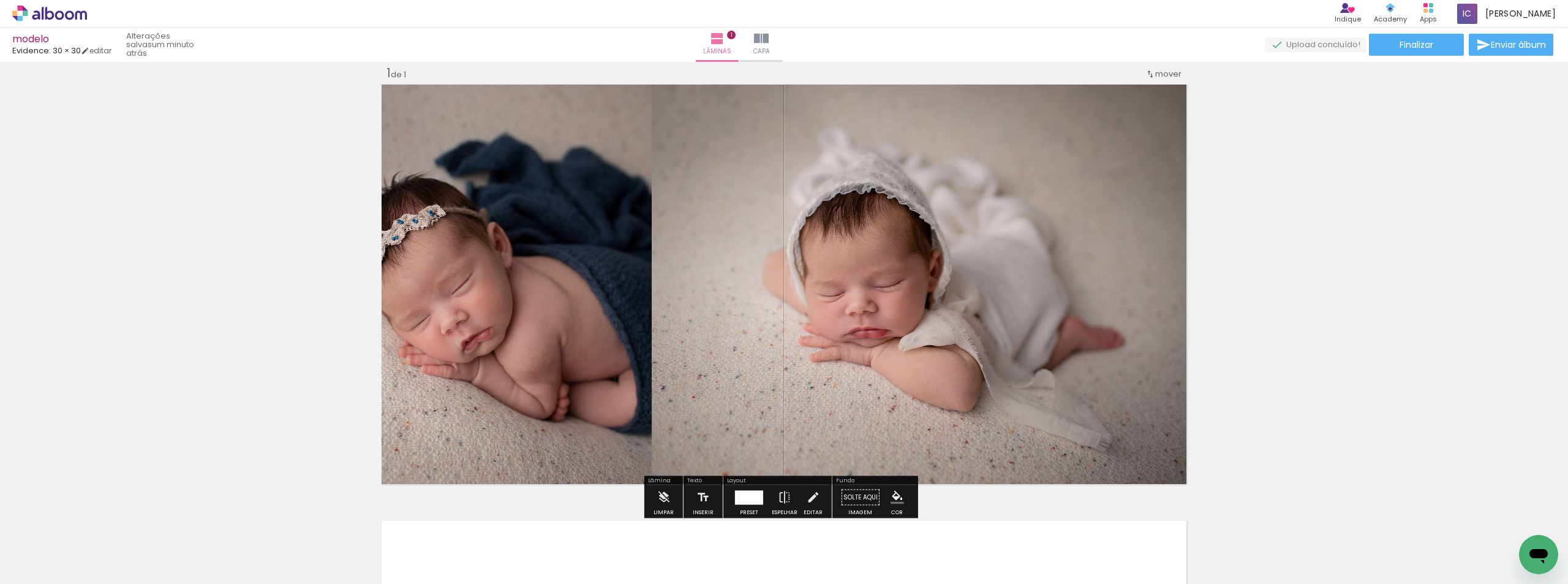
click at [966, 319] on quentale-photo at bounding box center [921, 284] width 538 height 406
click at [950, 266] on quentale-photo at bounding box center [921, 284] width 538 height 406
drag, startPoint x: 950, startPoint y: 266, endPoint x: 893, endPoint y: 501, distance: 241.8
click at [893, 501] on iron-icon "color picker" at bounding box center [897, 498] width 14 height 14
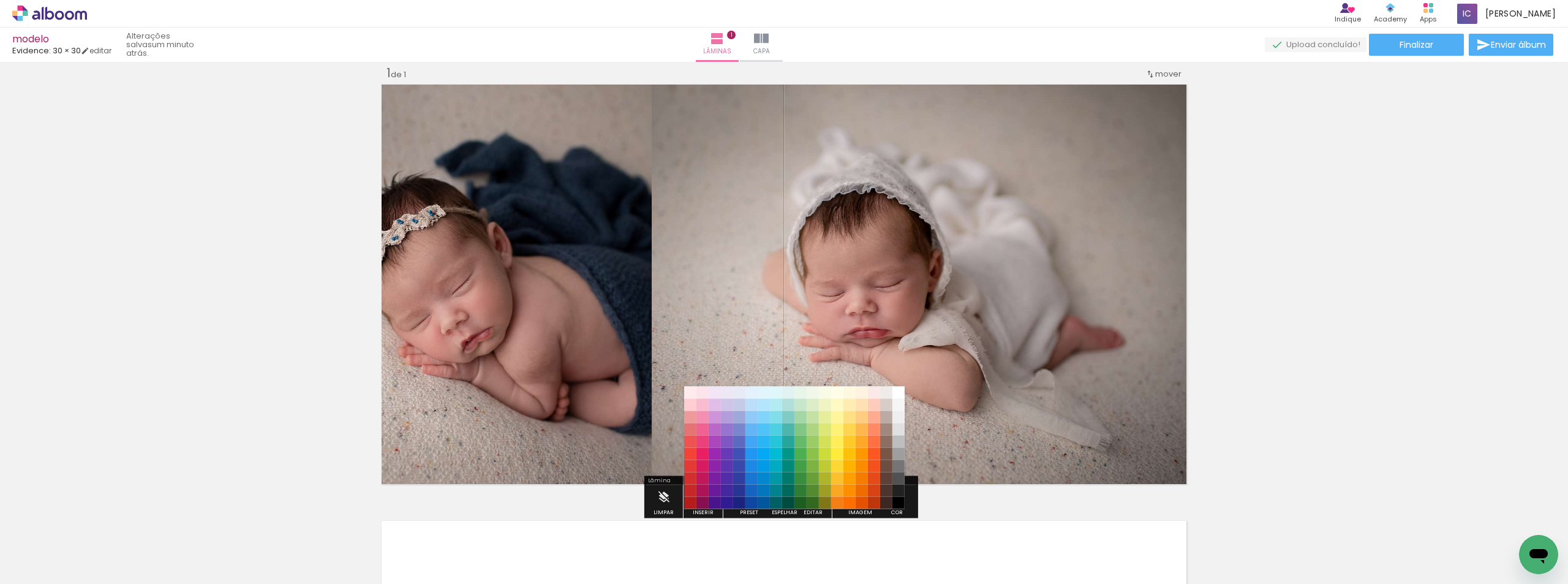
click at [1055, 361] on quentale-photo at bounding box center [921, 284] width 538 height 406
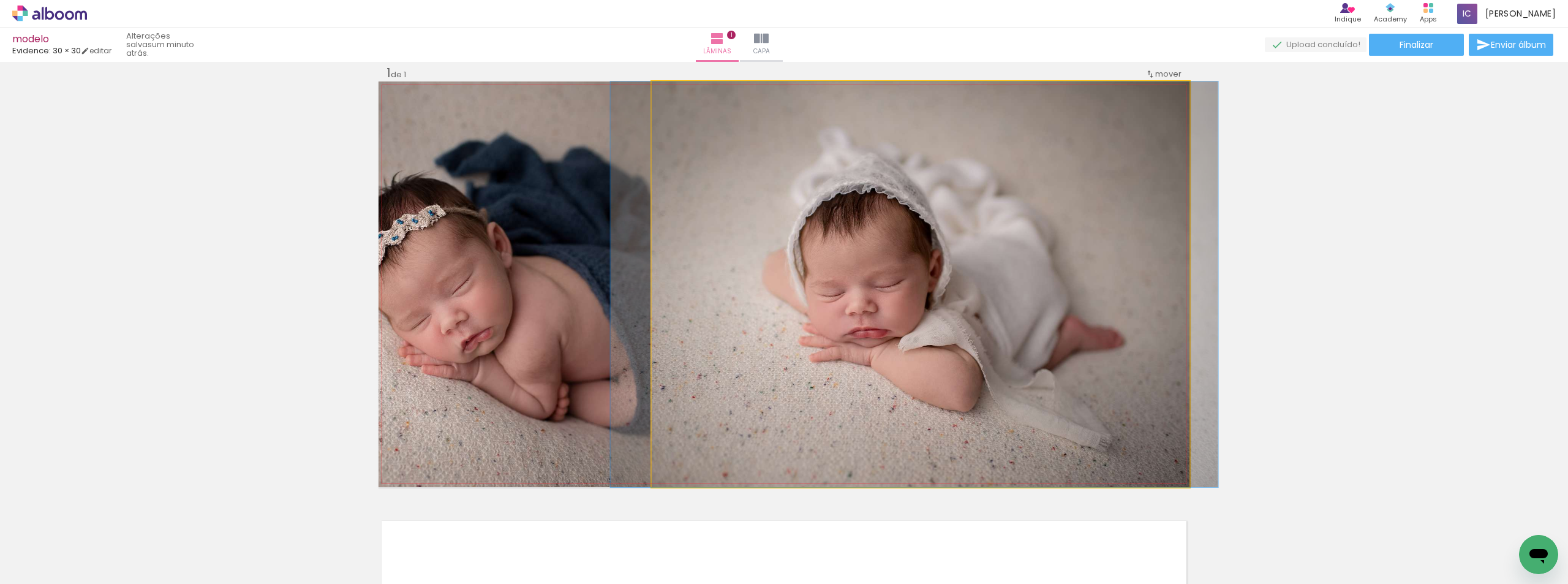
click at [978, 323] on quentale-photo at bounding box center [921, 284] width 538 height 406
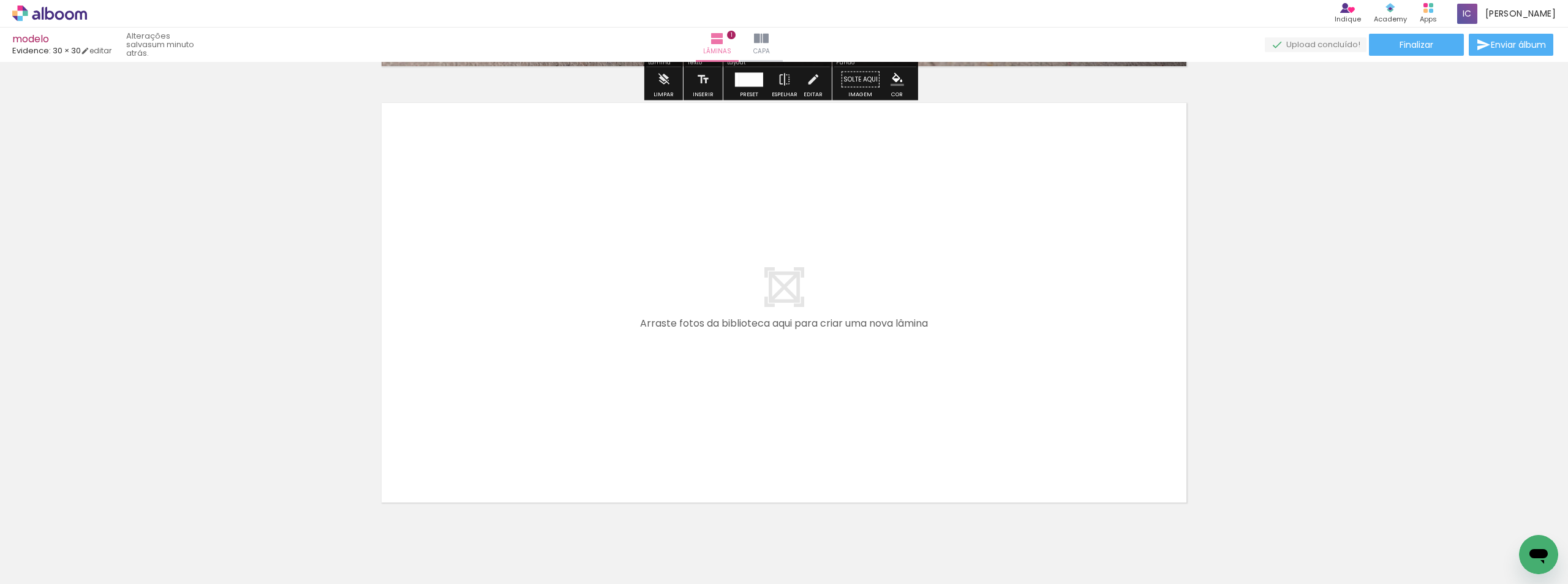
scroll to position [475, 0]
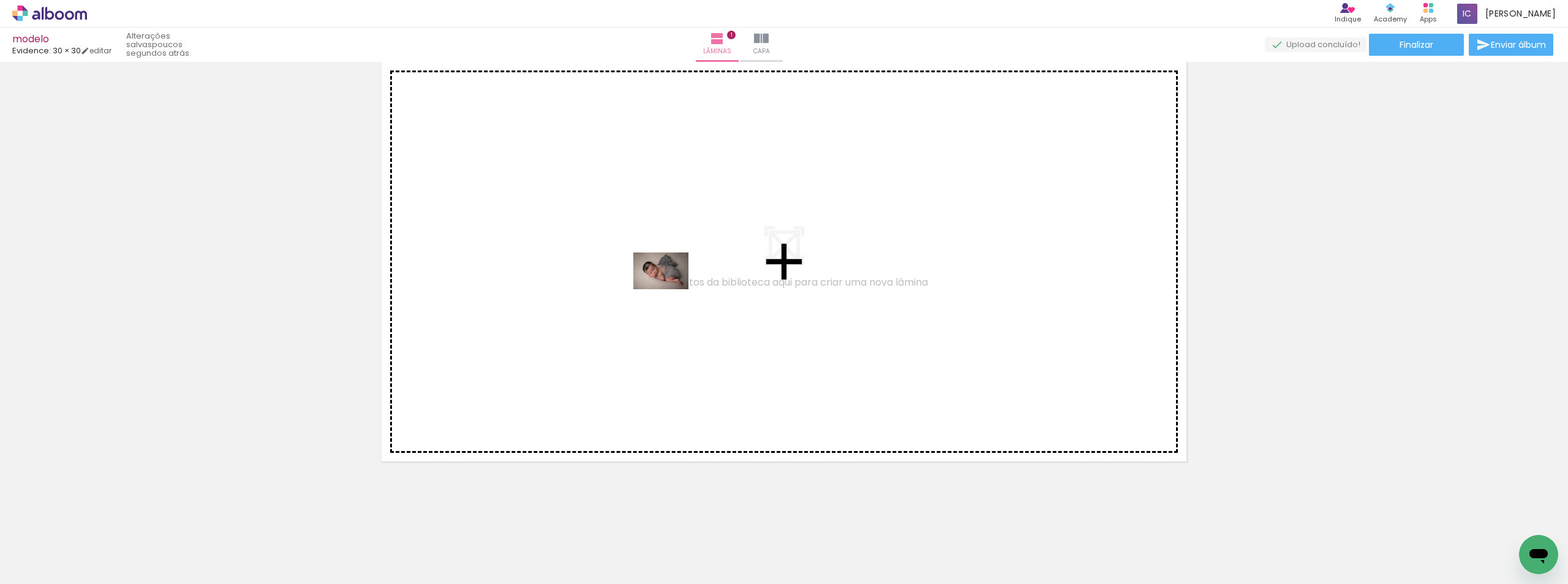
drag, startPoint x: 197, startPoint y: 557, endPoint x: 670, endPoint y: 289, distance: 543.6
click at [670, 289] on quentale-workspace at bounding box center [784, 292] width 1568 height 584
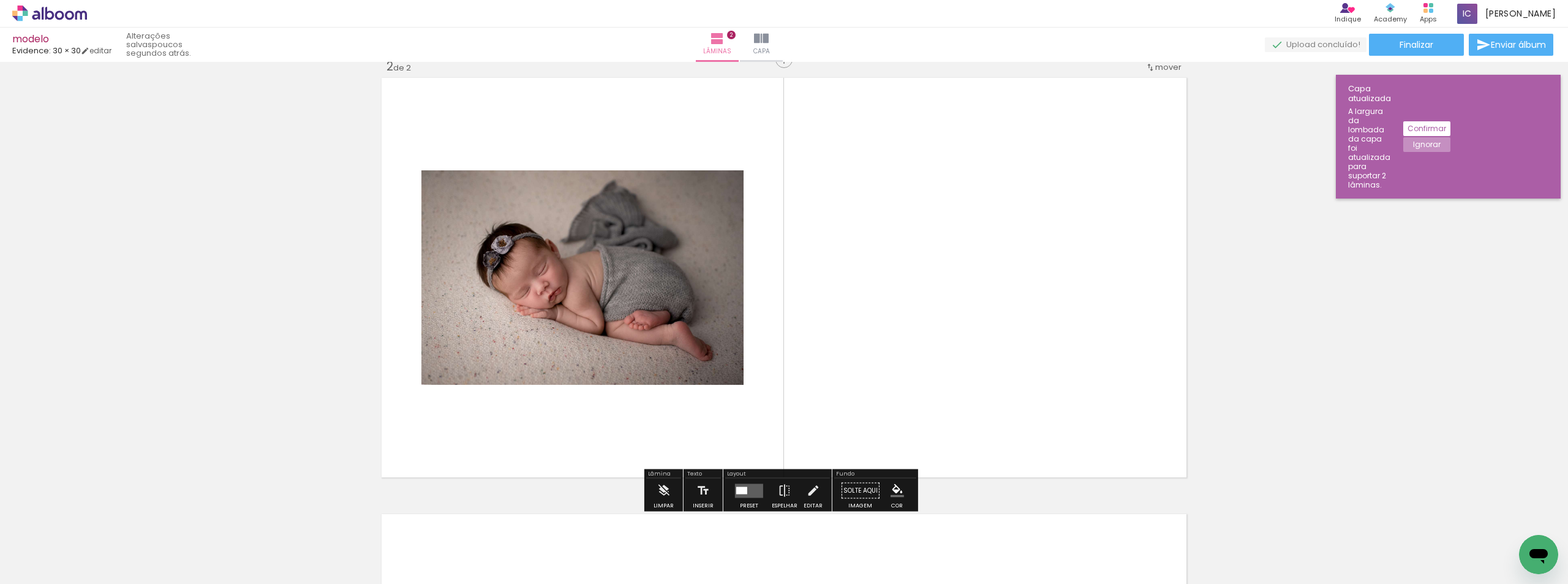
scroll to position [452, 0]
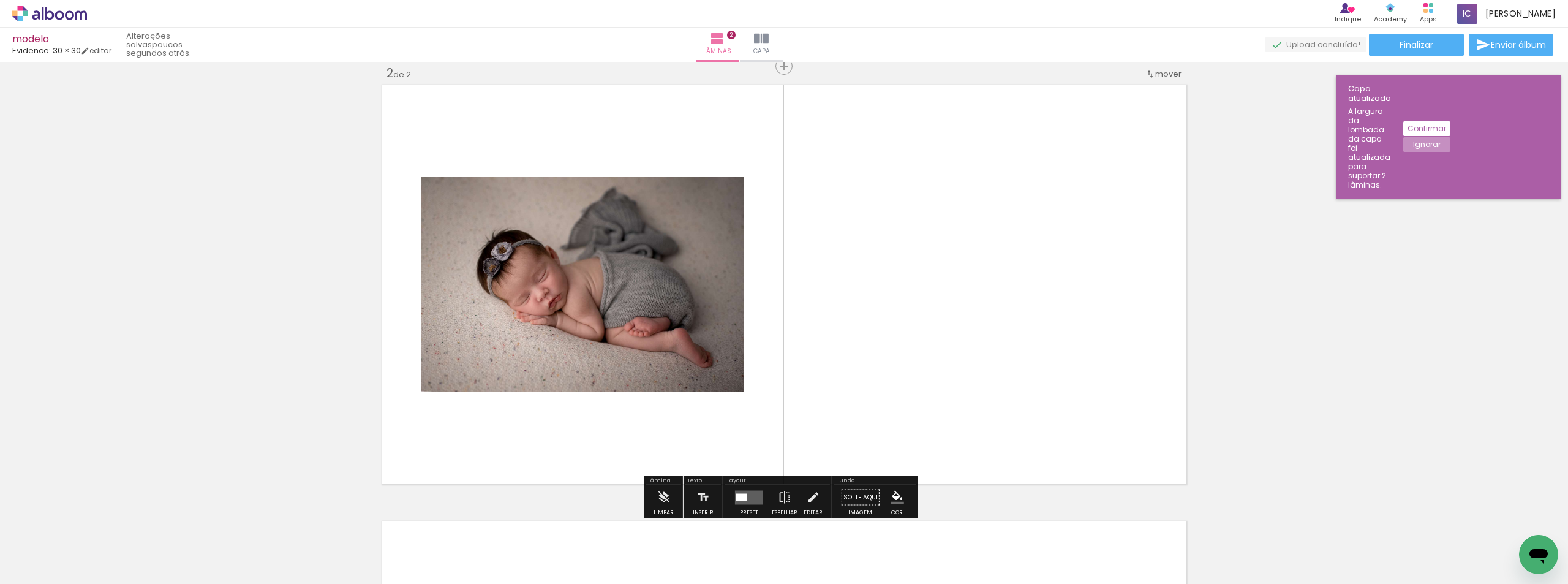
click at [740, 499] on div at bounding box center [742, 497] width 11 height 8
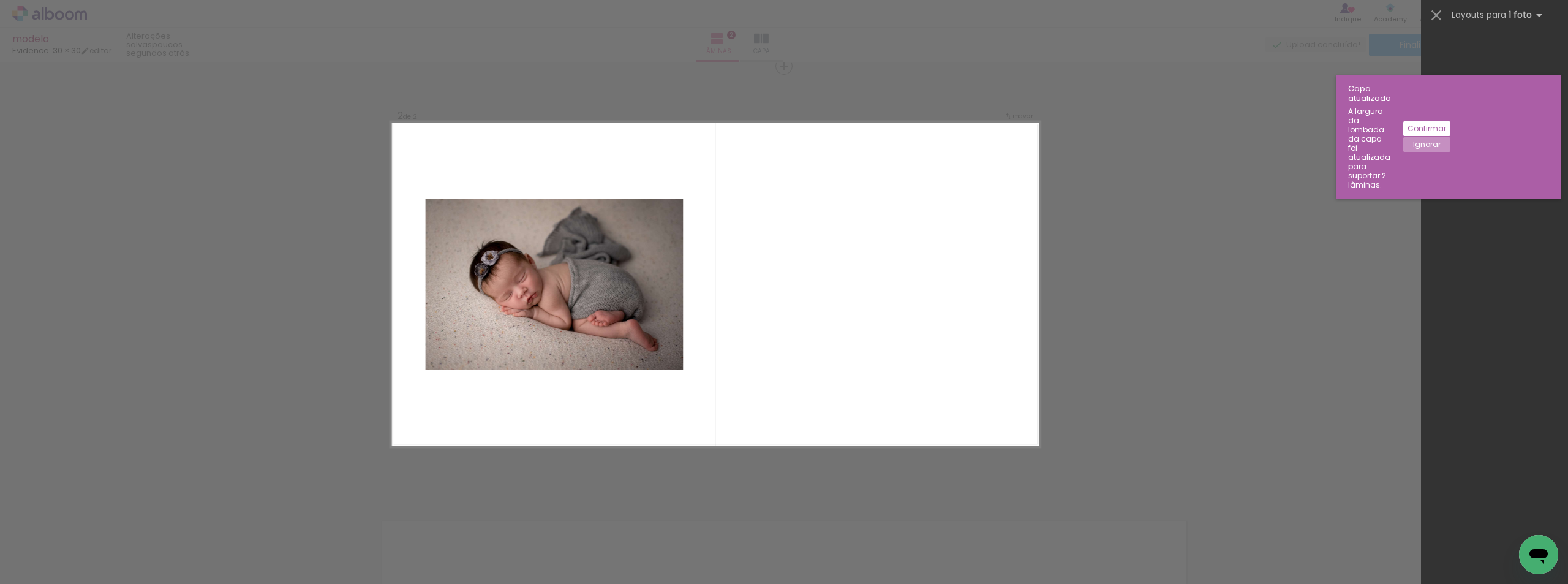
scroll to position [0, 0]
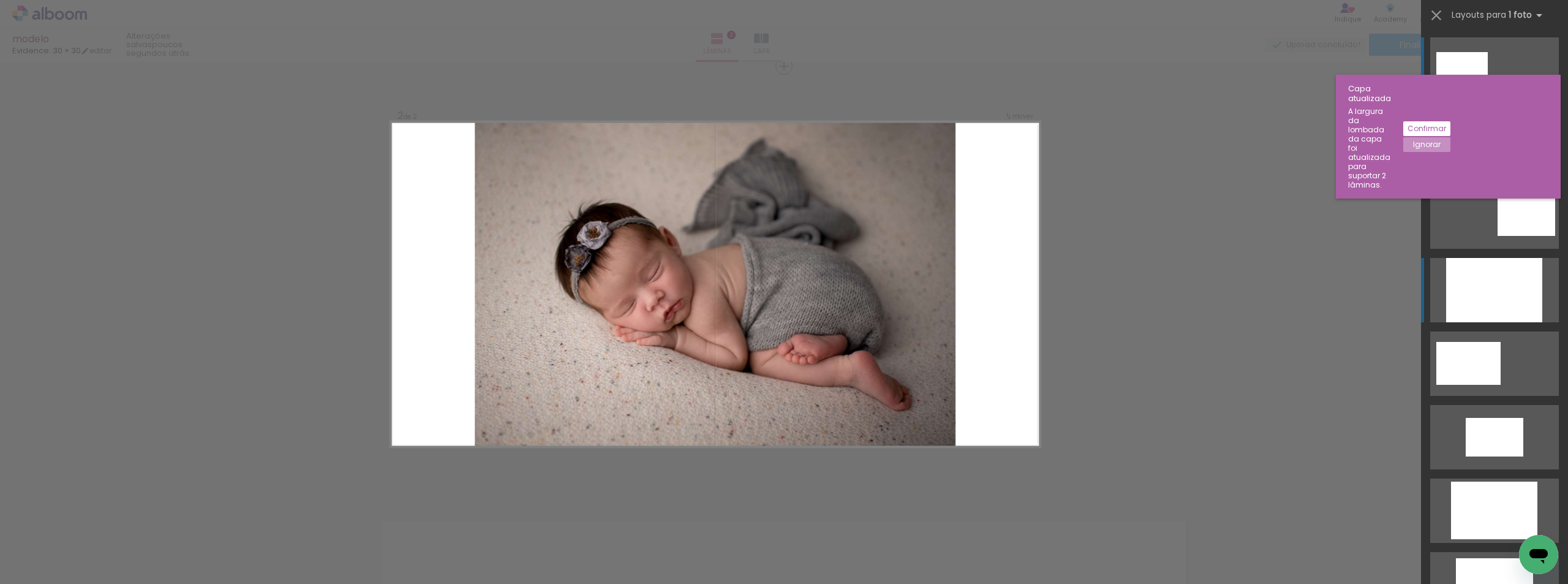
click at [1493, 288] on div at bounding box center [1494, 290] width 96 height 64
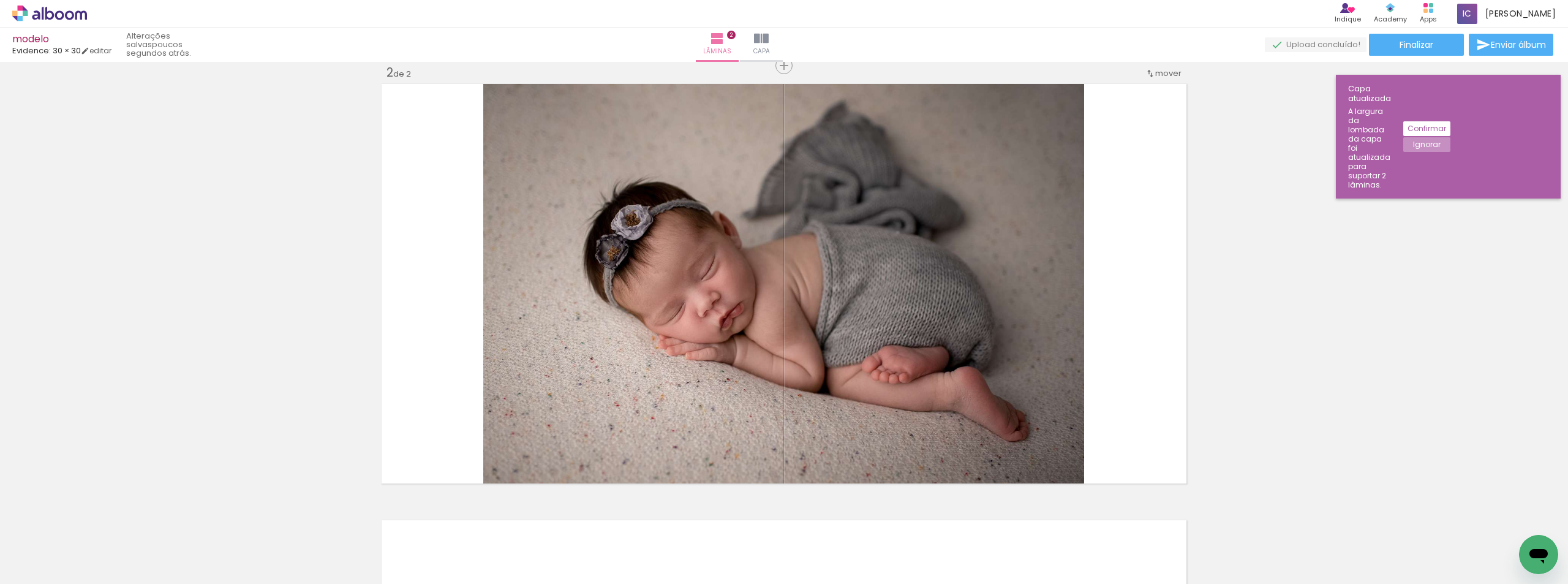
scroll to position [452, 0]
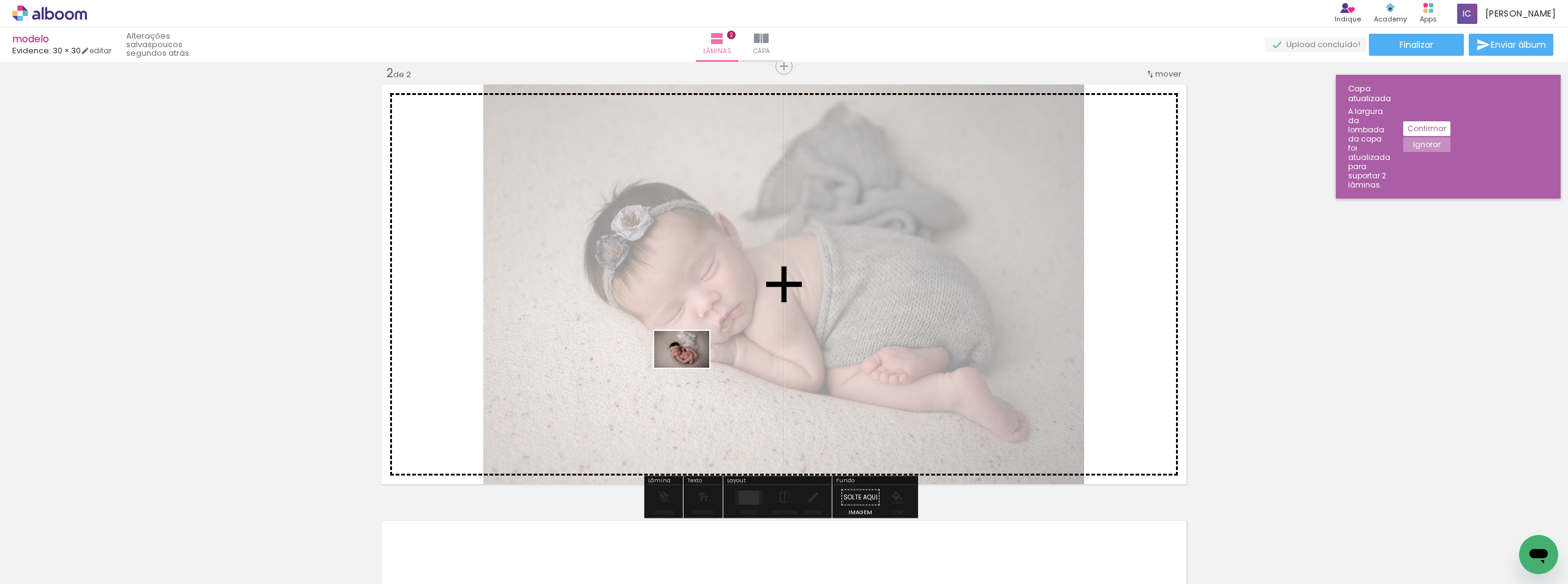
drag, startPoint x: 659, startPoint y: 547, endPoint x: 691, endPoint y: 367, distance: 182.8
click at [691, 367] on quentale-workspace at bounding box center [784, 292] width 1568 height 584
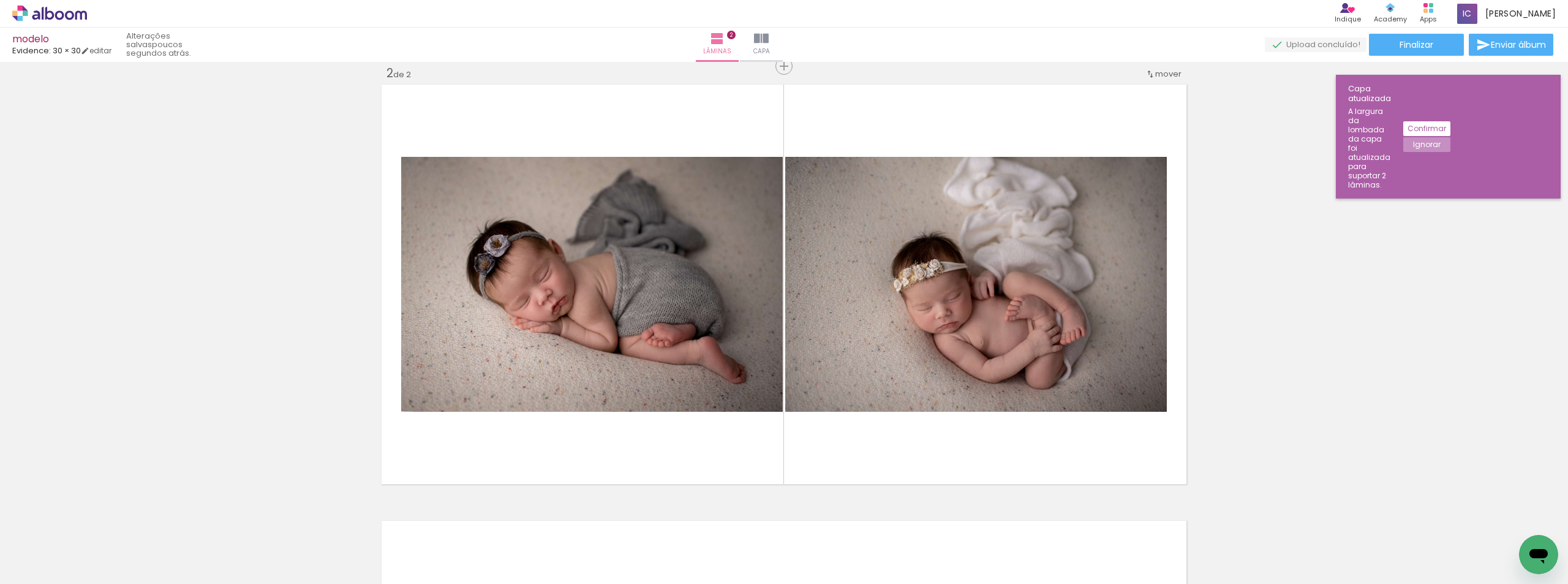
click at [580, 528] on div at bounding box center [603, 542] width 61 height 40
click at [582, 519] on iron-icon at bounding box center [576, 518] width 13 height 13
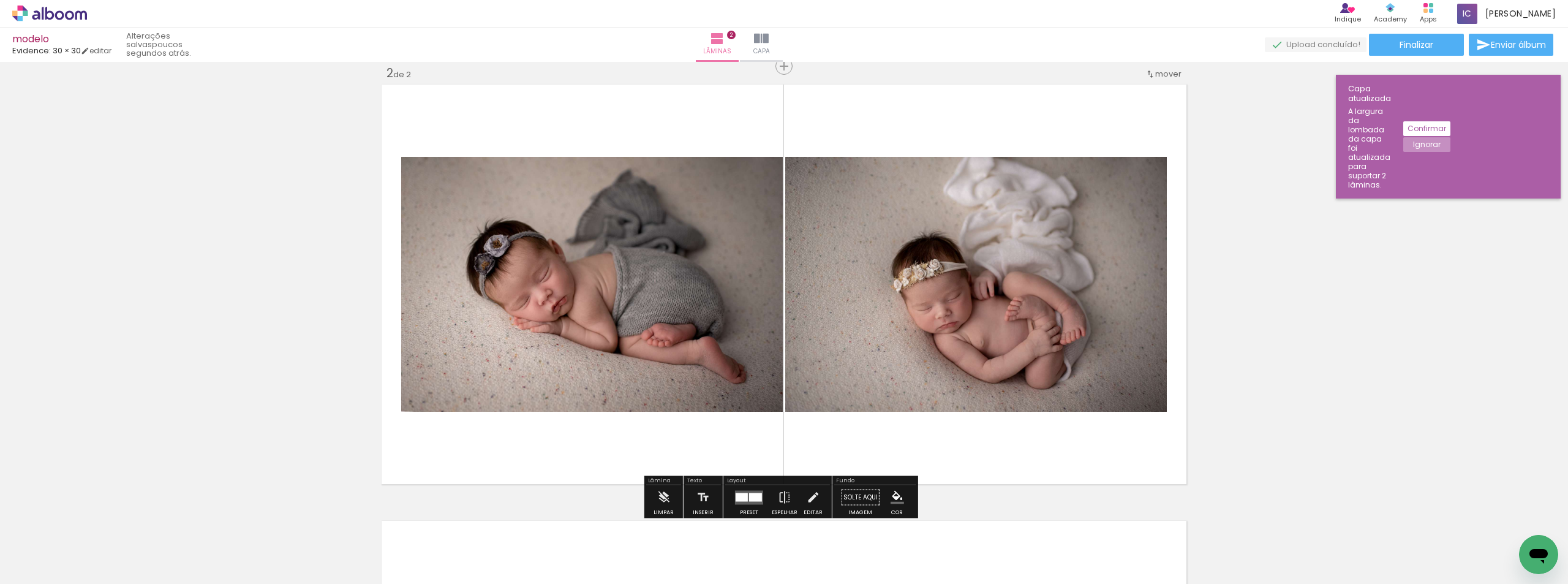
click at [935, 273] on quentale-photo at bounding box center [976, 284] width 382 height 255
click at [648, 523] on iron-icon at bounding box center [644, 518] width 13 height 13
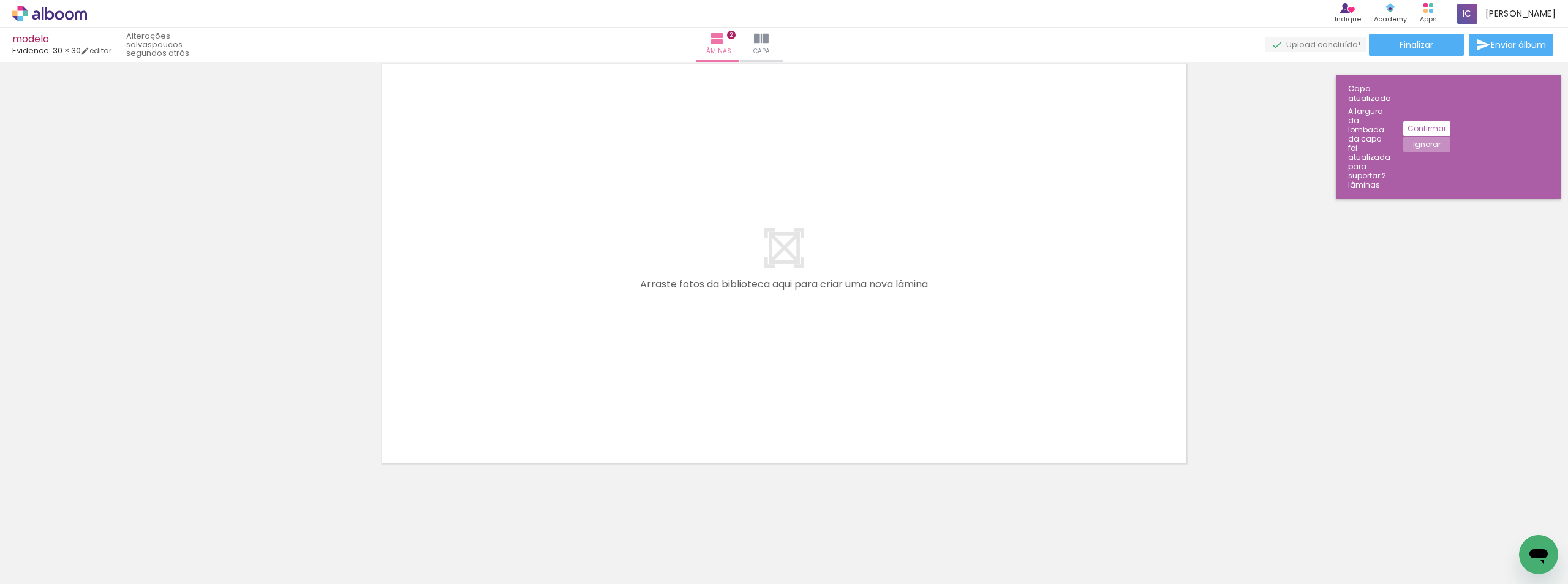
scroll to position [911, 0]
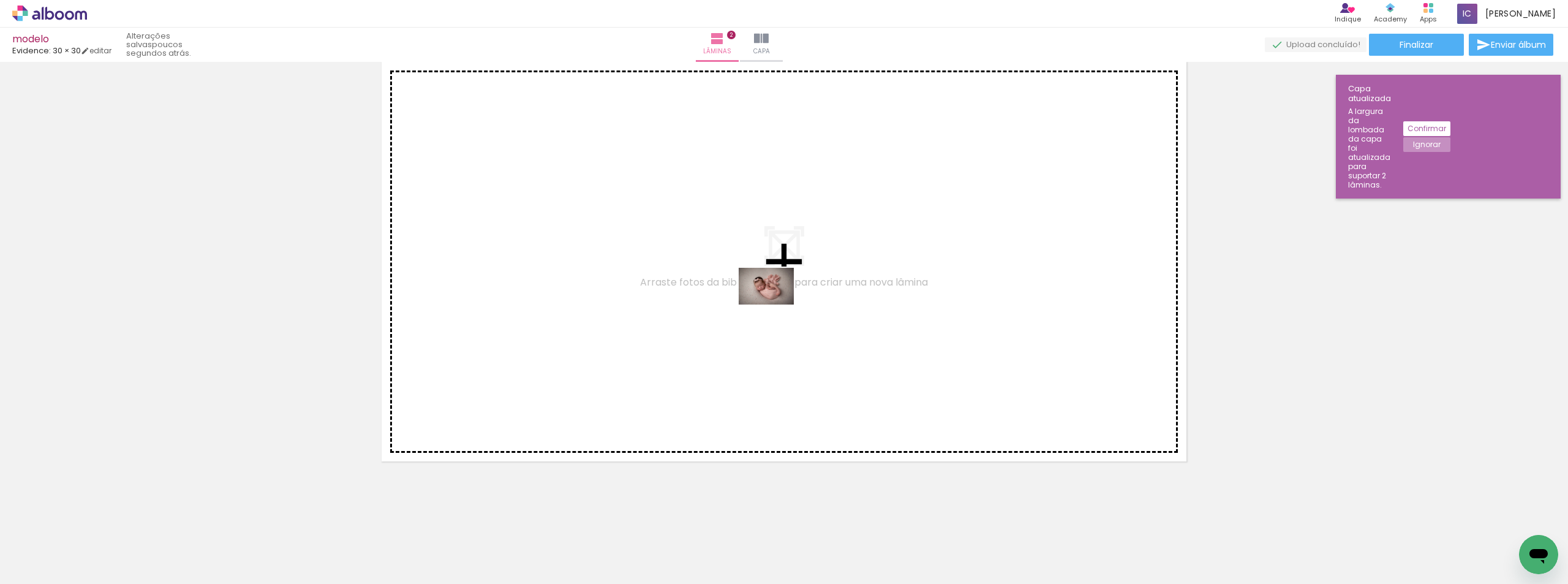
drag, startPoint x: 543, startPoint y: 556, endPoint x: 775, endPoint y: 304, distance: 342.5
click at [775, 304] on quentale-workspace at bounding box center [784, 292] width 1568 height 584
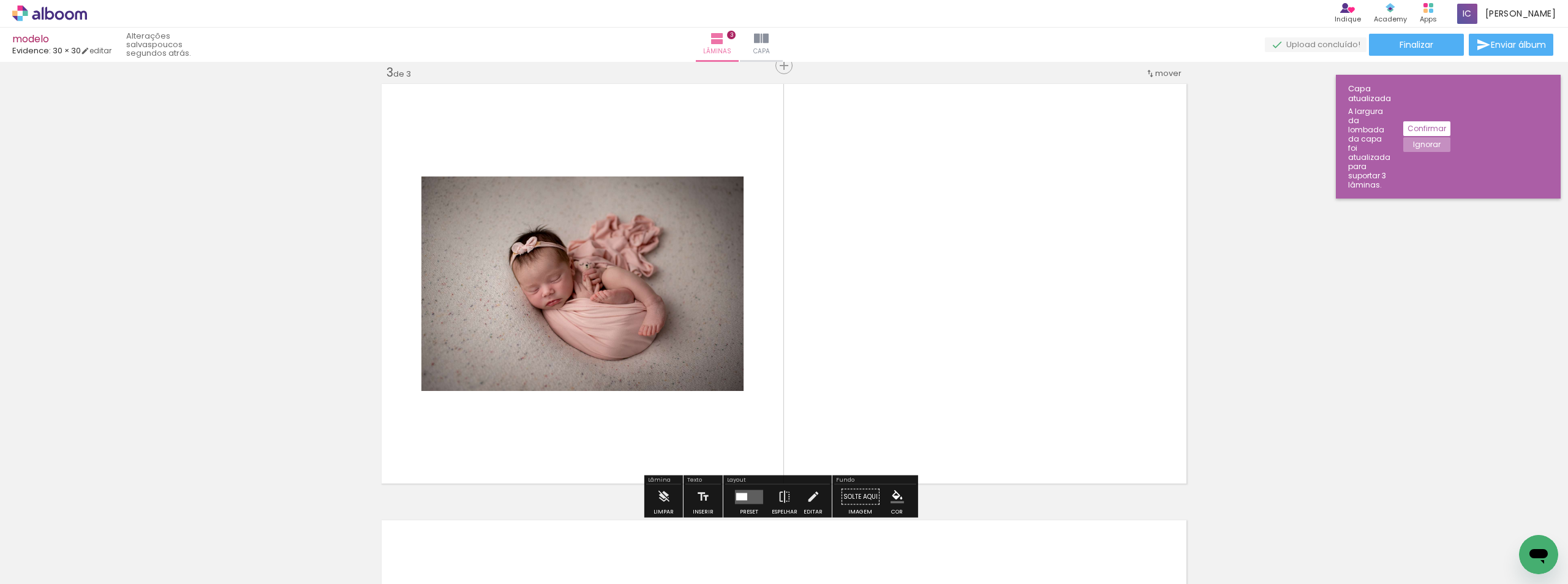
scroll to position [888, 0]
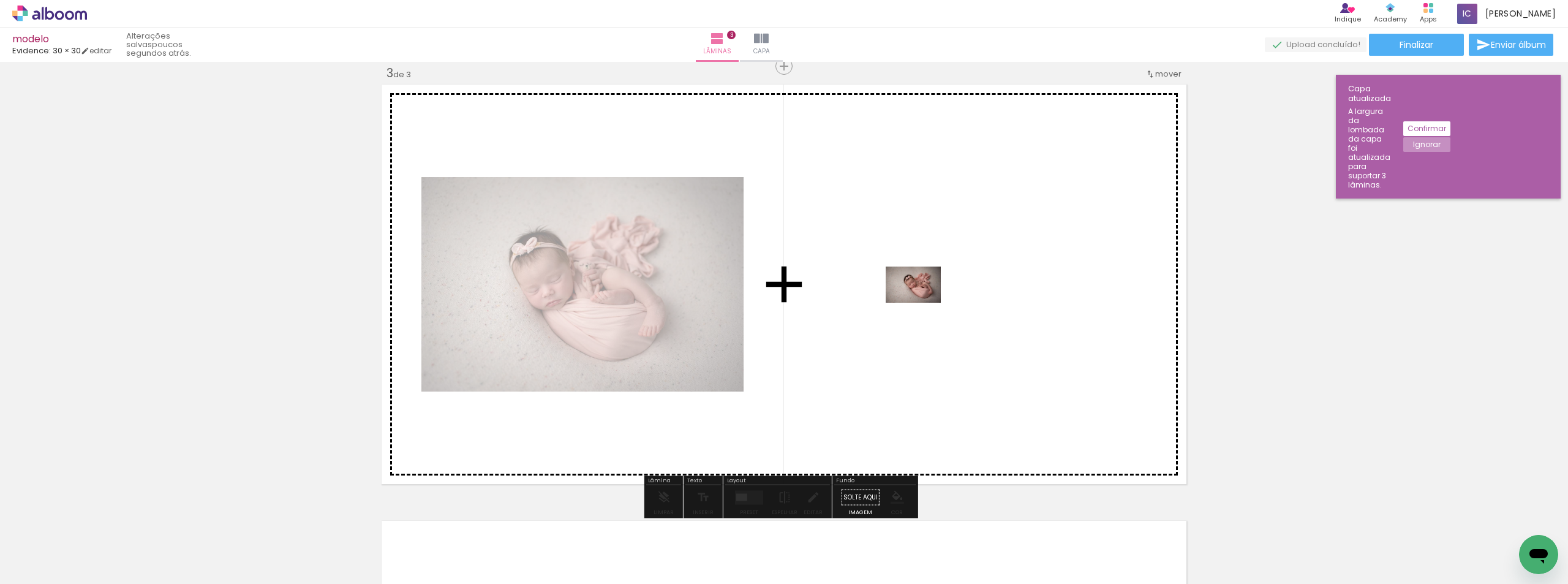
drag, startPoint x: 405, startPoint y: 554, endPoint x: 922, endPoint y: 303, distance: 574.7
click at [922, 303] on quentale-workspace at bounding box center [784, 292] width 1568 height 584
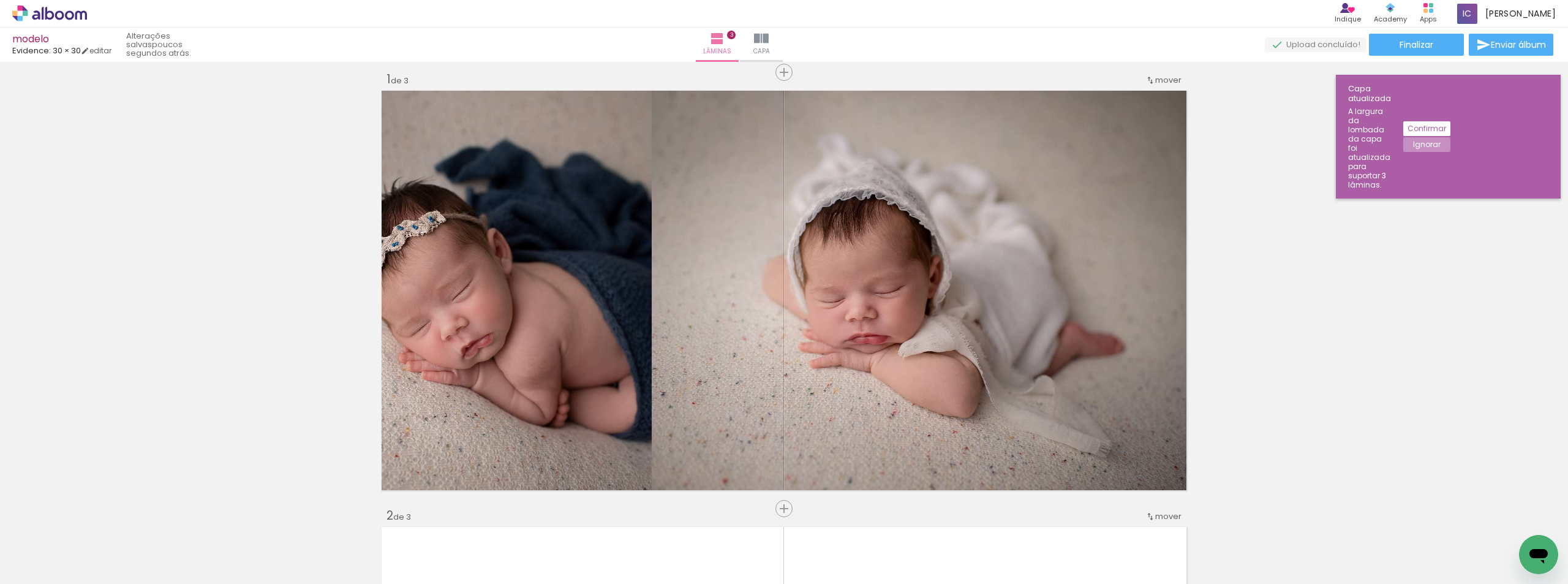
scroll to position [0, 0]
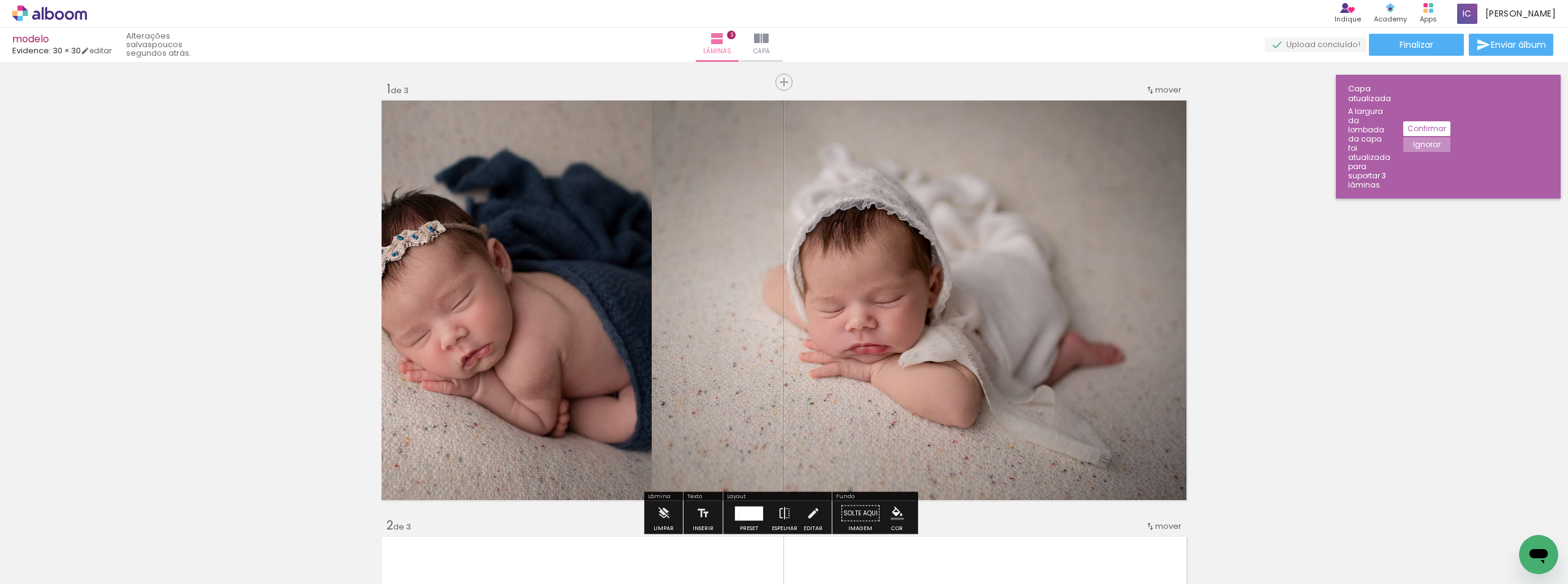
click at [81, 40] on div "modelo" at bounding box center [62, 40] width 99 height 11
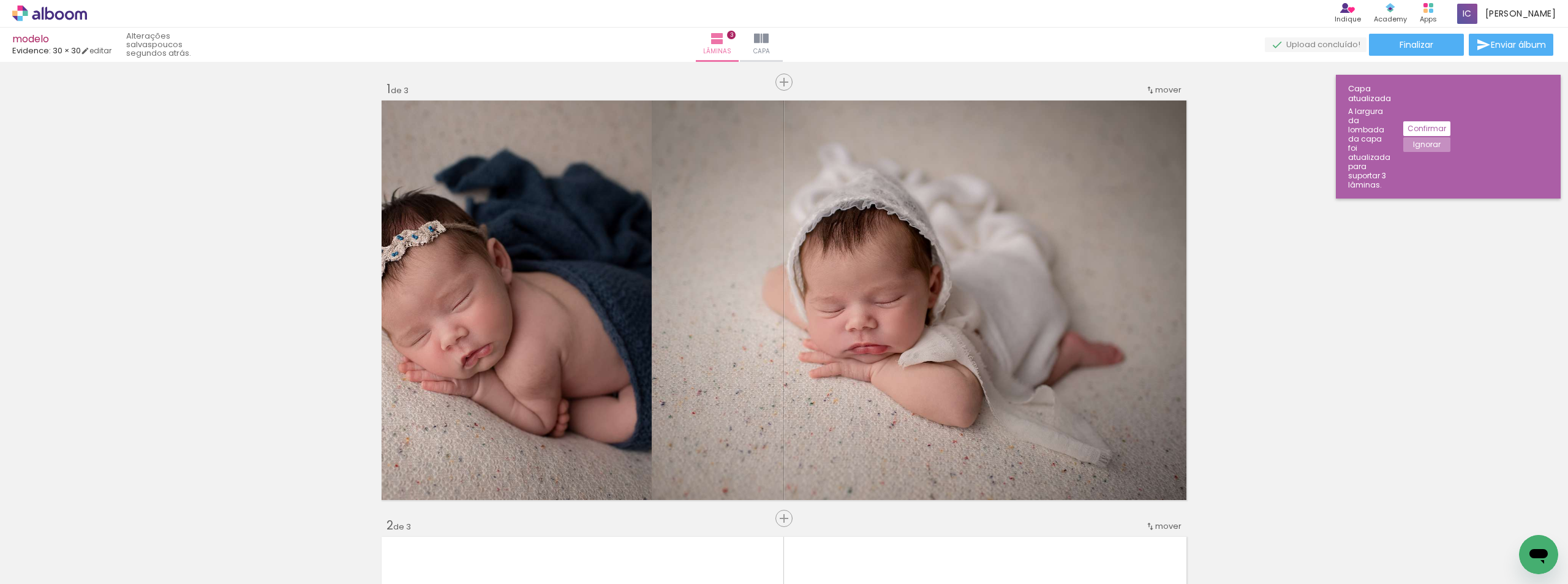
click at [0, 0] on slot "poucos segundos atrás." at bounding box center [0, 0] width 0 height 0
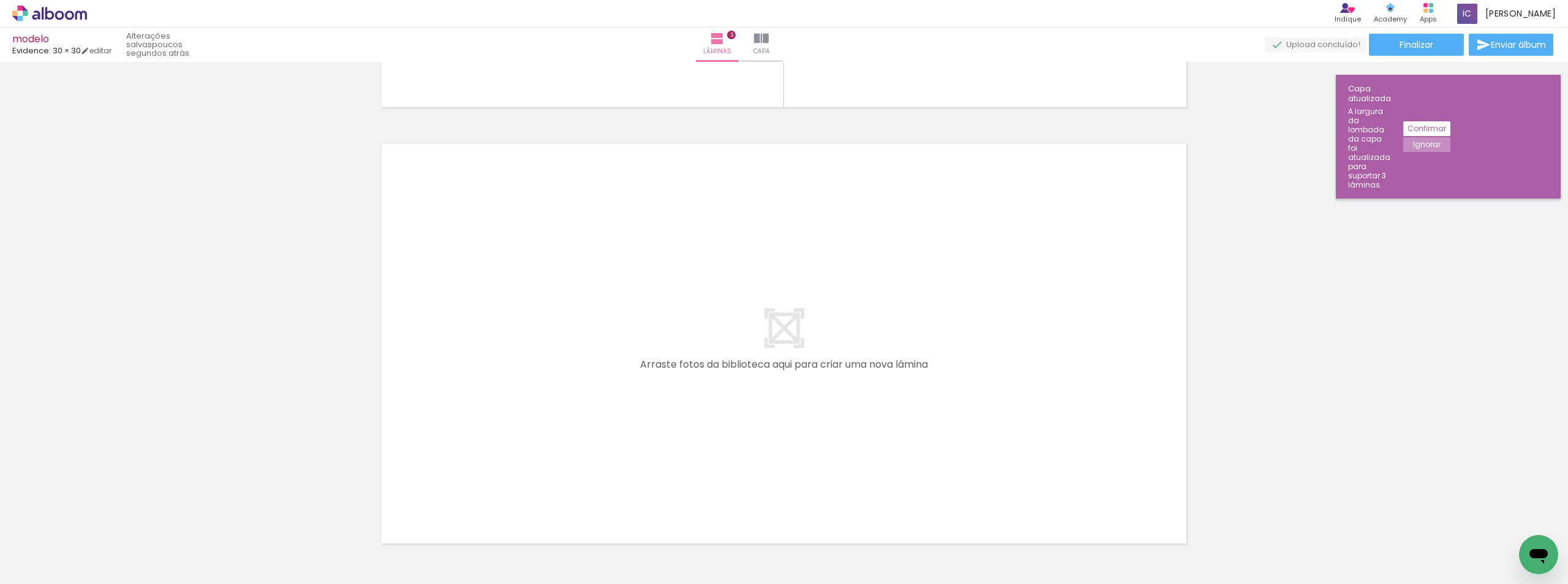
scroll to position [1287, 0]
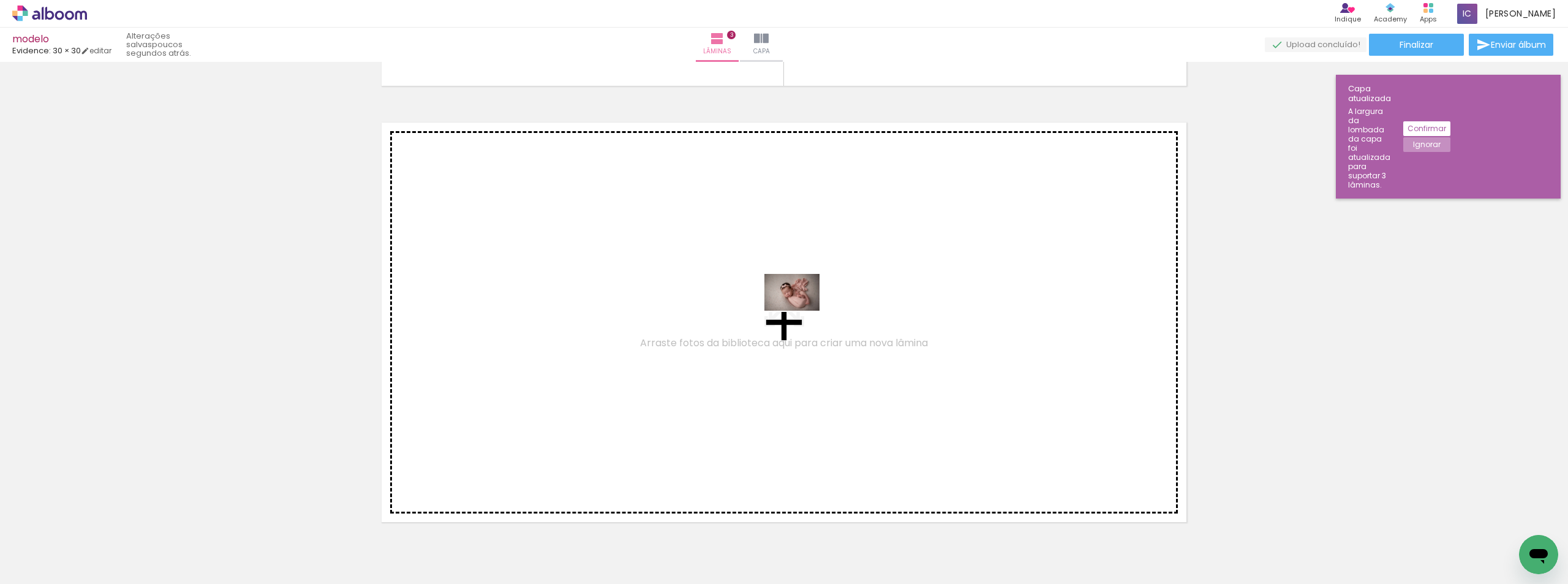
drag, startPoint x: 460, startPoint y: 543, endPoint x: 801, endPoint y: 310, distance: 413.0
click at [801, 310] on quentale-workspace at bounding box center [784, 292] width 1568 height 584
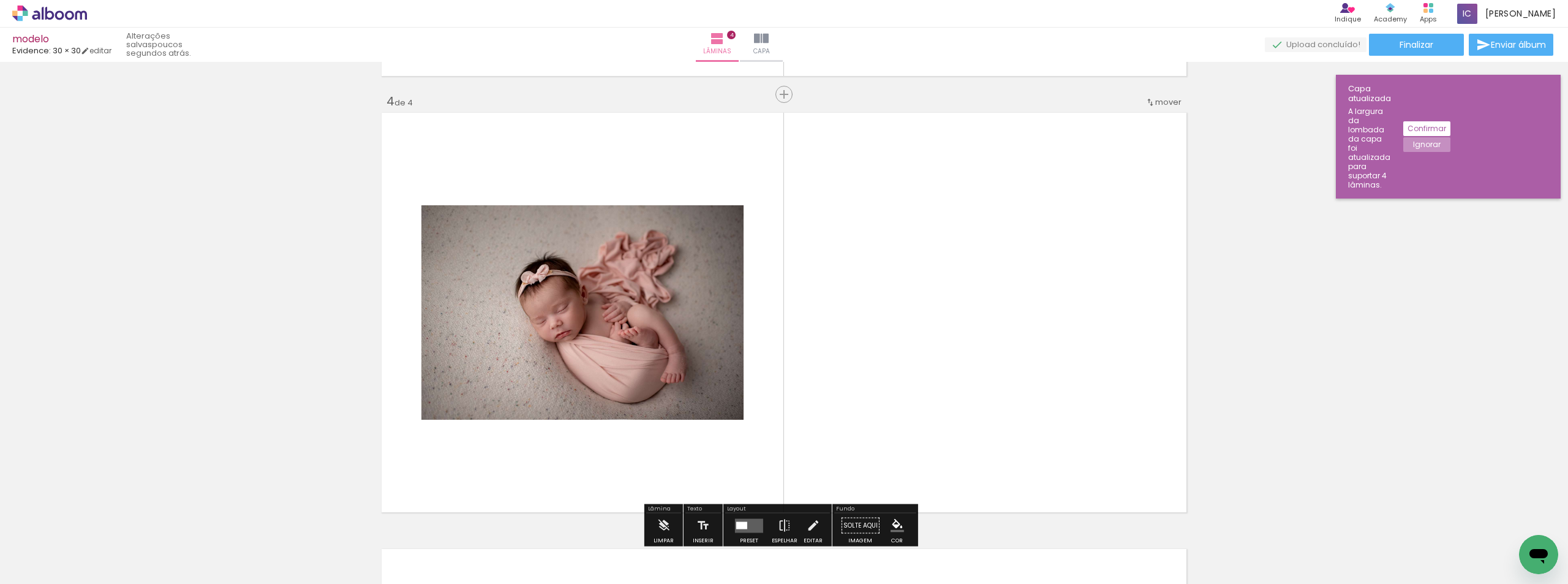
scroll to position [1263, 0]
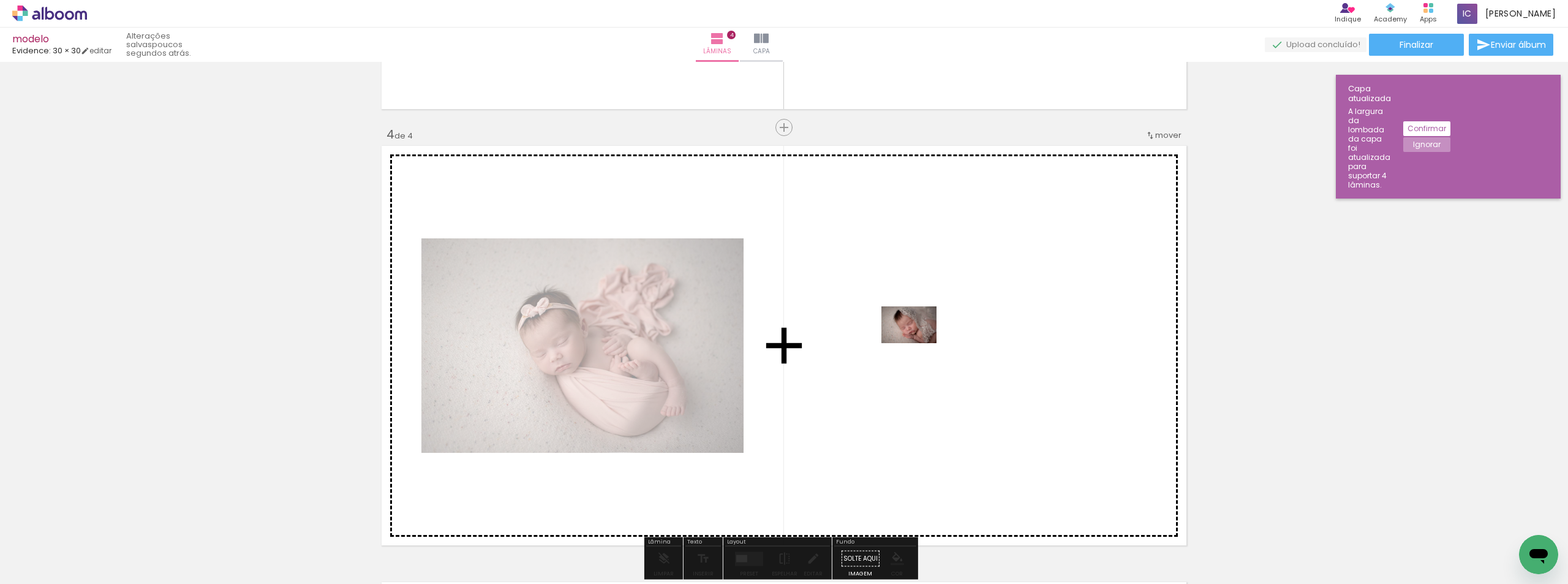
drag, startPoint x: 256, startPoint y: 545, endPoint x: 919, endPoint y: 343, distance: 693.1
click at [919, 343] on quentale-workspace at bounding box center [784, 292] width 1568 height 584
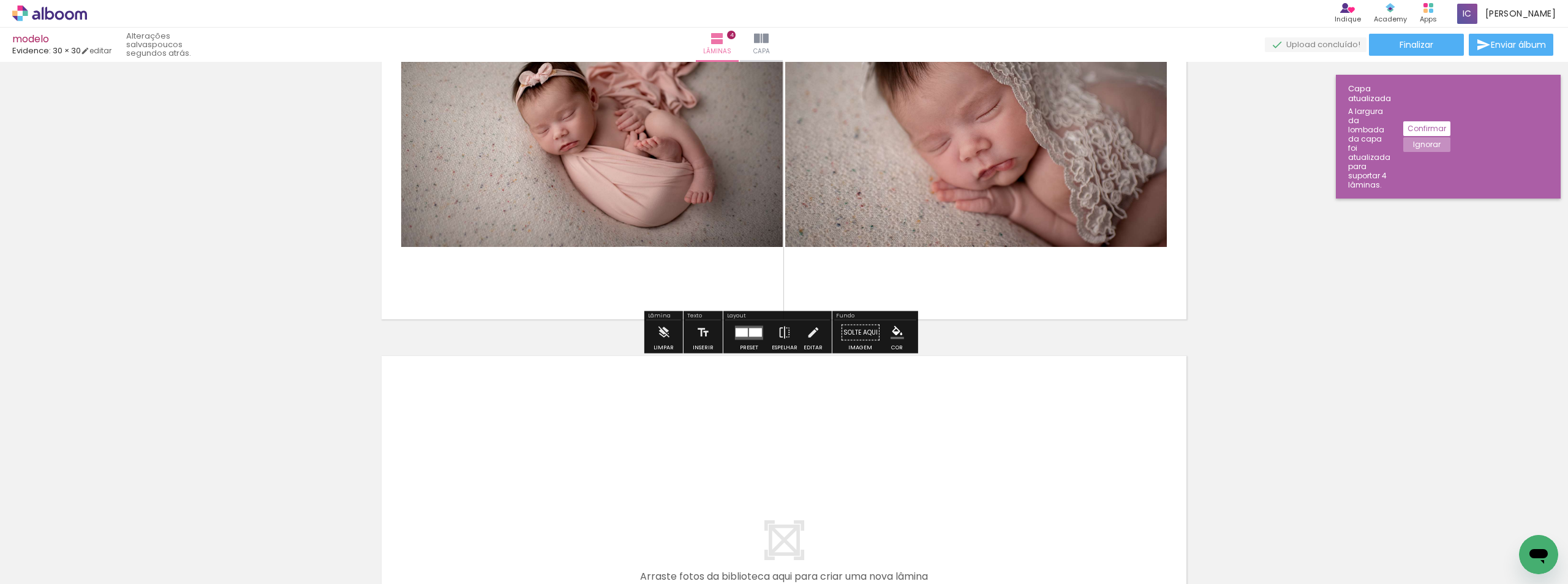
scroll to position [1570, 0]
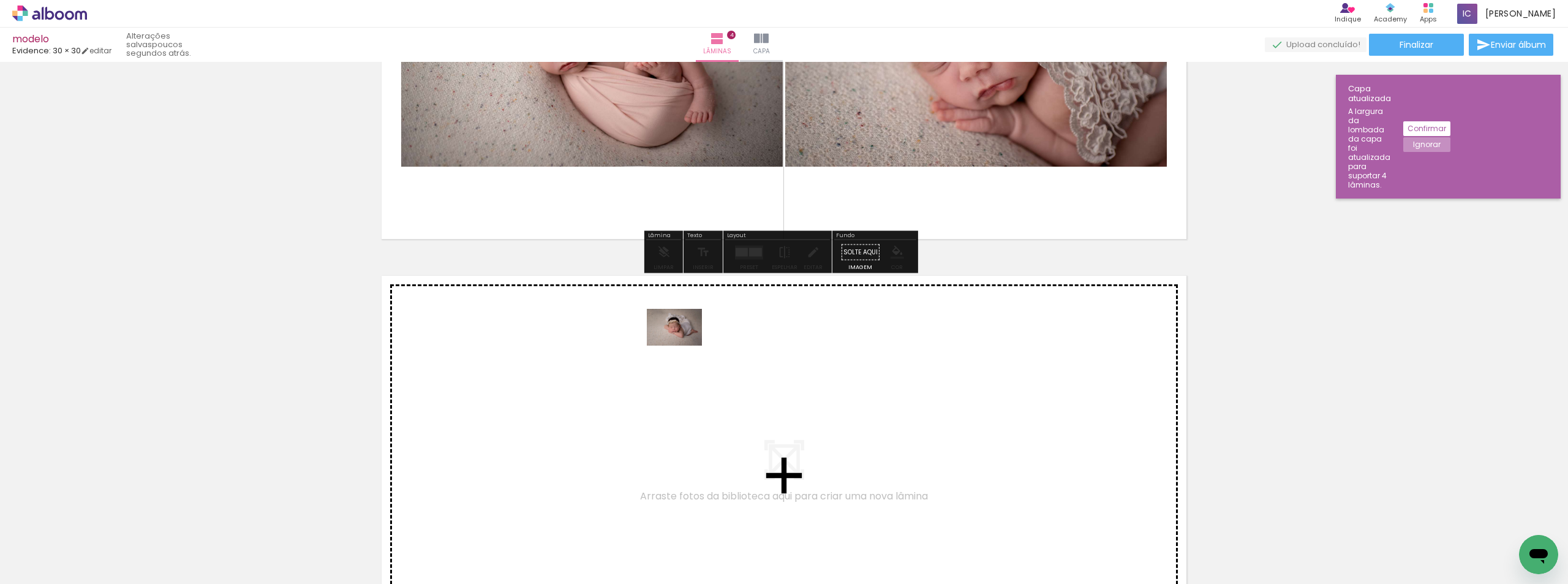
drag, startPoint x: 332, startPoint y: 543, endPoint x: 687, endPoint y: 343, distance: 407.5
click at [687, 343] on quentale-workspace at bounding box center [784, 292] width 1568 height 584
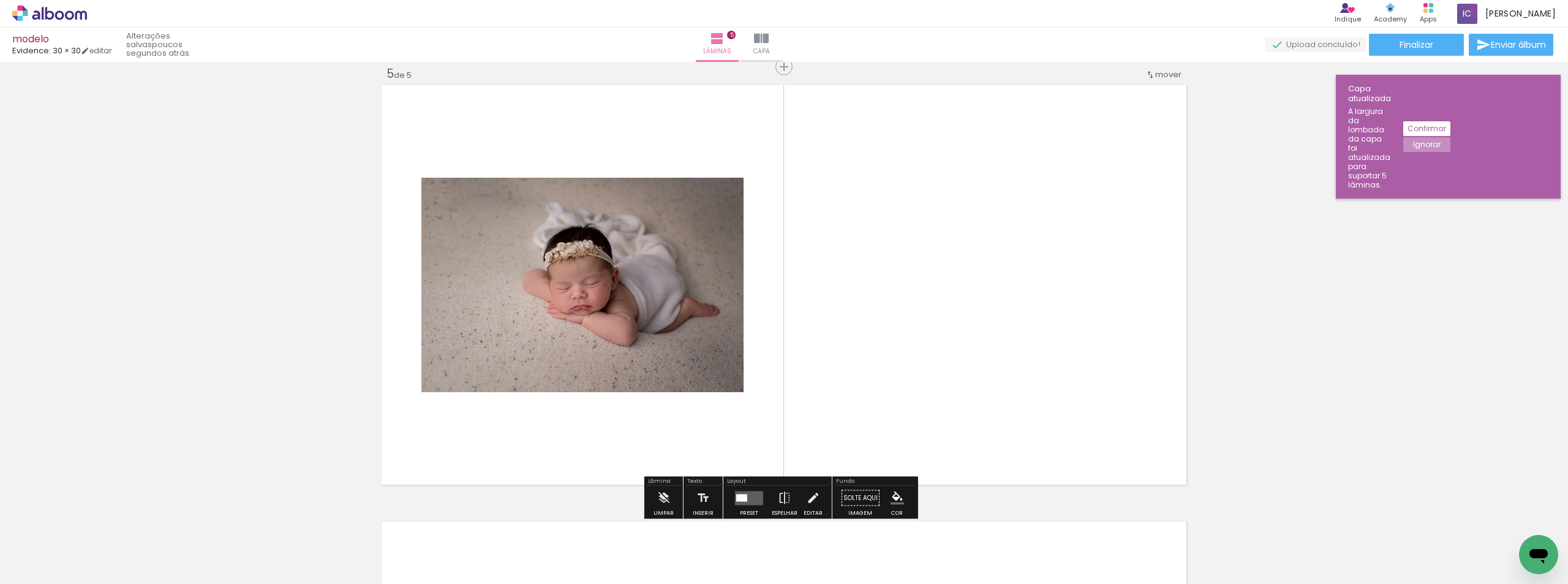
scroll to position [1761, 0]
click at [742, 498] on div at bounding box center [742, 497] width 11 height 8
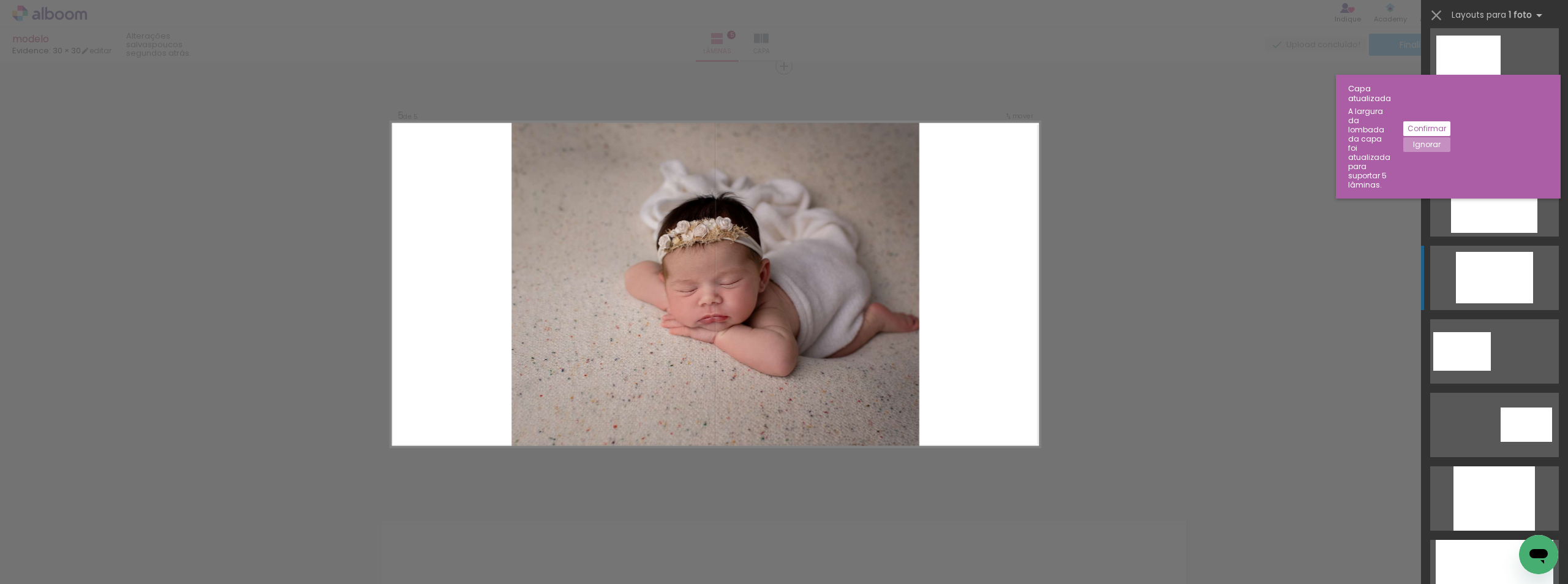
scroll to position [490, 0]
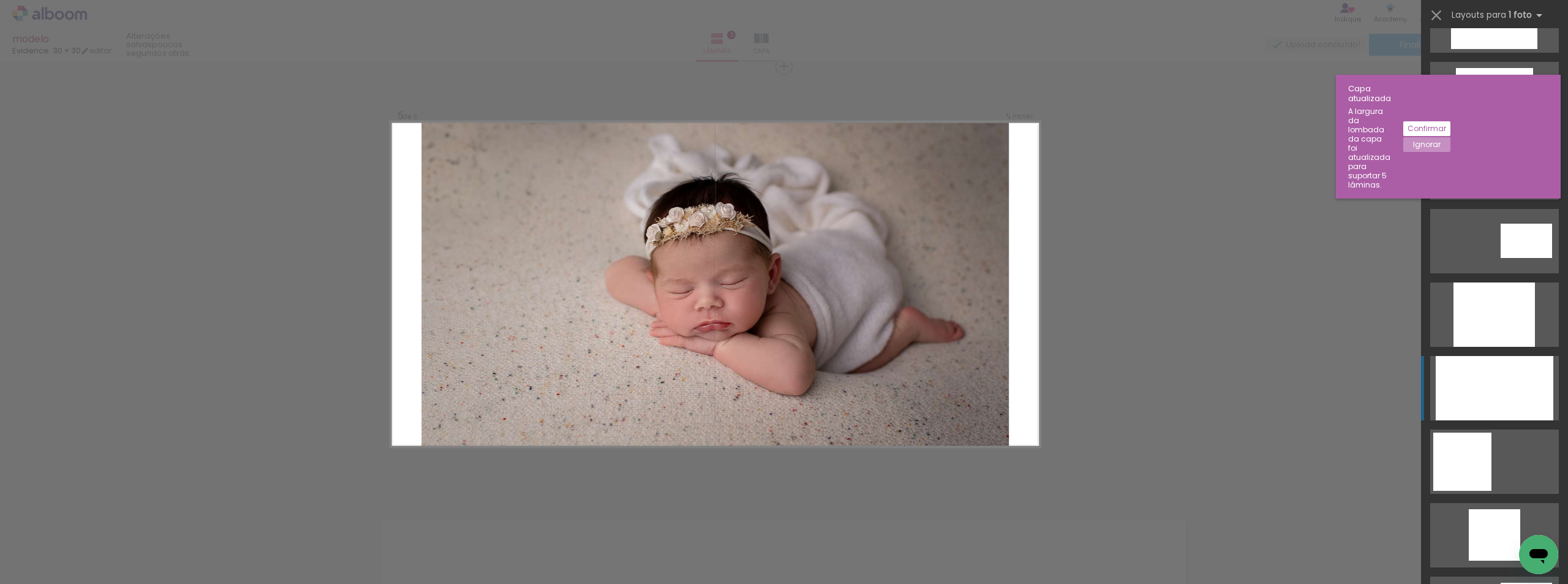
click at [1513, 407] on div at bounding box center [1495, 388] width 117 height 64
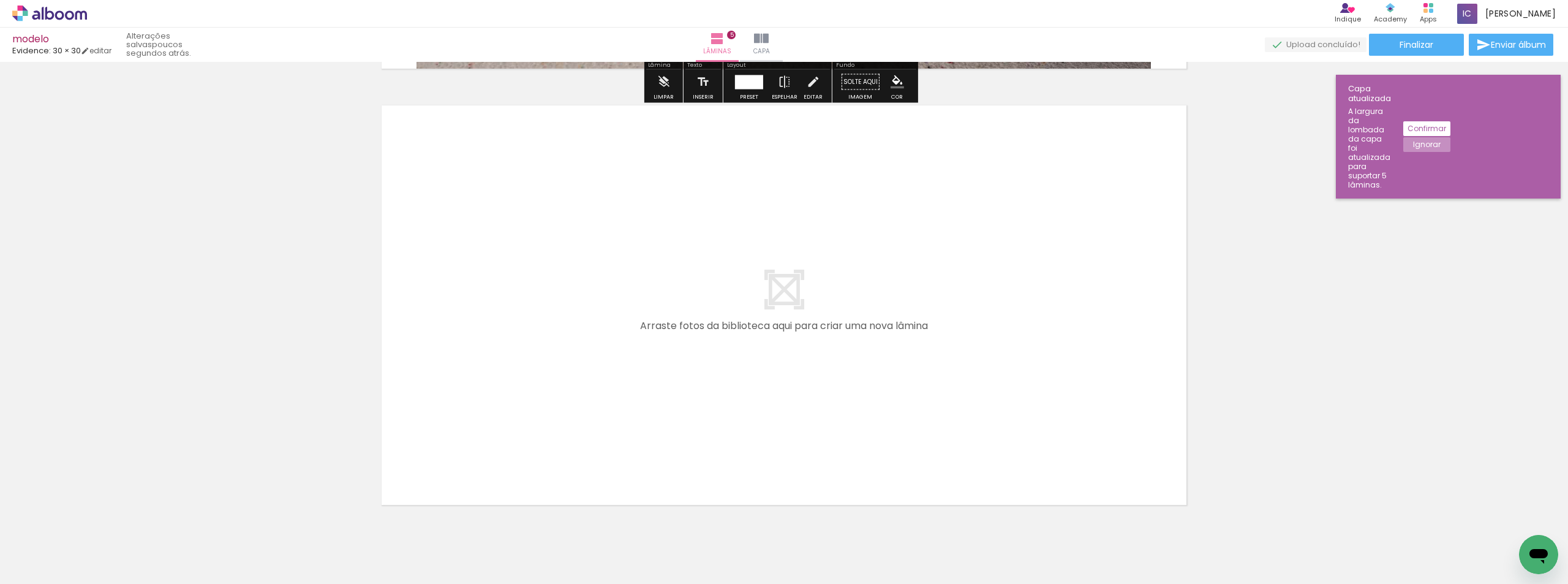
scroll to position [2220, 0]
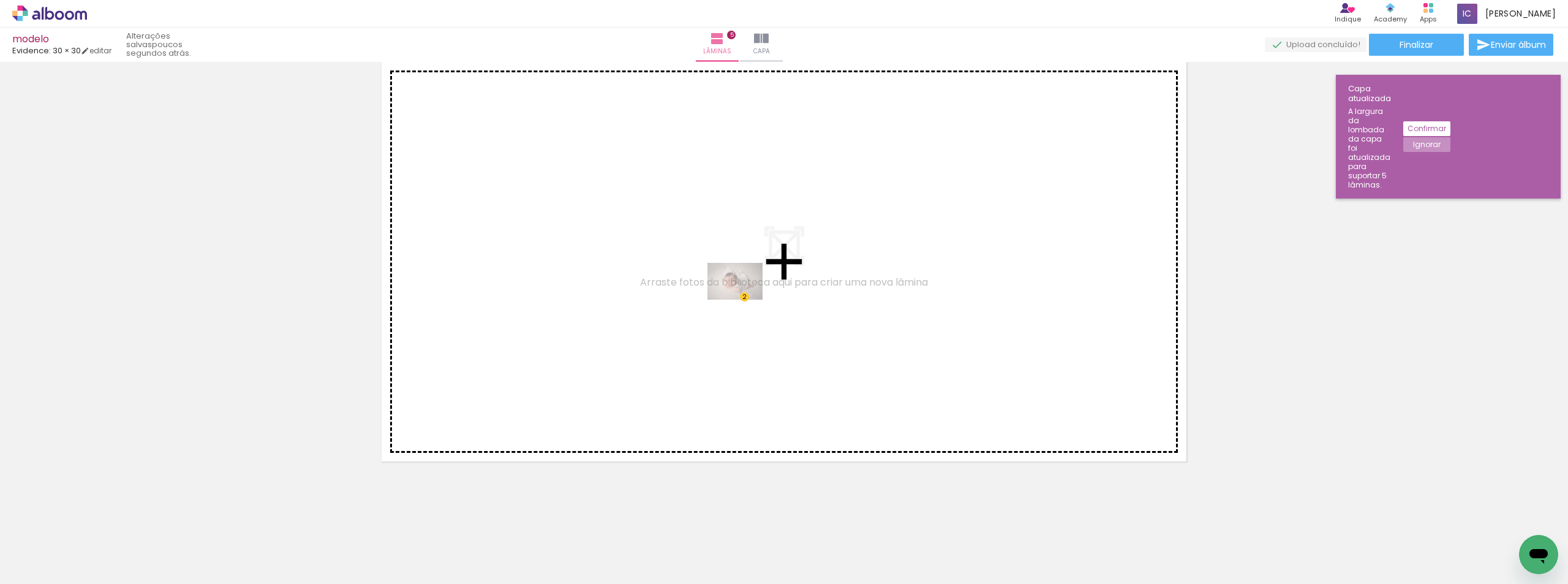
drag, startPoint x: 668, startPoint y: 548, endPoint x: 745, endPoint y: 300, distance: 259.7
click at [745, 300] on quentale-workspace at bounding box center [784, 292] width 1568 height 584
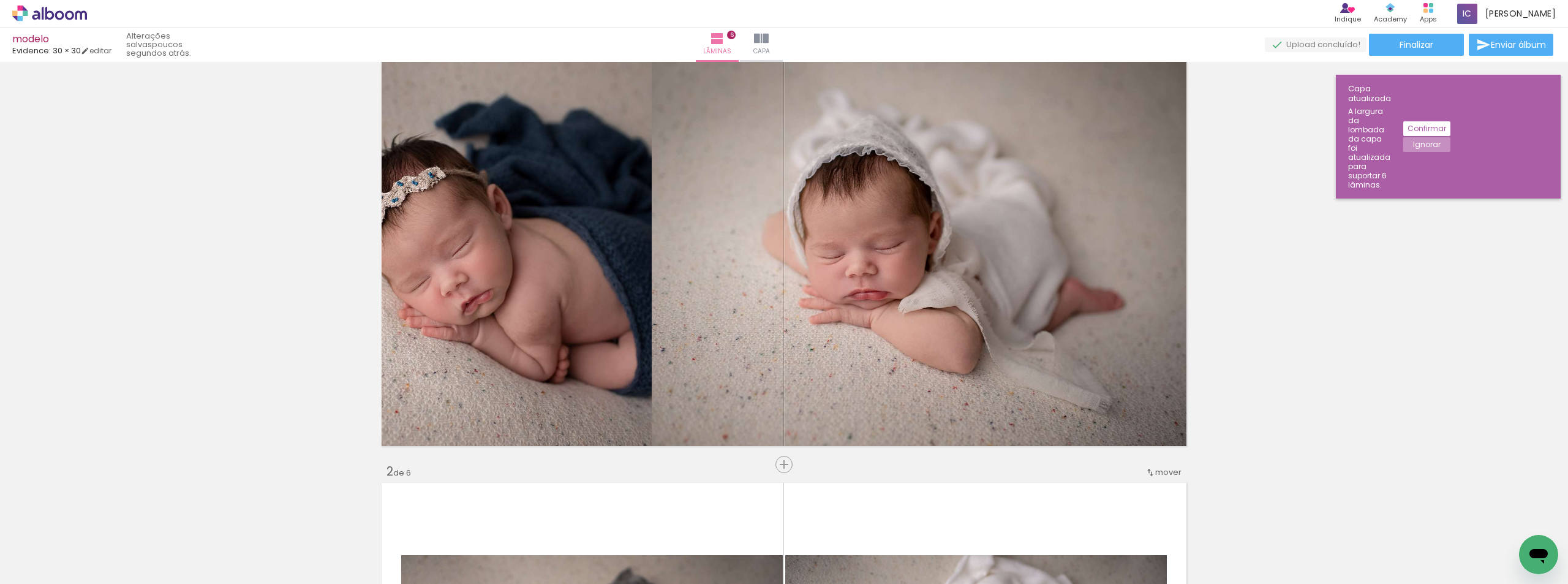
scroll to position [53, 0]
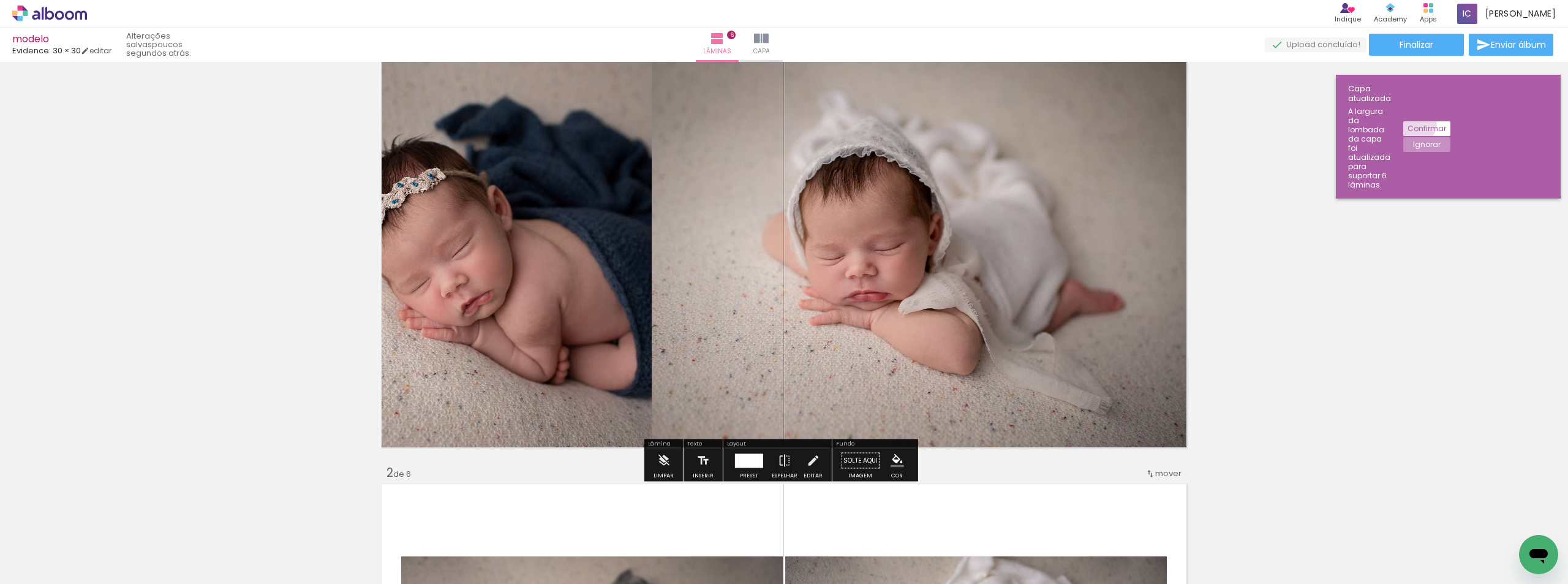
click at [0, 0] on slot "Confirmar" at bounding box center [0, 0] width 0 height 0
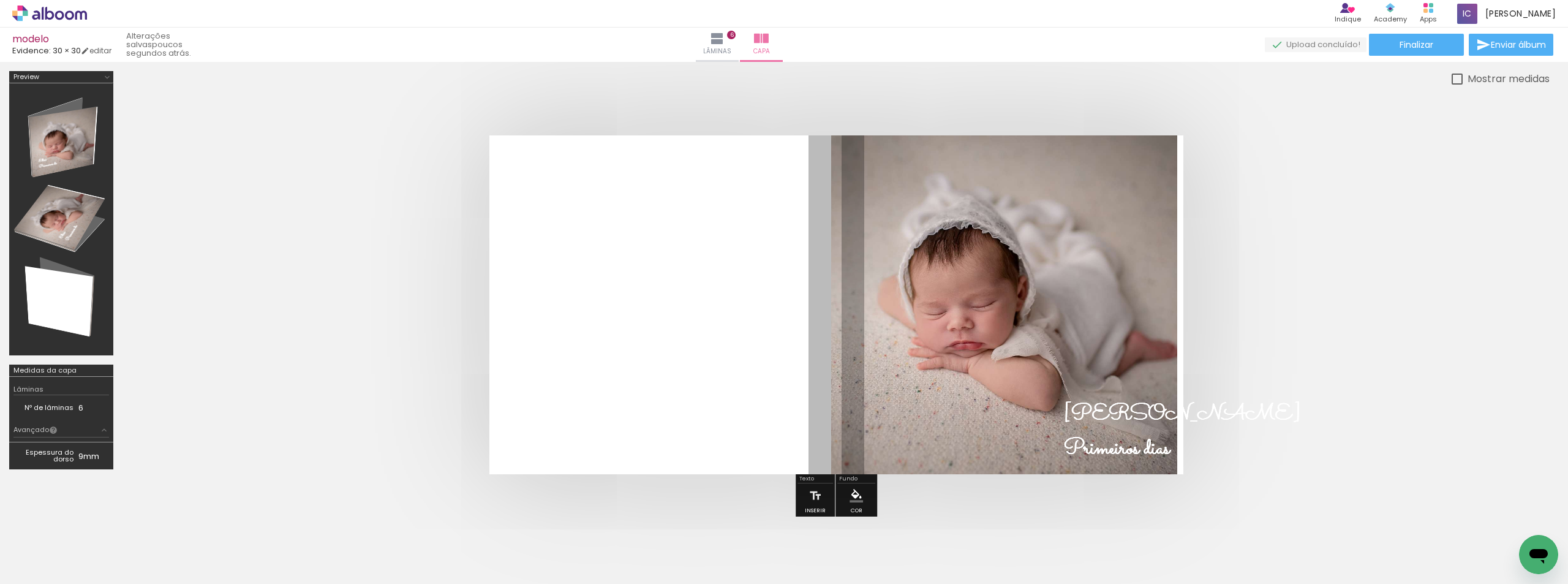
click at [1460, 77] on div at bounding box center [1457, 79] width 11 height 11
type paper-checkbox "on"
click at [59, 156] on div at bounding box center [61, 220] width 95 height 264
click at [106, 76] on iron-icon at bounding box center [107, 77] width 10 height 10
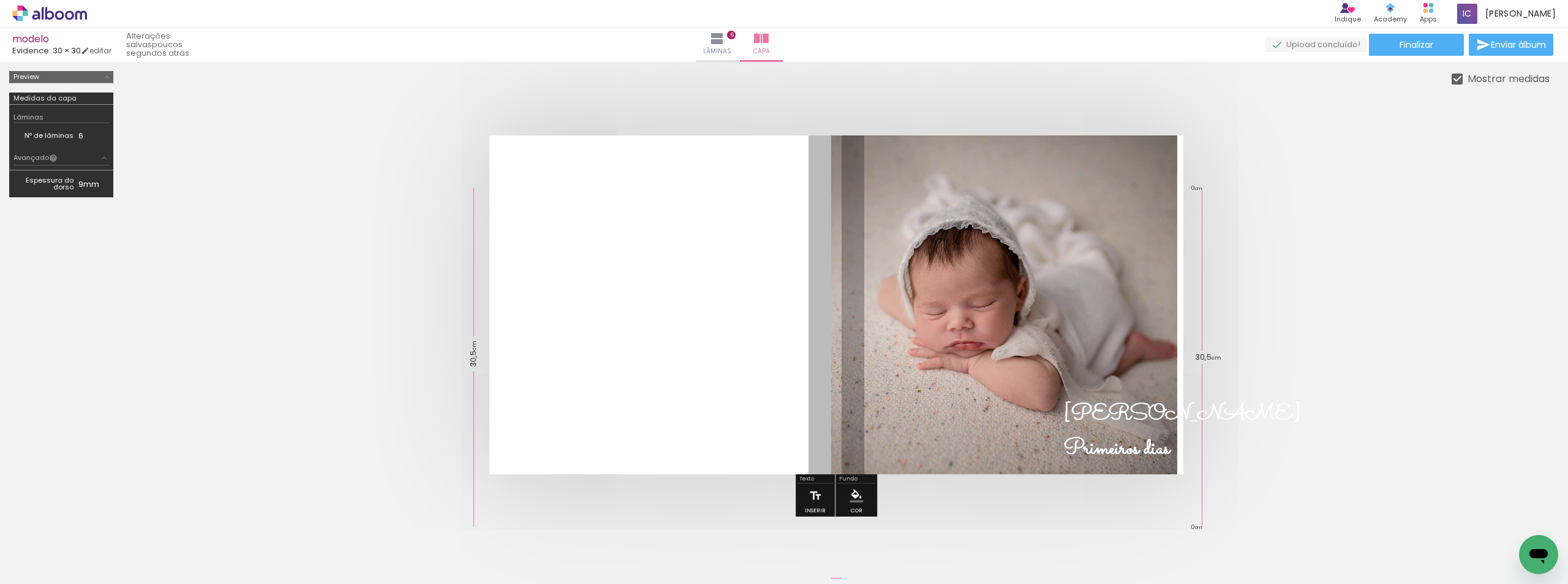
click at [106, 76] on iron-icon at bounding box center [107, 77] width 10 height 10
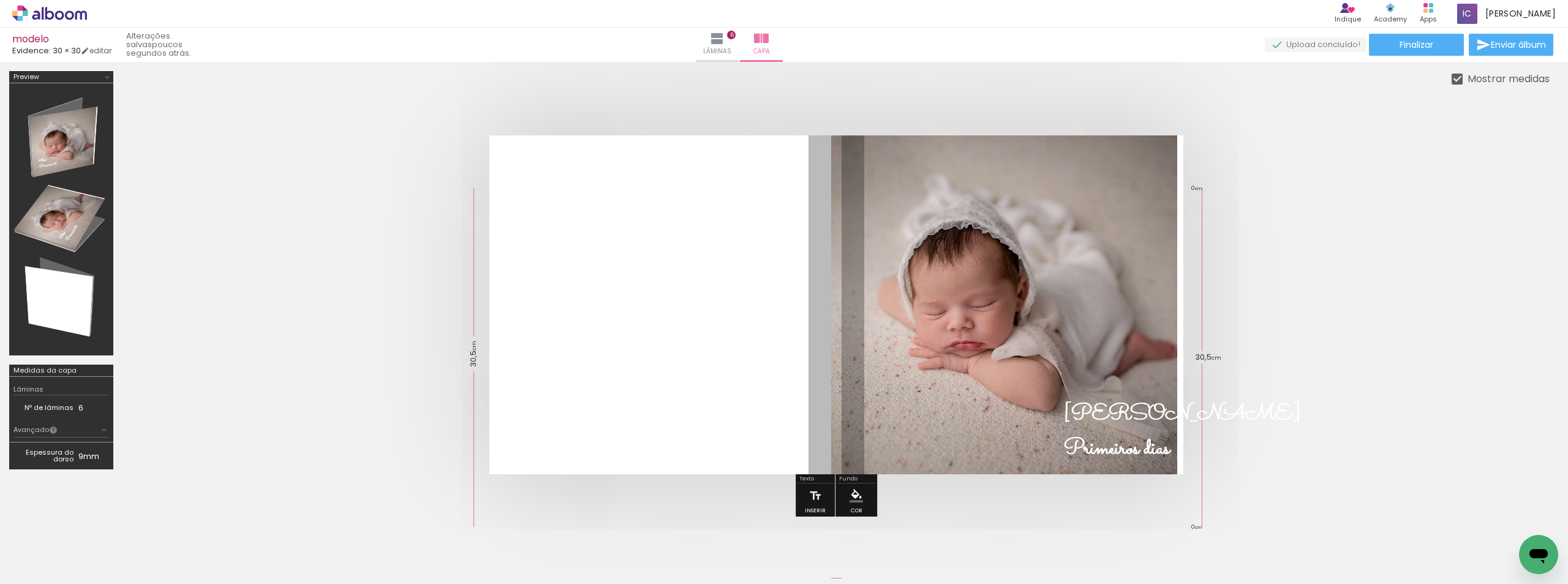
click at [69, 228] on div at bounding box center [61, 220] width 95 height 264
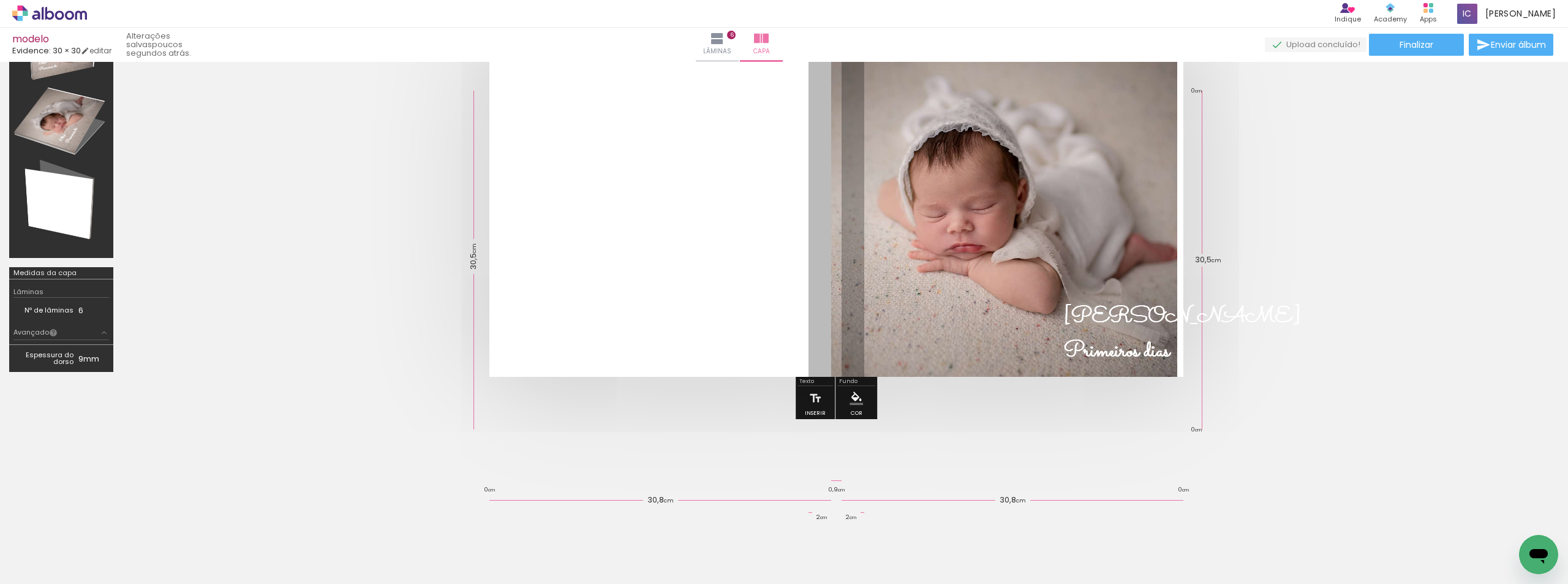
scroll to position [107, 0]
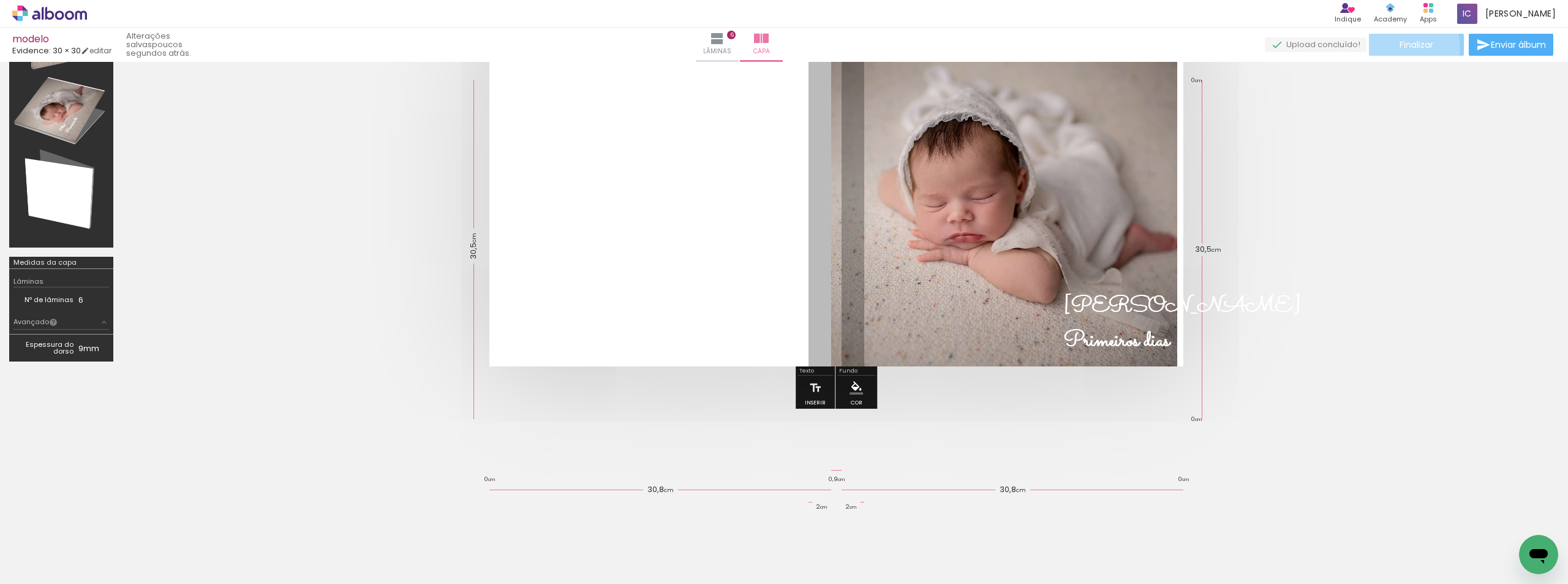
click at [1391, 48] on paper-button "Finalizar" at bounding box center [1416, 44] width 95 height 22
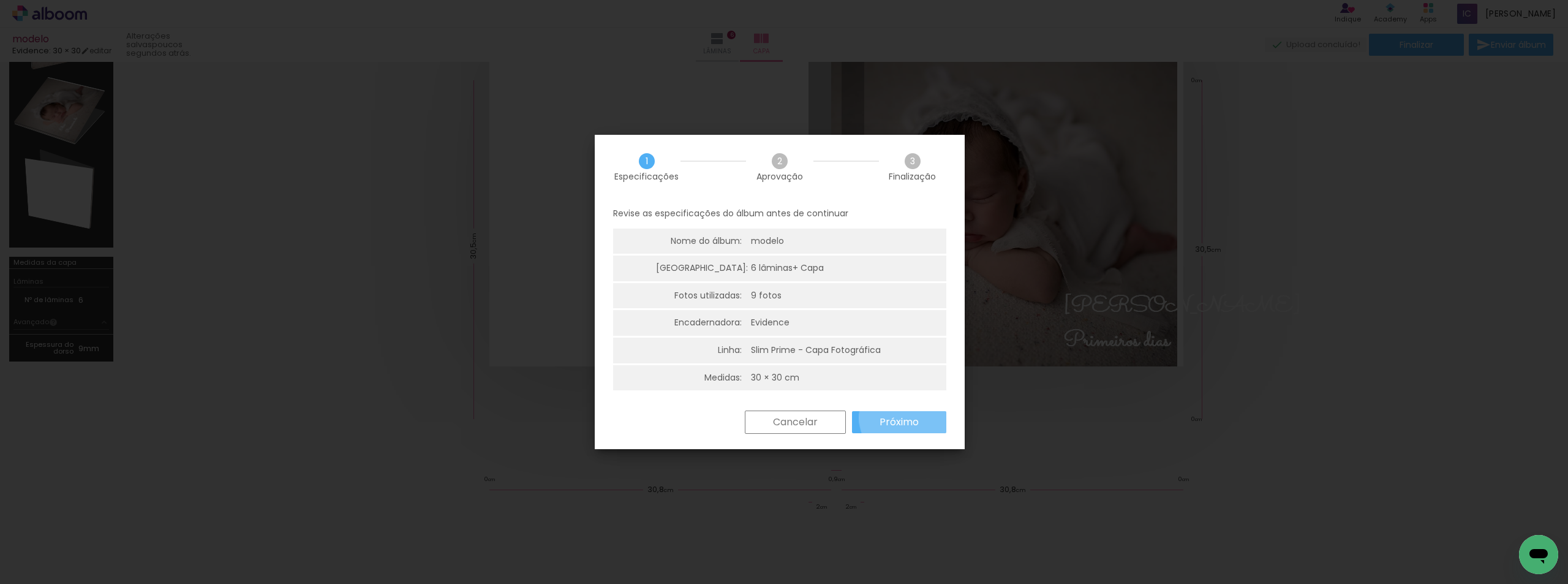
click at [0, 0] on slot "Próximo" at bounding box center [0, 0] width 0 height 0
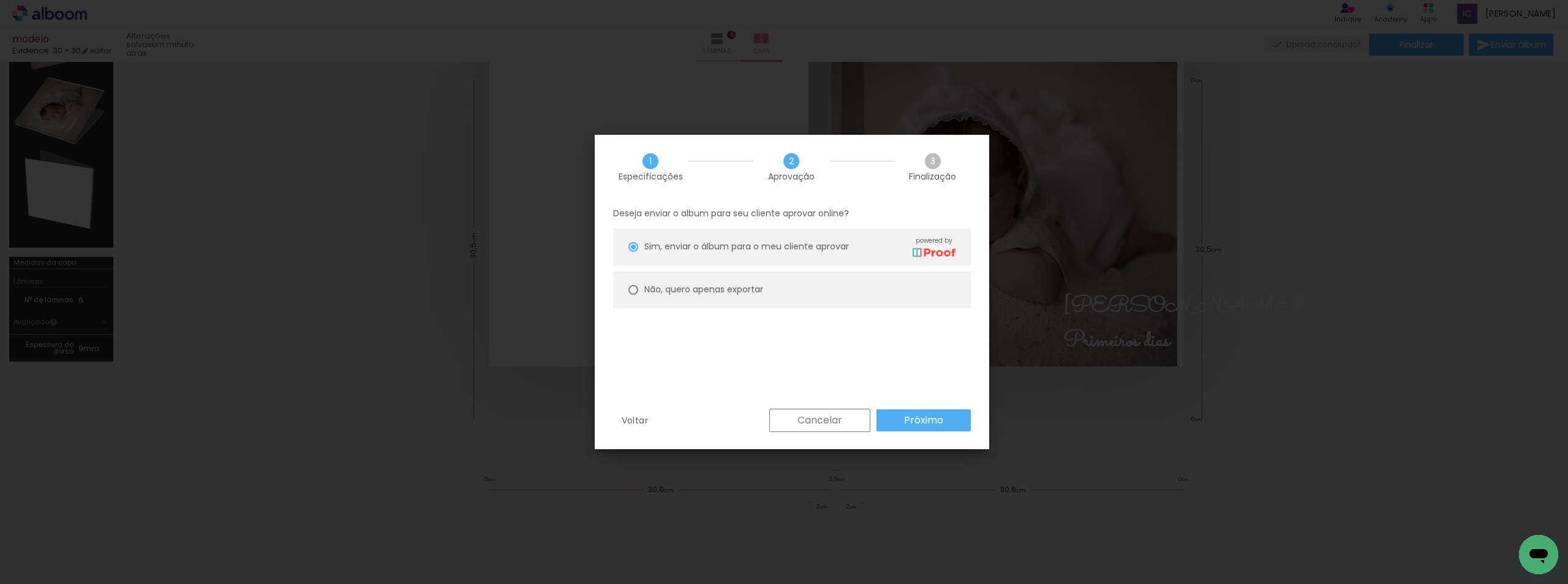
click at [0, 0] on slot "Não, quero apenas exportar" at bounding box center [0, 0] width 0 height 0
type paper-radio-button "on"
click at [0, 0] on slot "Próximo" at bounding box center [0, 0] width 0 height 0
type input "Alta, 300 DPI"
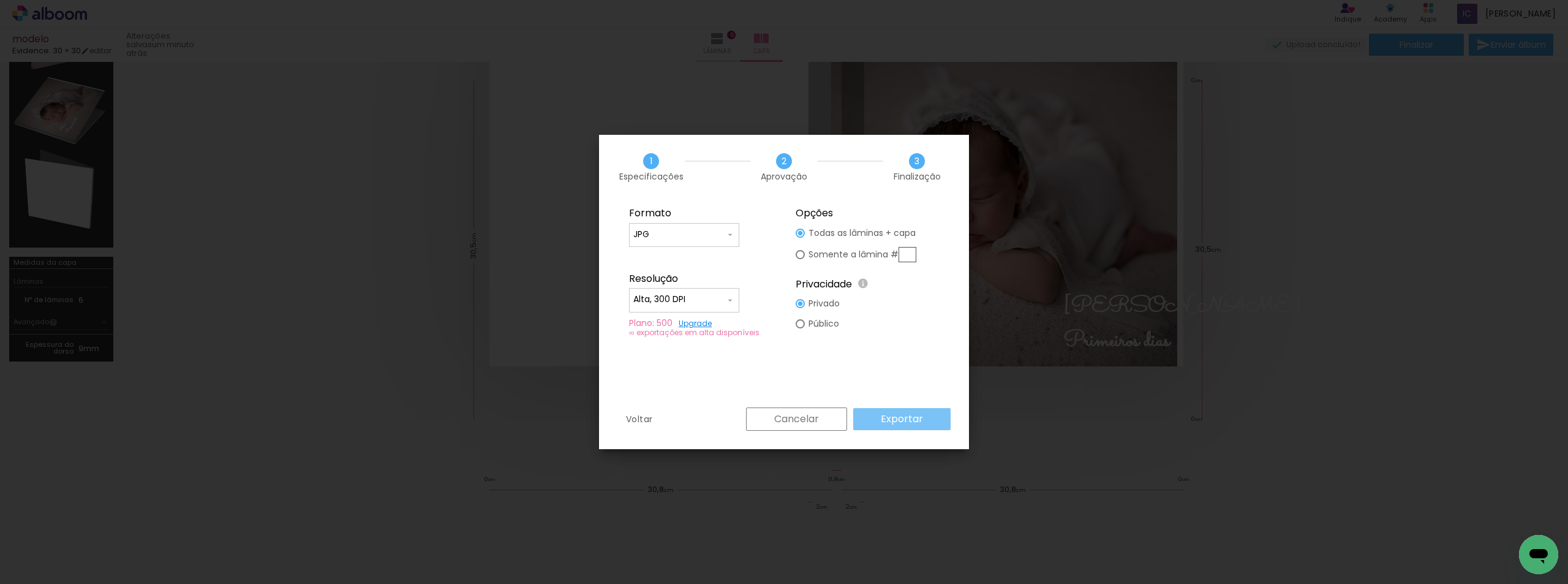
click at [0, 0] on slot "Exportar" at bounding box center [0, 0] width 0 height 0
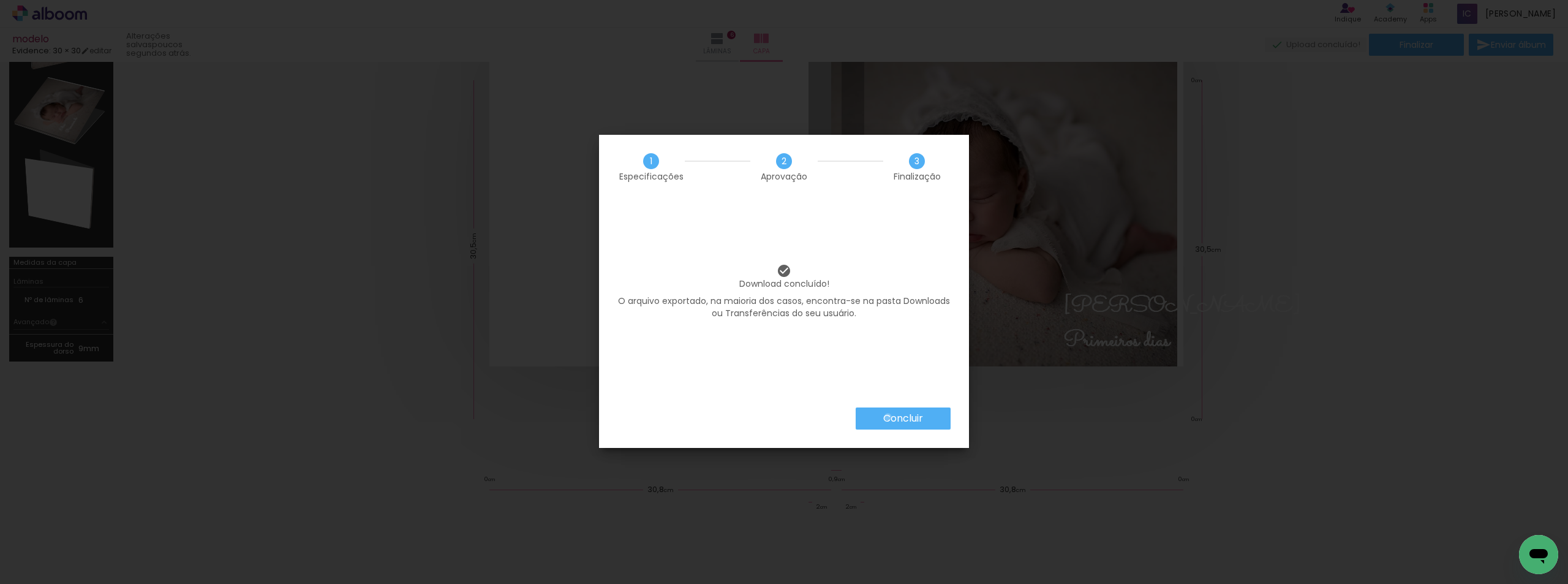
click at [0, 0] on slot "Concluir" at bounding box center [0, 0] width 0 height 0
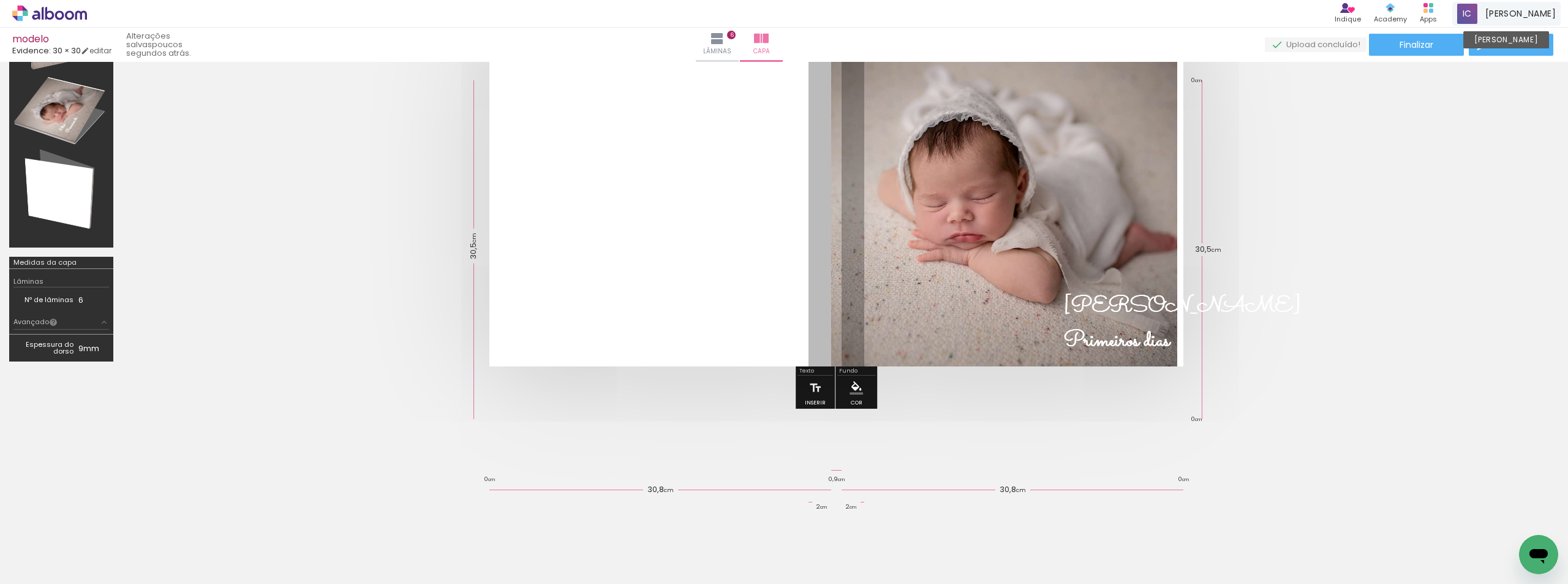
click at [1530, 11] on span "[PERSON_NAME]" at bounding box center [1521, 14] width 70 height 13
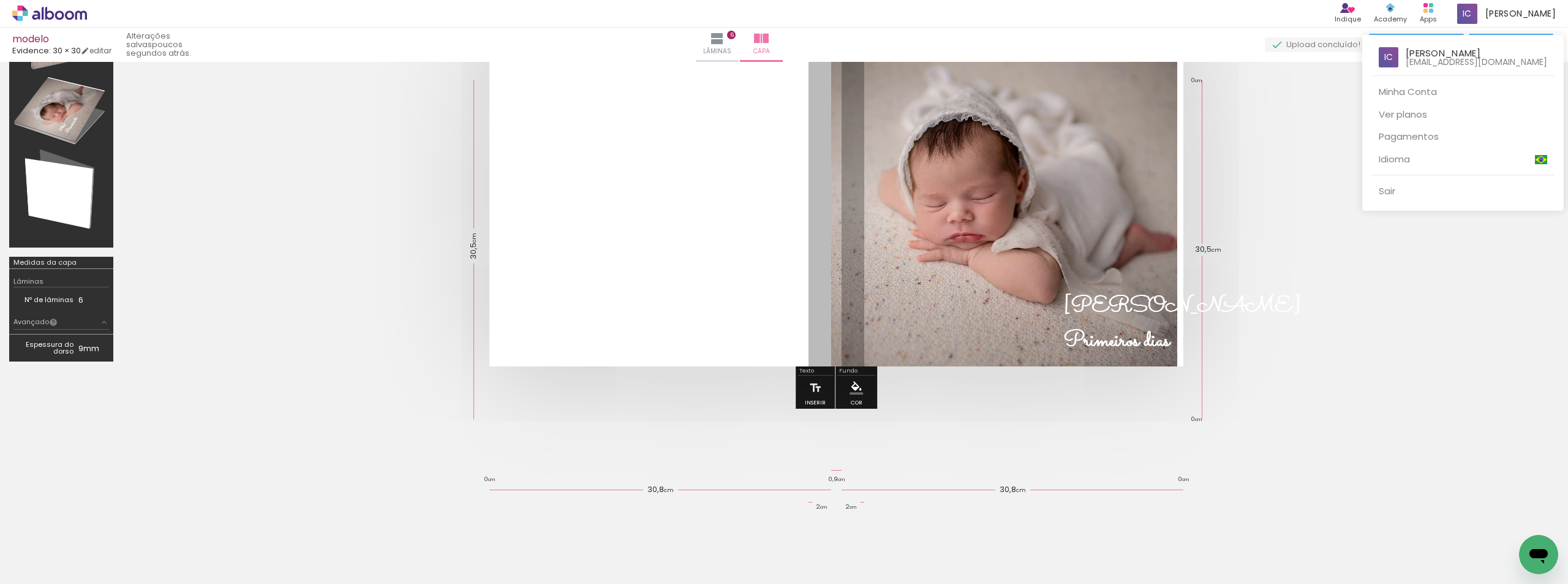
click at [59, 21] on div at bounding box center [784, 292] width 1568 height 584
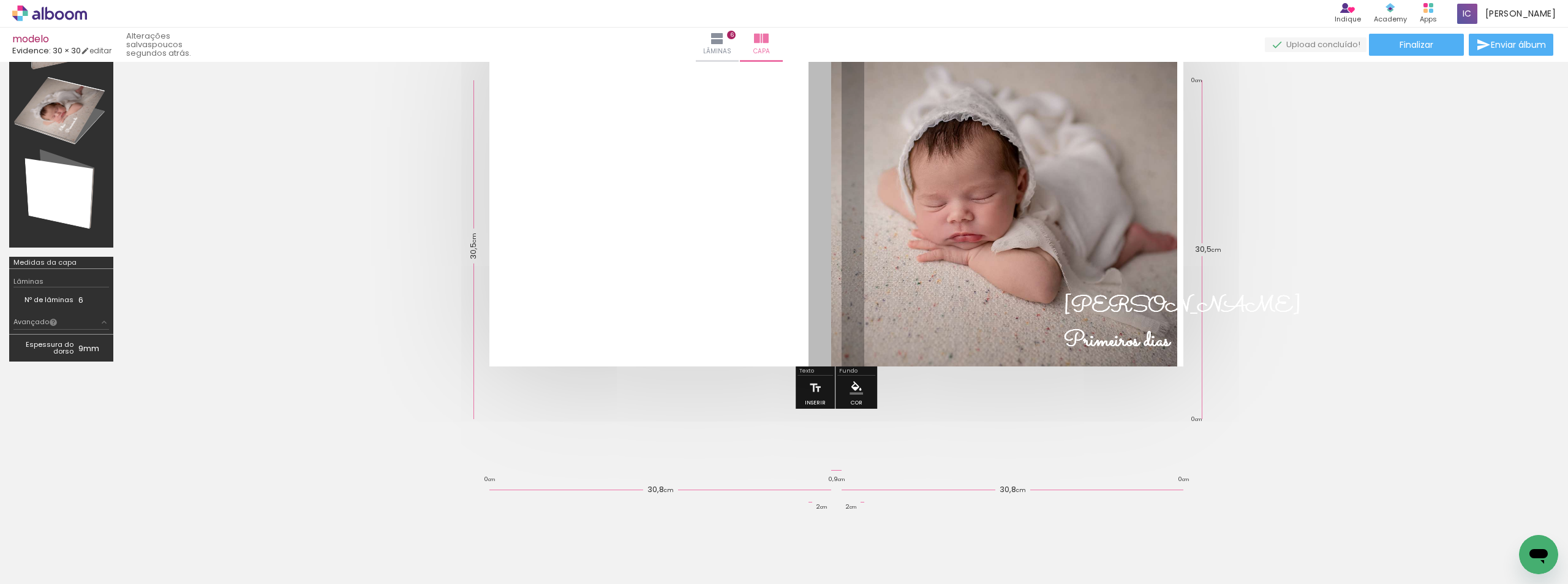
click at [63, 24] on div "› Editor de álbum Indique Indique e ganhe Conteúdo que inspira Academy Produtos…" at bounding box center [784, 14] width 1568 height 27
click at [63, 16] on icon at bounding box center [59, 15] width 9 height 9
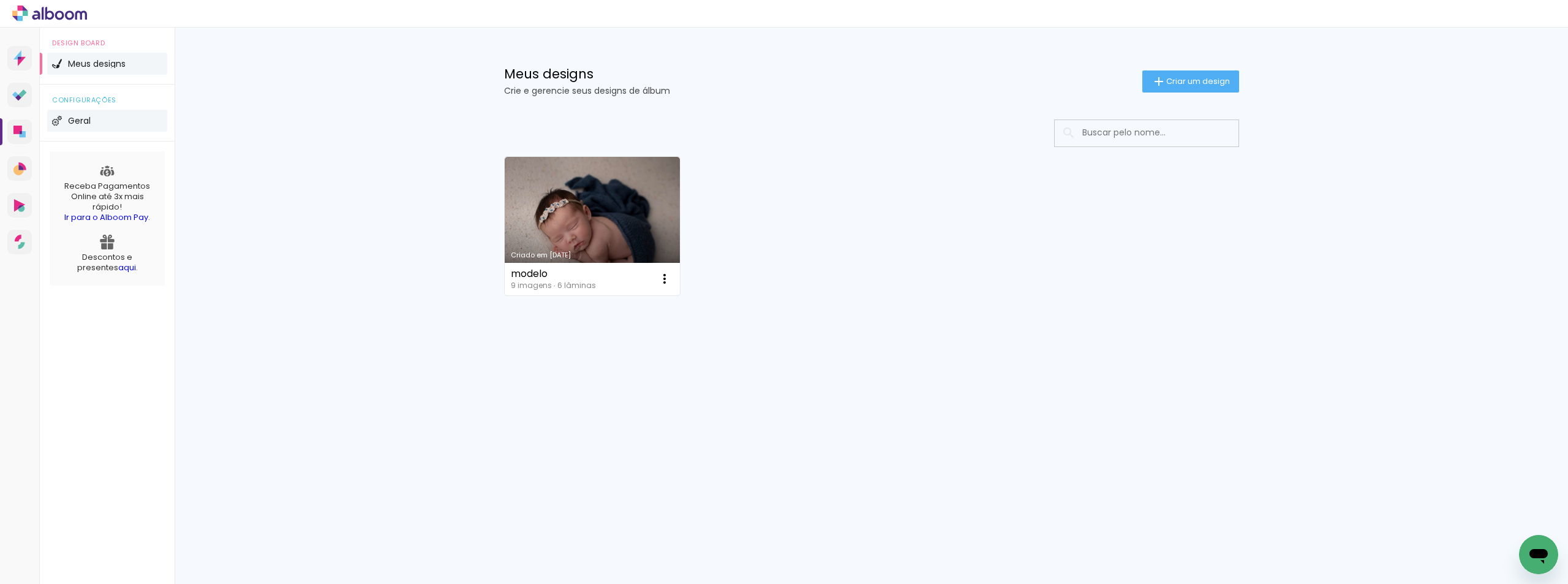
click at [76, 115] on li "Geral" at bounding box center [107, 120] width 120 height 22
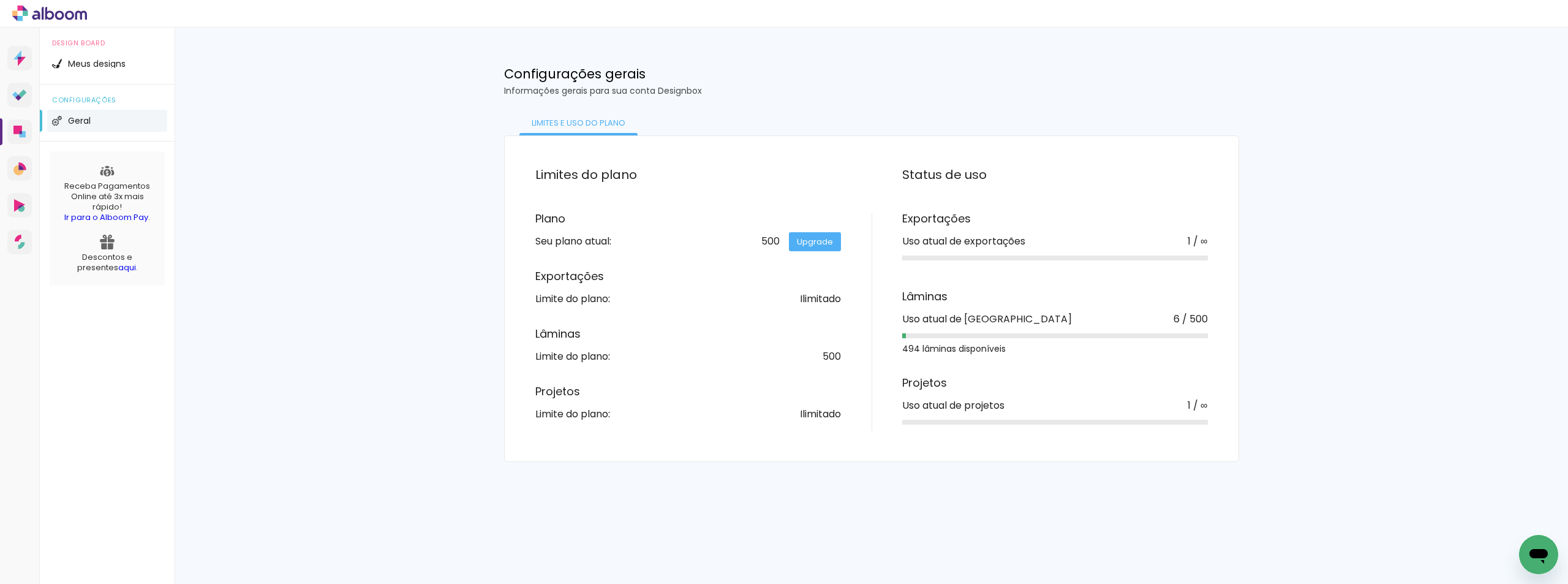
click at [595, 118] on div "Limites e uso do Plano" at bounding box center [578, 123] width 118 height 24
click at [1124, 233] on div "Exportações Uso atual de exportações 1 / ∞" at bounding box center [1055, 240] width 306 height 53
click at [1193, 241] on div "1 / ∞" at bounding box center [1198, 241] width 20 height 10
click at [970, 249] on div "Exportações Uso atual de exportações 1 / ∞" at bounding box center [1055, 240] width 306 height 53
click at [938, 214] on h3 "Exportações" at bounding box center [1055, 219] width 306 height 11
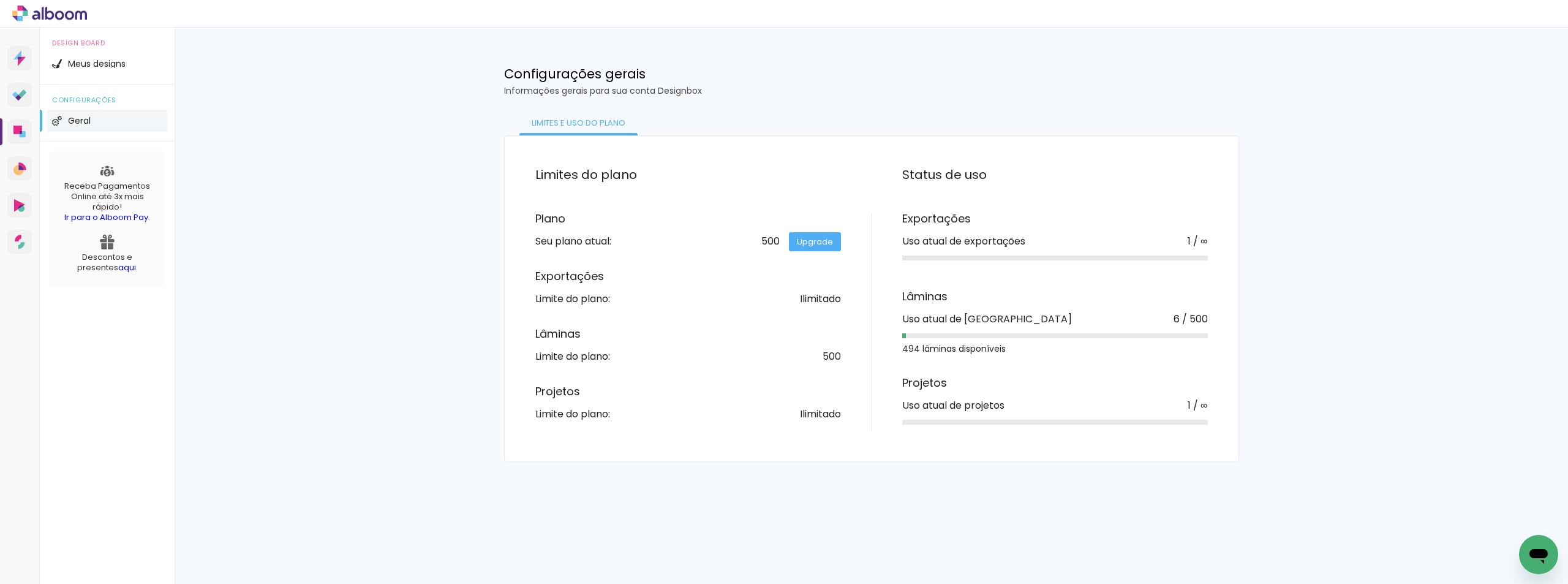
click at [948, 181] on h2 "Status de uso" at bounding box center [1040, 175] width 336 height 16
click at [582, 129] on div "Limites e uso do Plano" at bounding box center [578, 123] width 118 height 24
click at [36, 14] on icon at bounding box center [50, 13] width 75 height 16
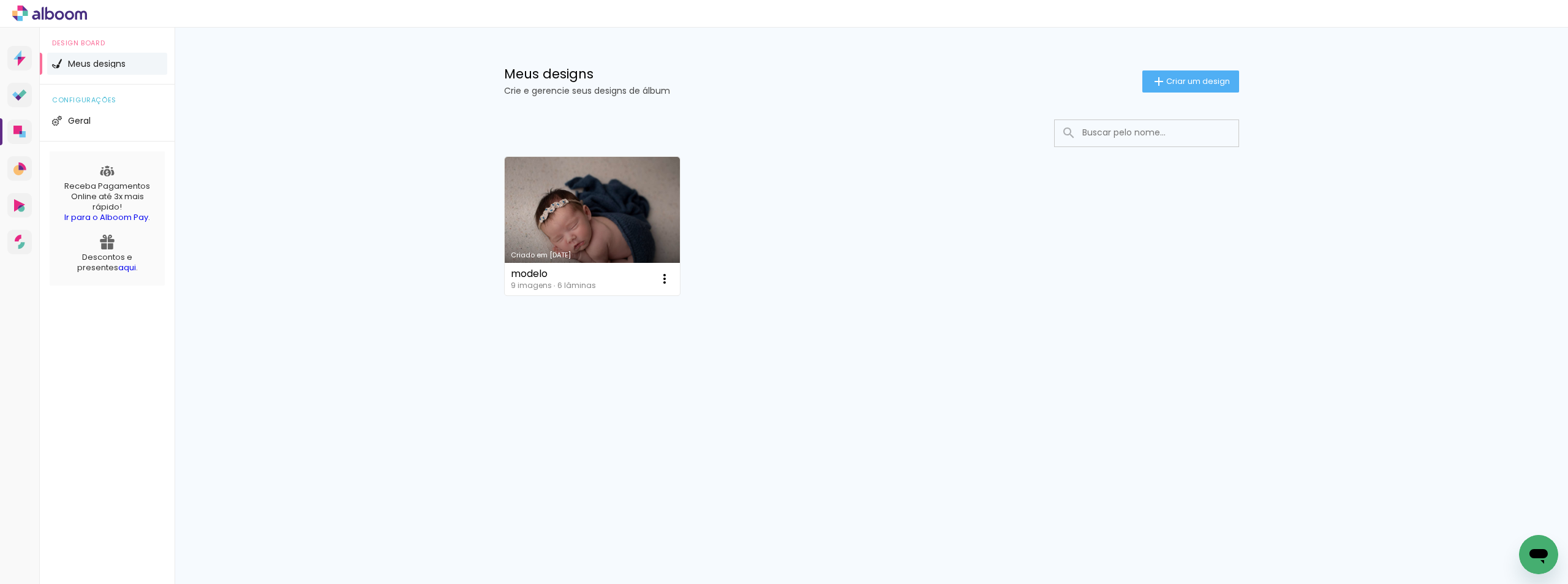
click at [1151, 117] on div "Criado em 24/09/25 modelo 9 imagens ∙ 6 lâminas Abrir Fazer uma cópia Excluir M…" at bounding box center [871, 258] width 797 height 303
click at [9, 128] on link "Designbox Diagramação de álbuns" at bounding box center [20, 132] width 24 height 24
click at [23, 56] on icon at bounding box center [20, 58] width 12 height 16
